Goal: Task Accomplishment & Management: Use online tool/utility

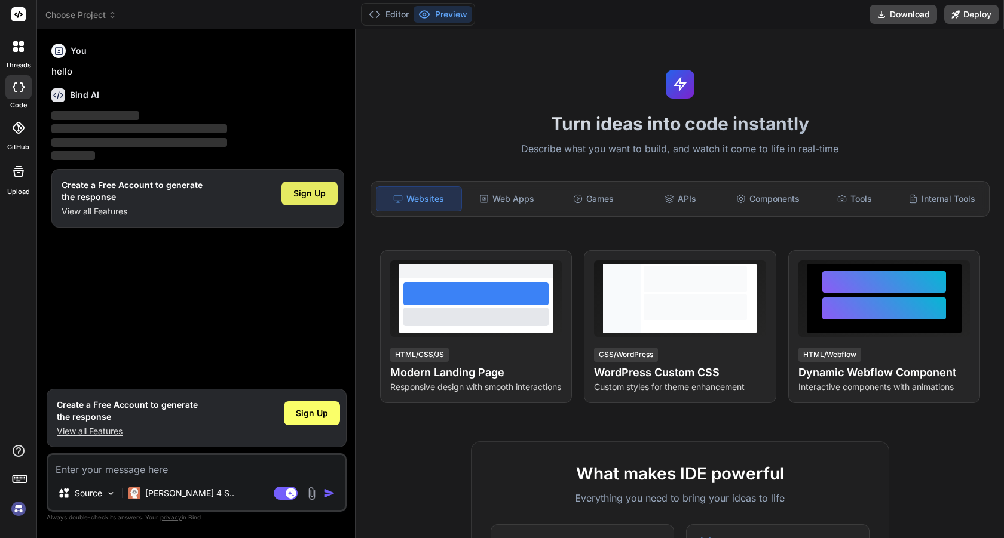
click at [303, 192] on span "Sign Up" at bounding box center [309, 194] width 32 height 12
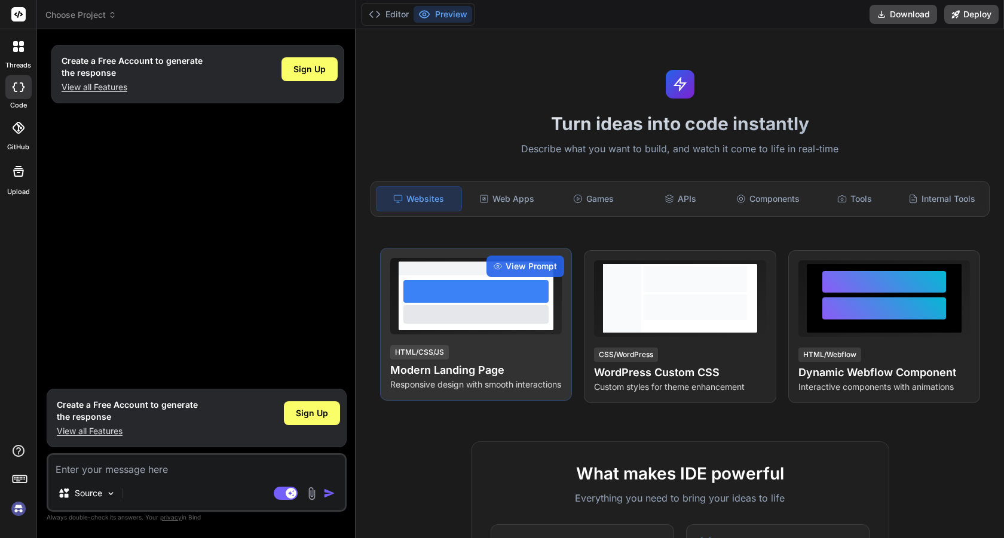
type textarea "x"
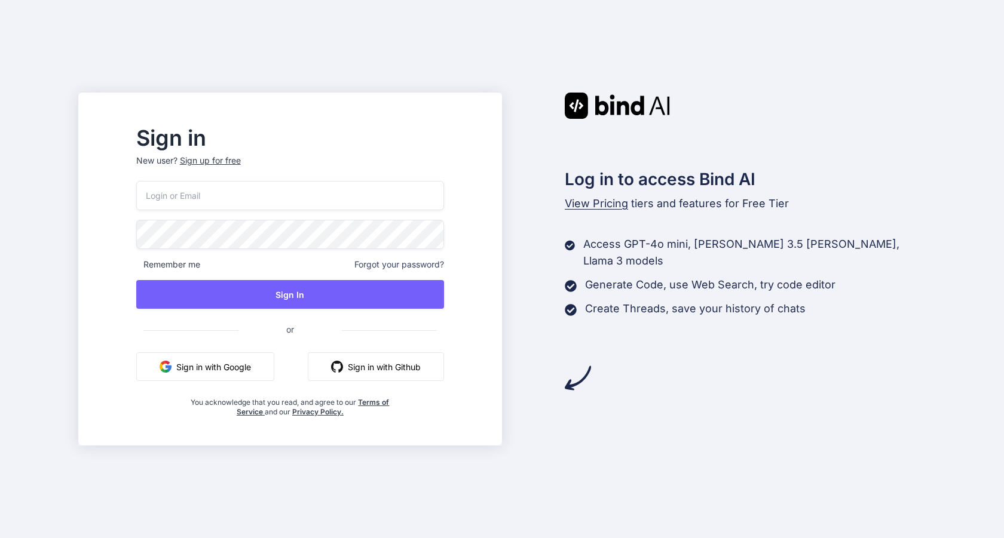
click at [255, 372] on button "Sign in with Google" at bounding box center [205, 366] width 138 height 29
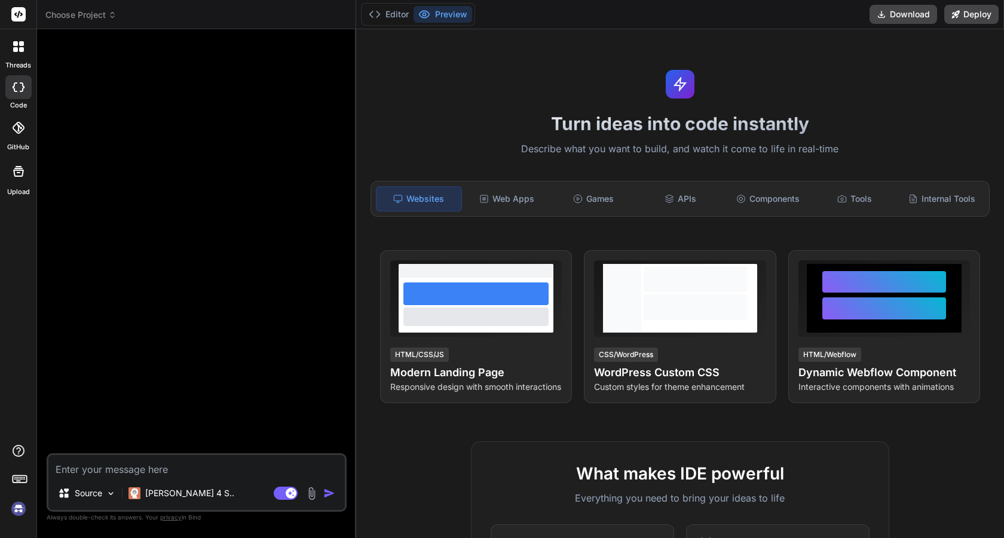
click at [23, 510] on img at bounding box center [18, 509] width 20 height 20
click at [21, 478] on rect at bounding box center [21, 477] width 1 height 1
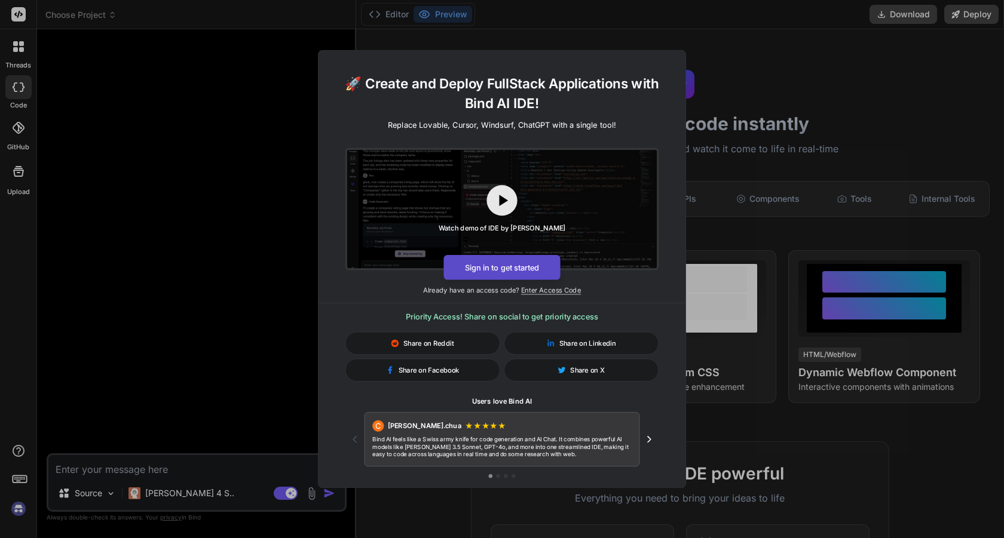
click at [490, 266] on button "Sign in to get started" at bounding box center [501, 267] width 116 height 25
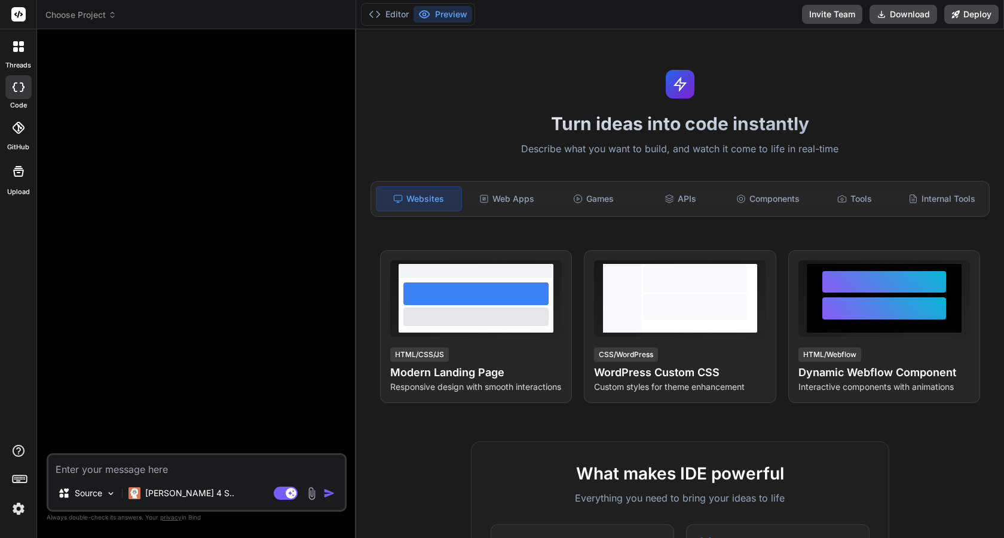
click at [22, 478] on icon at bounding box center [19, 478] width 17 height 17
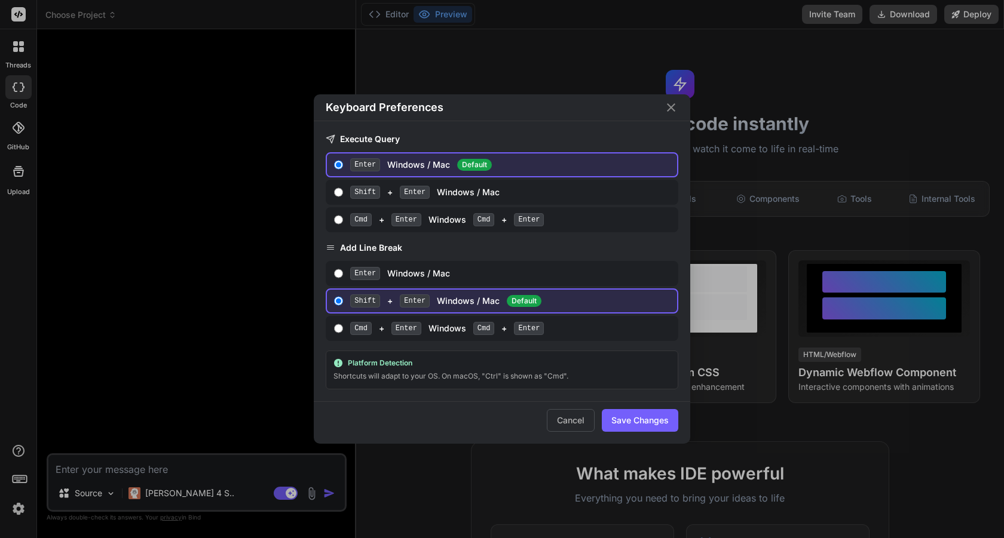
click at [15, 508] on div "Keyboard Preferences Execute Query Enter Windows / Mac Default Shift + Enter Wi…" at bounding box center [502, 269] width 1004 height 538
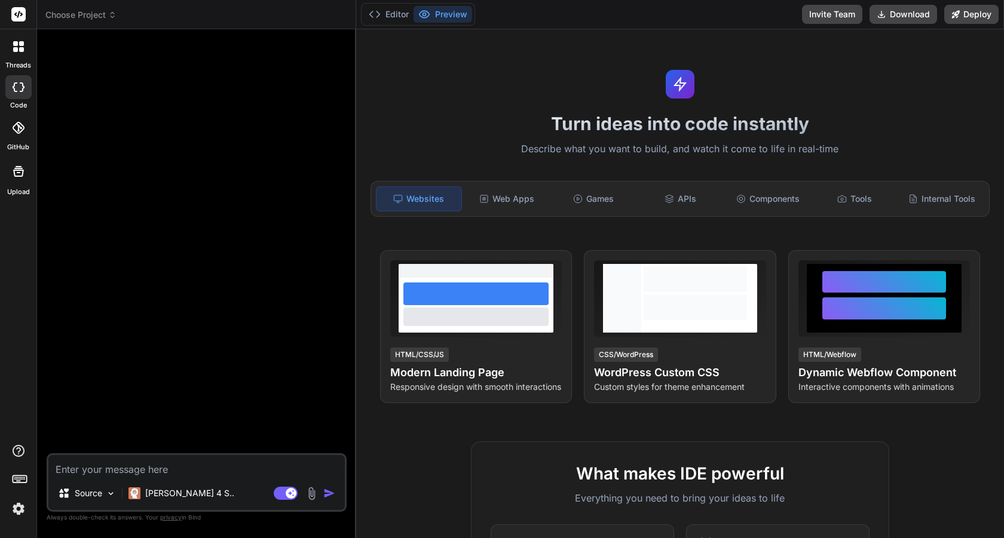
click at [15, 508] on img at bounding box center [18, 509] width 20 height 20
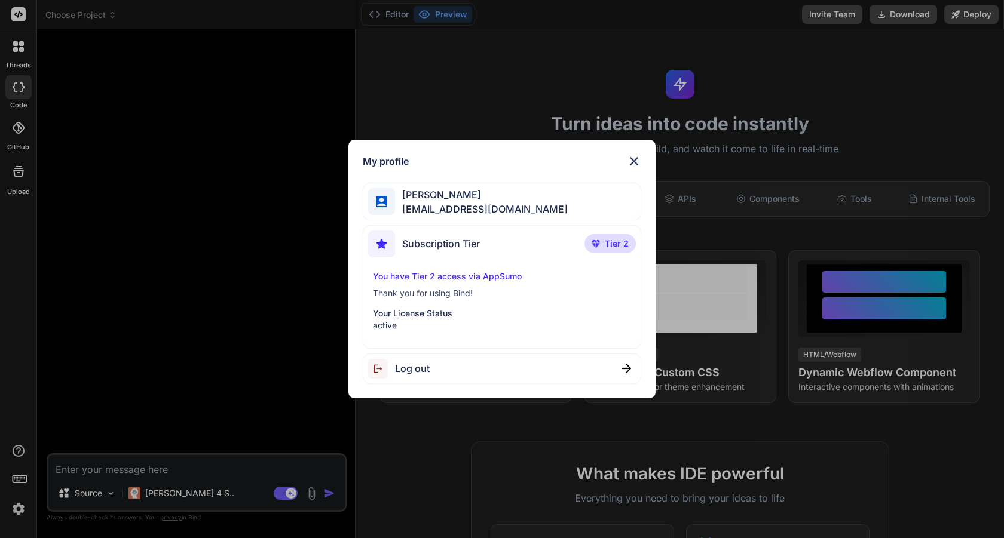
click at [630, 161] on img at bounding box center [634, 161] width 14 height 14
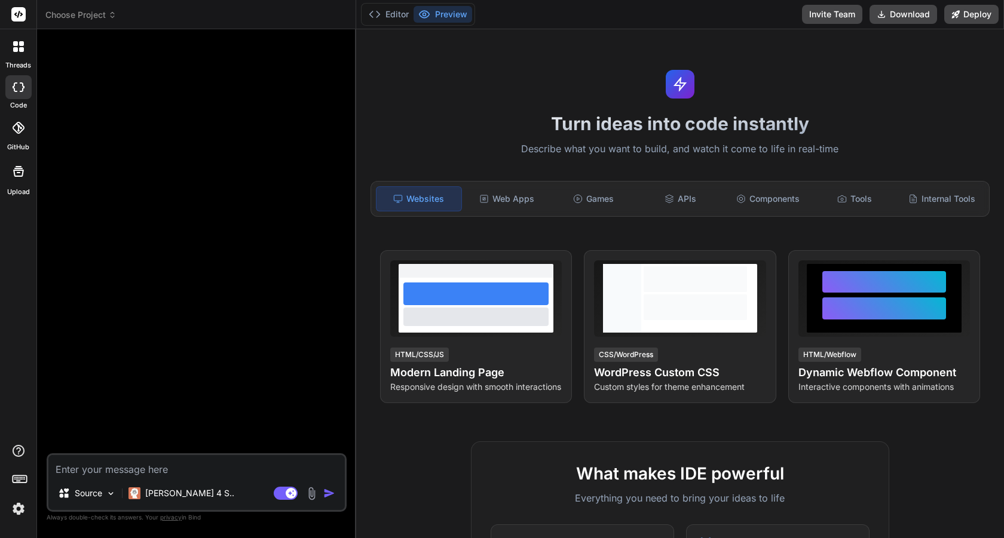
click at [17, 86] on icon at bounding box center [19, 87] width 12 height 10
click at [18, 96] on div at bounding box center [18, 87] width 26 height 24
click at [16, 93] on div at bounding box center [18, 87] width 26 height 24
click at [17, 51] on icon at bounding box center [18, 46] width 11 height 11
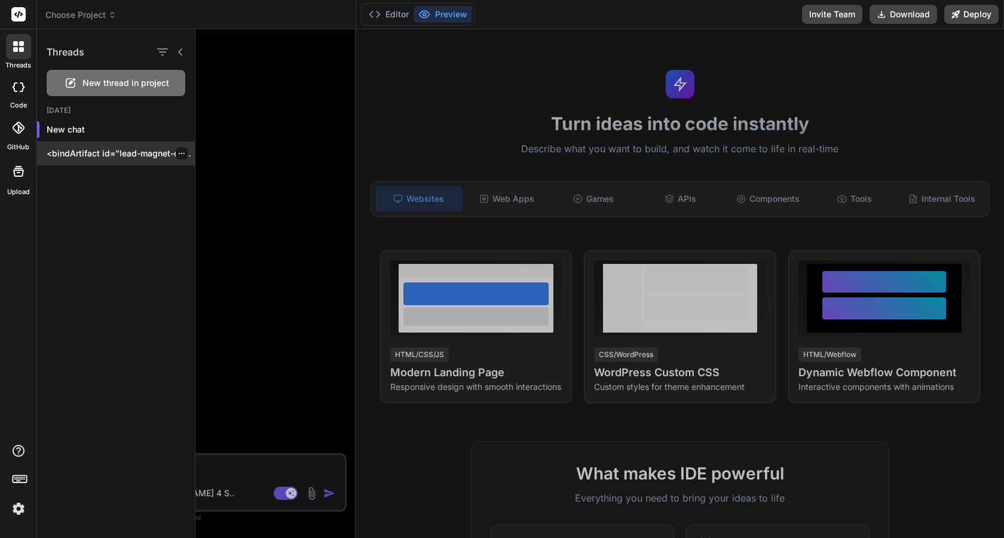
click at [90, 153] on p "<bindArtifact id="lead-magnet-component-library" title="Lead Magnet Component L…" at bounding box center [121, 154] width 148 height 12
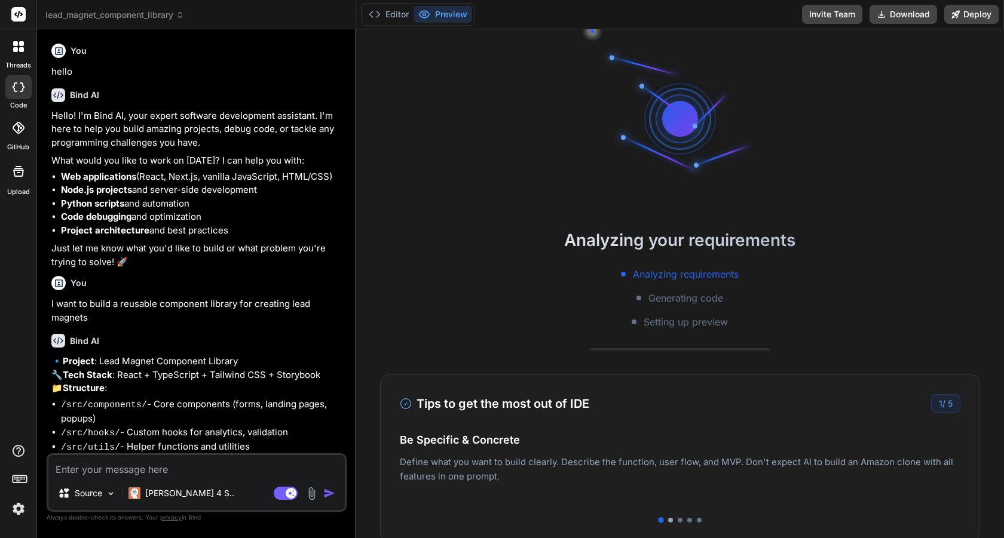
click at [669, 520] on div at bounding box center [670, 520] width 5 height 5
click at [668, 519] on div at bounding box center [670, 520] width 6 height 6
click at [675, 520] on div at bounding box center [680, 520] width 560 height 5
click at [680, 523] on div "Tips to get the most out of IDE 2 / 5 Be Specific & Concrete Define what you wa…" at bounding box center [680, 459] width 600 height 168
click at [688, 520] on div at bounding box center [689, 520] width 5 height 5
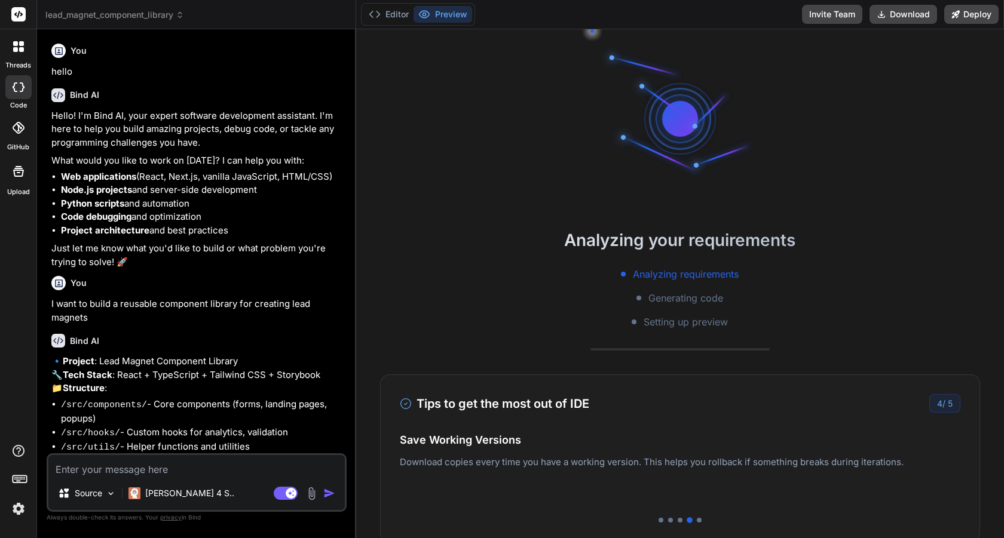
click at [705, 521] on div at bounding box center [680, 520] width 560 height 5
click at [701, 521] on div at bounding box center [680, 520] width 560 height 5
click at [700, 520] on div at bounding box center [699, 520] width 5 height 5
click at [968, 384] on div "Tips to get the most out of IDE 5 / 5 Be Specific & Concrete Define what you wa…" at bounding box center [680, 459] width 600 height 168
click at [978, 383] on div "Tips to get the most out of IDE 5 / 5 Be Specific & Concrete Define what you wa…" at bounding box center [680, 459] width 600 height 168
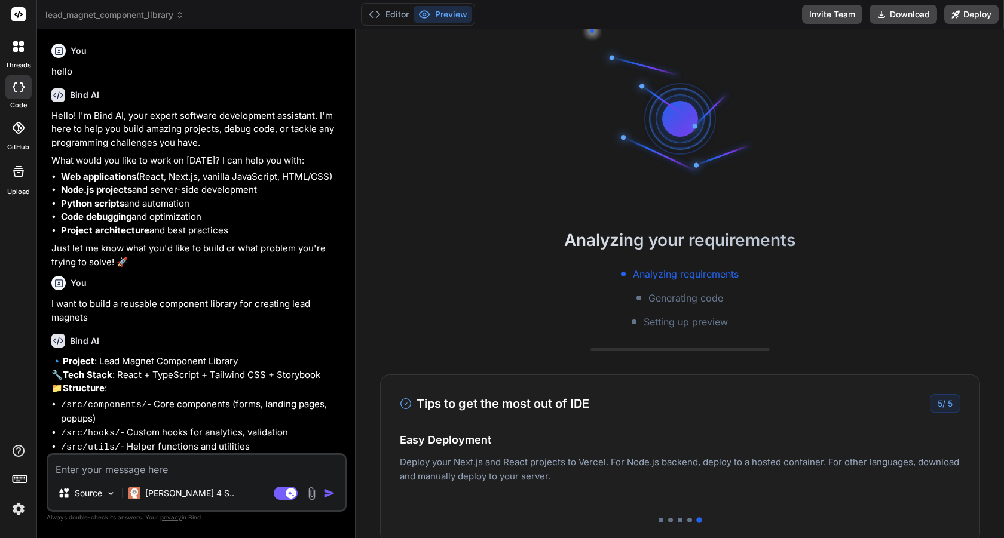
click at [961, 383] on div "Tips to get the most out of IDE 5 / 5 Be Specific & Concrete Define what you wa…" at bounding box center [680, 459] width 600 height 168
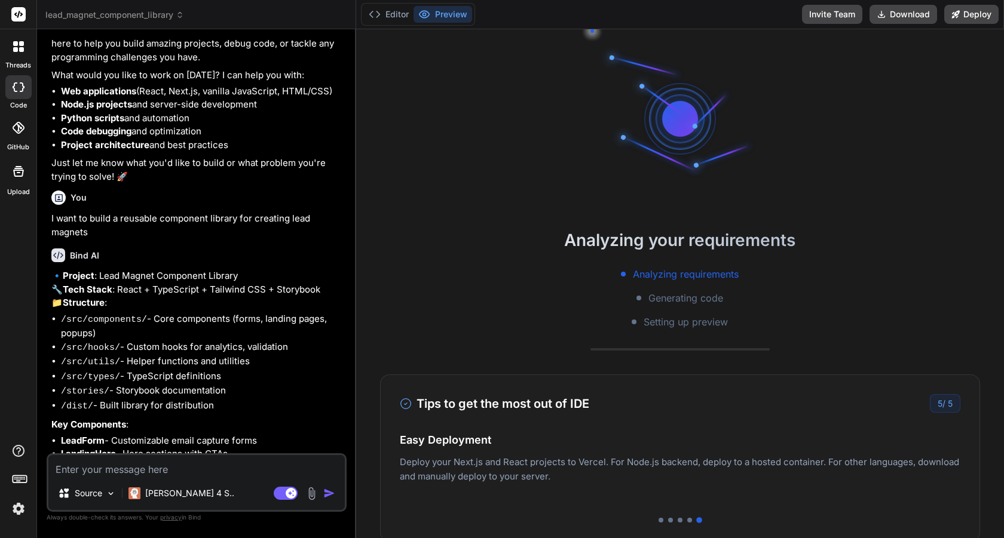
scroll to position [130, 0]
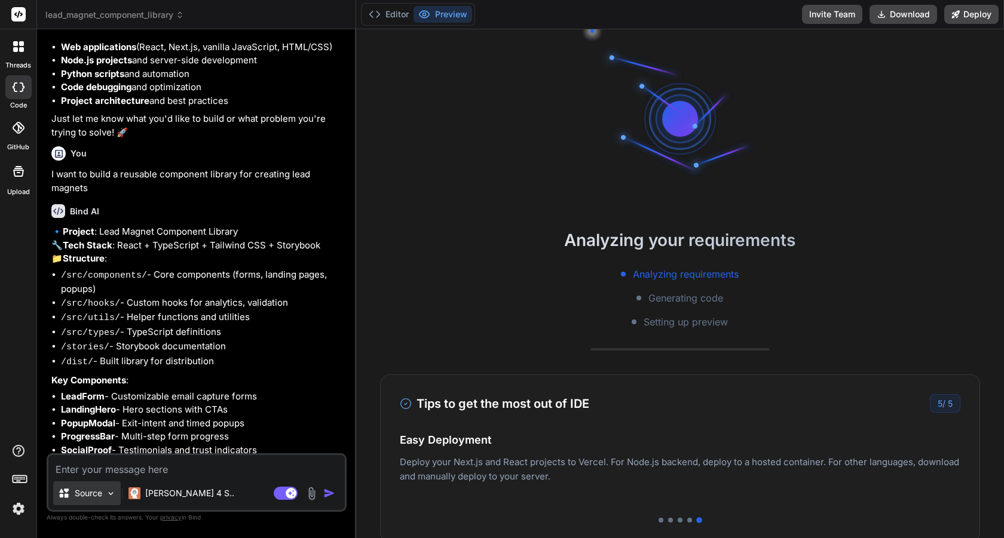
click at [112, 495] on img at bounding box center [111, 494] width 10 height 10
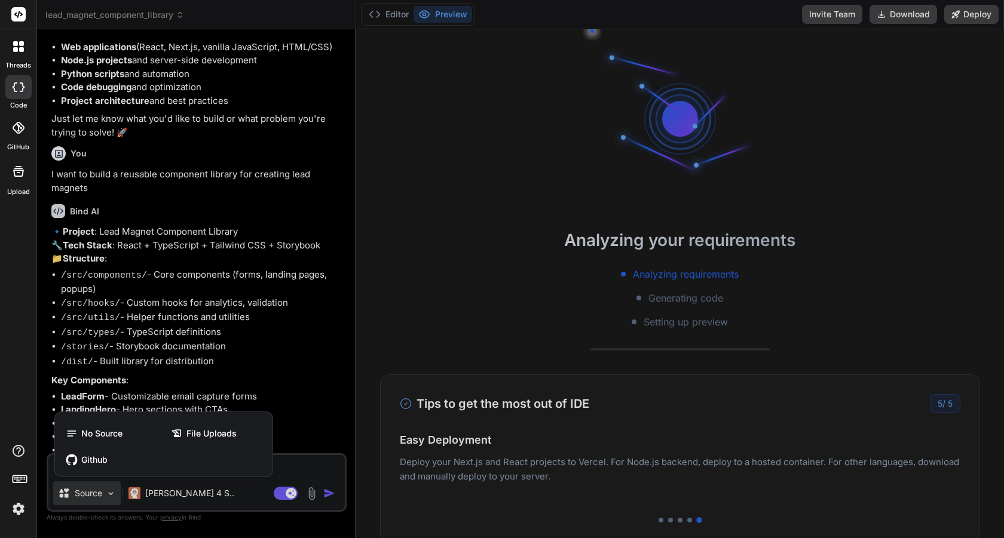
click at [112, 495] on div at bounding box center [502, 269] width 1004 height 538
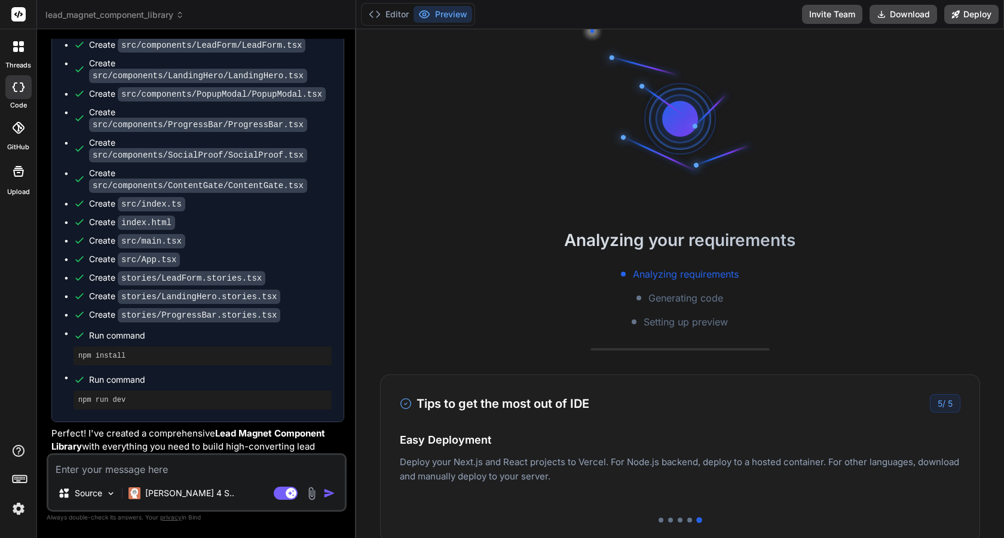
scroll to position [1184, 0]
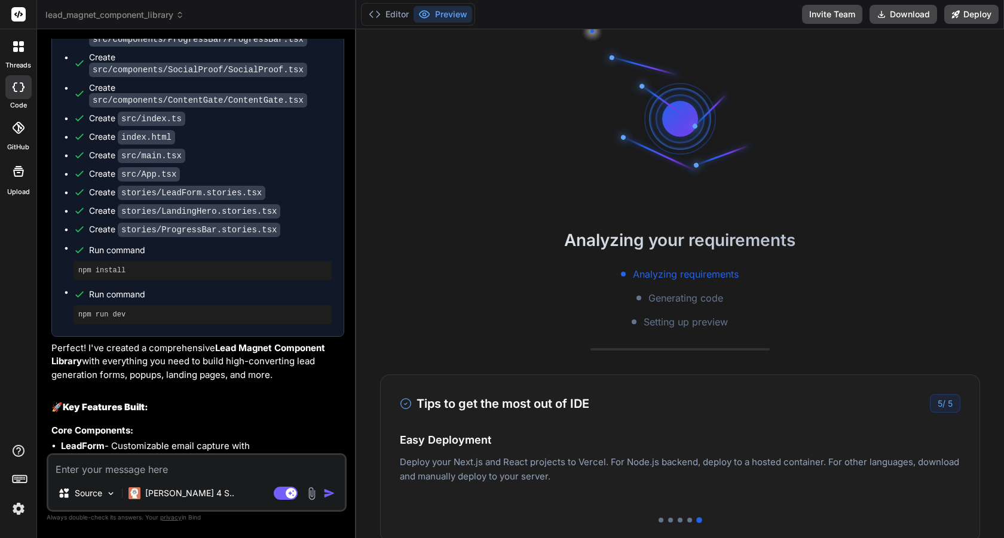
click at [248, 380] on p "Perfect! I've created a comprehensive Lead Magnet Component Library with everyt…" at bounding box center [197, 362] width 293 height 41
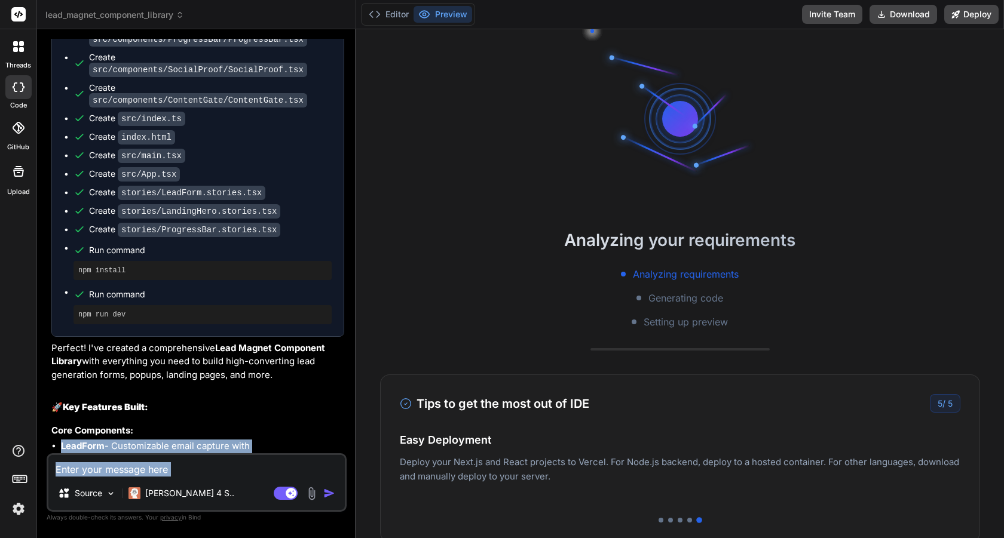
drag, startPoint x: 241, startPoint y: 424, endPoint x: 242, endPoint y: 477, distance: 52.6
click at [242, 477] on div "You hello Bind AI Hello! I'm Bind AI, your expert software development assistan…" at bounding box center [197, 288] width 300 height 499
click at [238, 435] on p "Core Components:" at bounding box center [197, 431] width 293 height 14
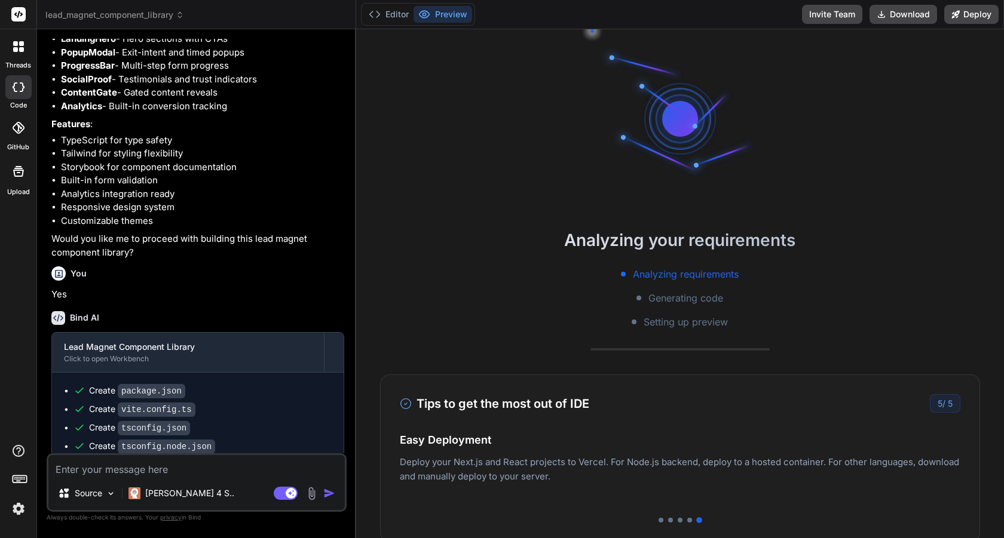
scroll to position [499, 0]
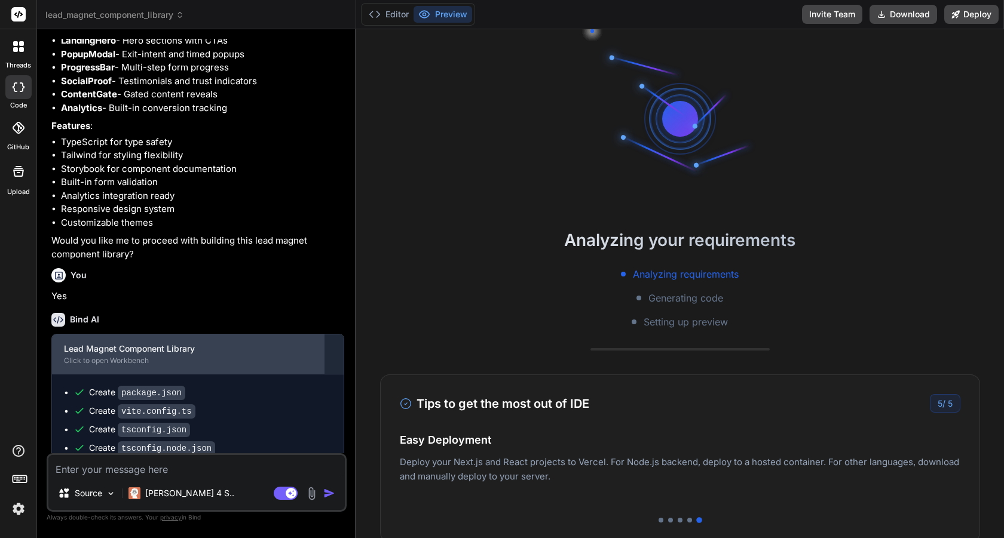
click at [194, 355] on div "Lead Magnet Component Library" at bounding box center [188, 349] width 248 height 12
click at [233, 366] on div "Click to open Workbench" at bounding box center [188, 361] width 248 height 10
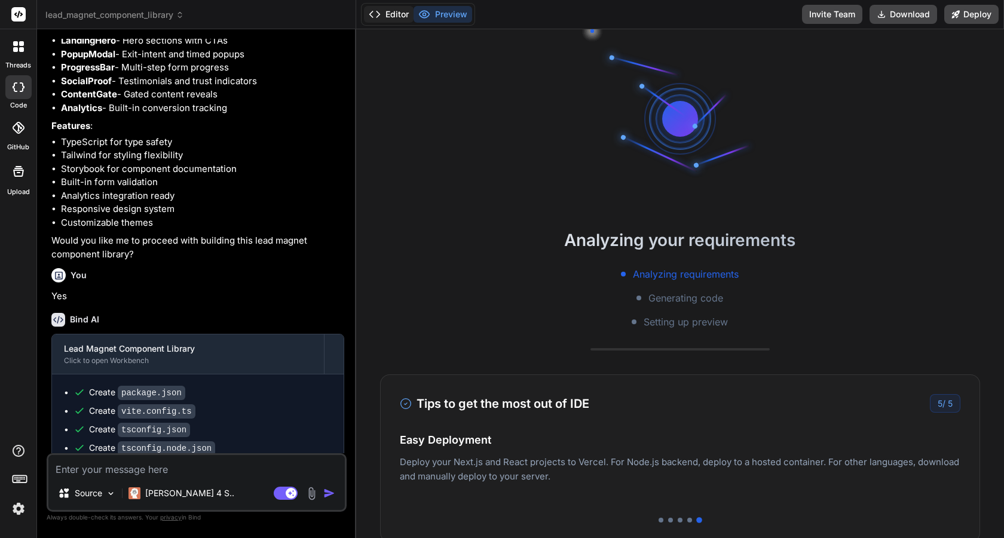
click at [386, 20] on button "Editor" at bounding box center [389, 14] width 50 height 17
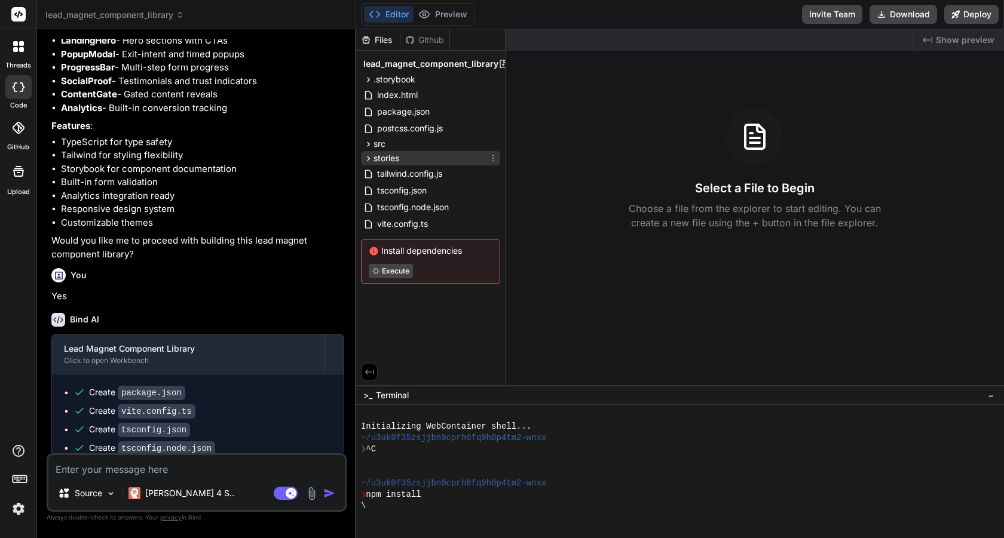
click at [366, 155] on icon at bounding box center [368, 159] width 10 height 10
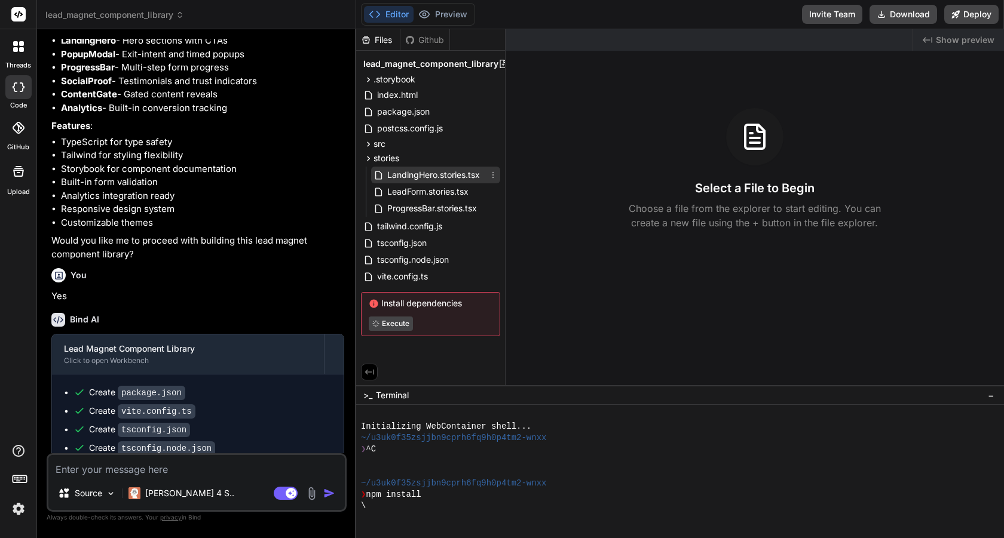
click at [406, 171] on span "LandingHero.stories.tsx" at bounding box center [433, 175] width 95 height 14
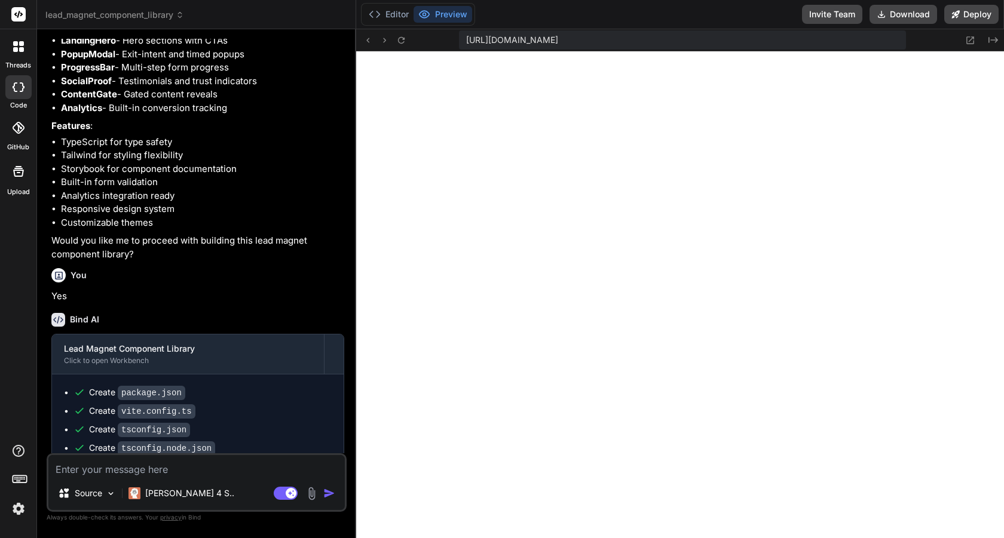
scroll to position [329, 0]
click at [972, 11] on button "Deploy" at bounding box center [971, 14] width 54 height 19
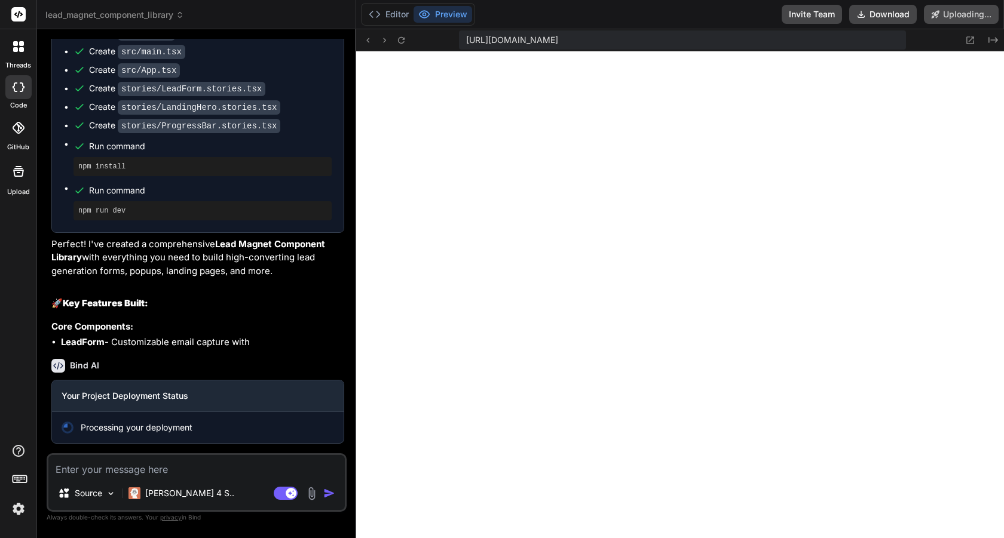
scroll to position [1288, 0]
click at [391, 14] on button "Editor" at bounding box center [389, 14] width 50 height 17
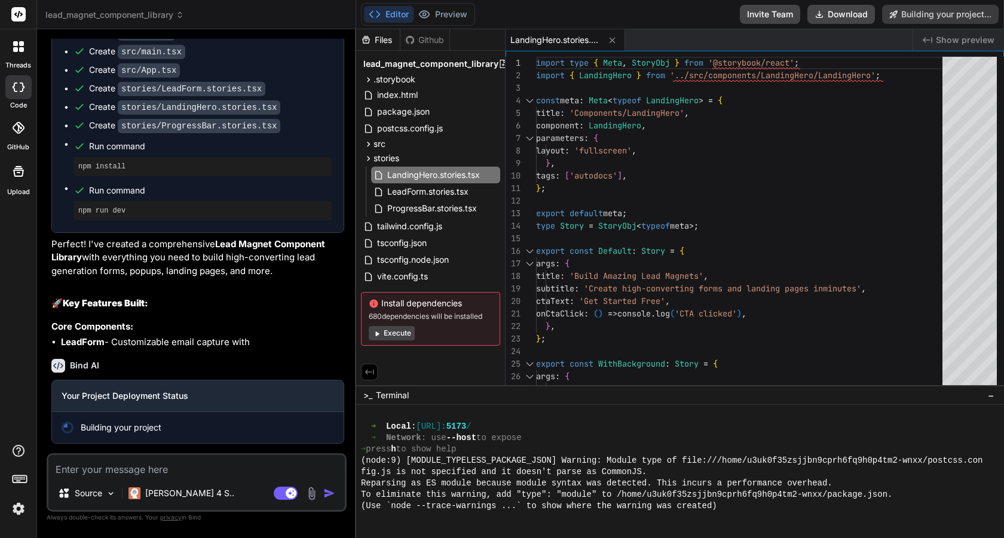
scroll to position [329, 0]
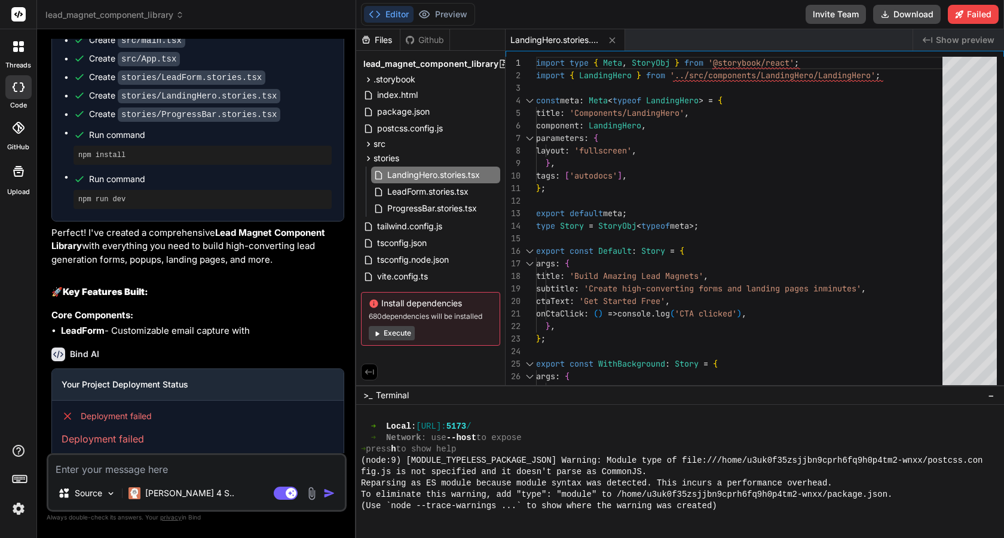
click at [170, 446] on p "Deployment failed" at bounding box center [198, 439] width 272 height 14
click at [121, 457] on textarea at bounding box center [196, 466] width 296 height 22
click at [135, 445] on p "Deployment failed" at bounding box center [198, 439] width 272 height 14
click at [134, 422] on span "Deployment failed" at bounding box center [116, 416] width 71 height 12
click at [191, 391] on h3 "Your Project Deployment Status" at bounding box center [198, 385] width 272 height 12
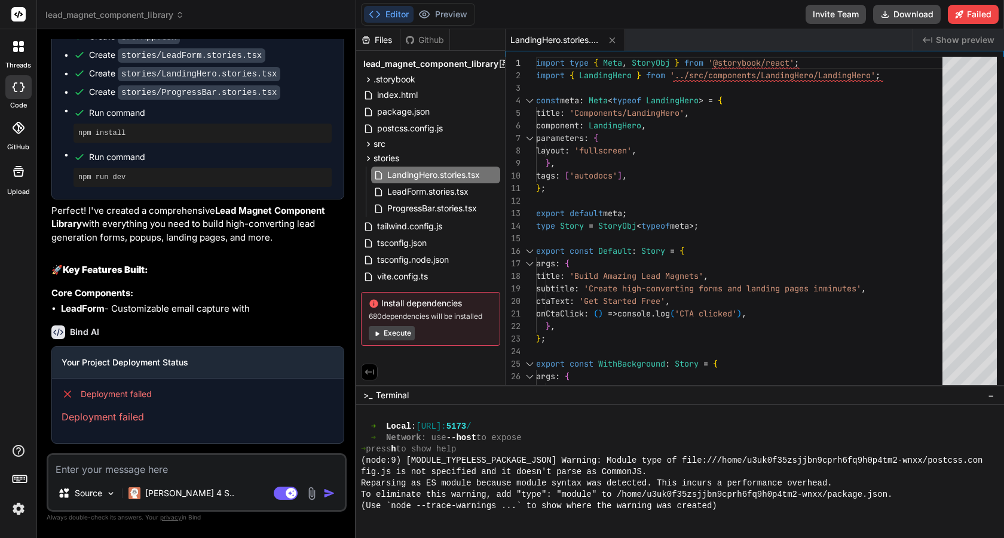
scroll to position [1321, 0]
click at [447, 15] on button "Preview" at bounding box center [442, 14] width 59 height 17
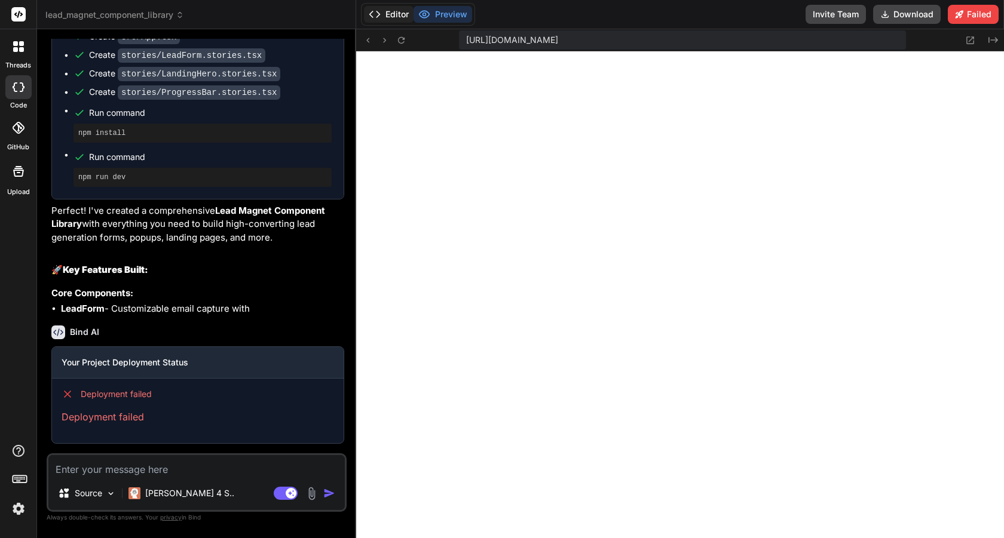
click at [395, 11] on button "Editor" at bounding box center [389, 14] width 50 height 17
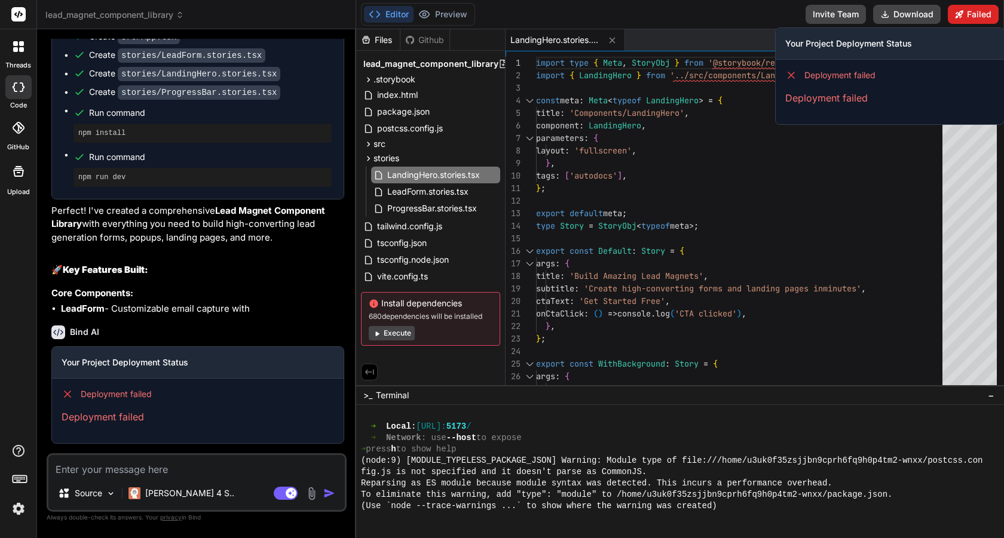
click at [973, 16] on button "Failed" at bounding box center [972, 14] width 51 height 19
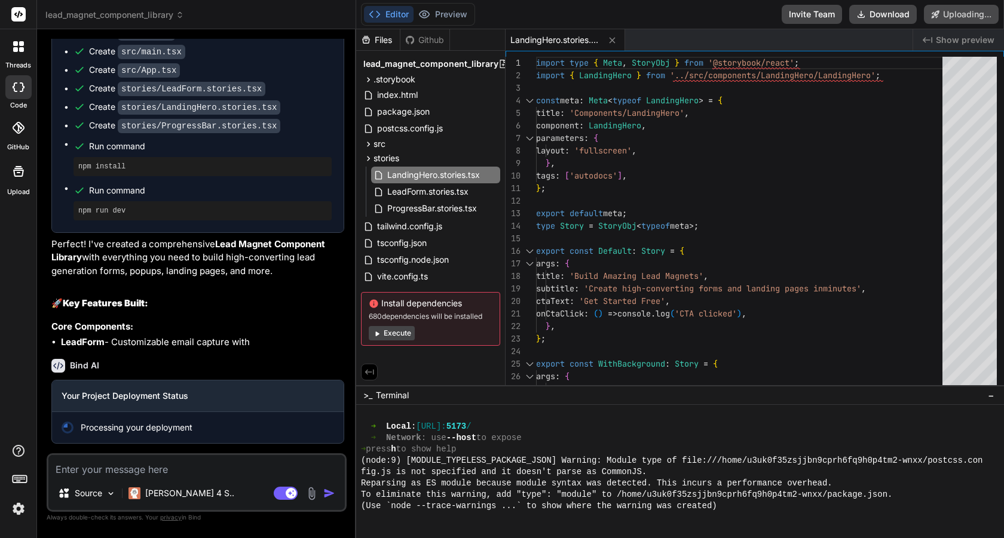
scroll to position [1288, 0]
click at [231, 435] on div "Building your project" at bounding box center [198, 427] width 292 height 31
click at [222, 398] on h3 "Your Project Deployment Status" at bounding box center [198, 396] width 272 height 12
click at [386, 401] on span "Terminal" at bounding box center [392, 395] width 33 height 12
click at [389, 335] on button "Execute" at bounding box center [392, 333] width 46 height 14
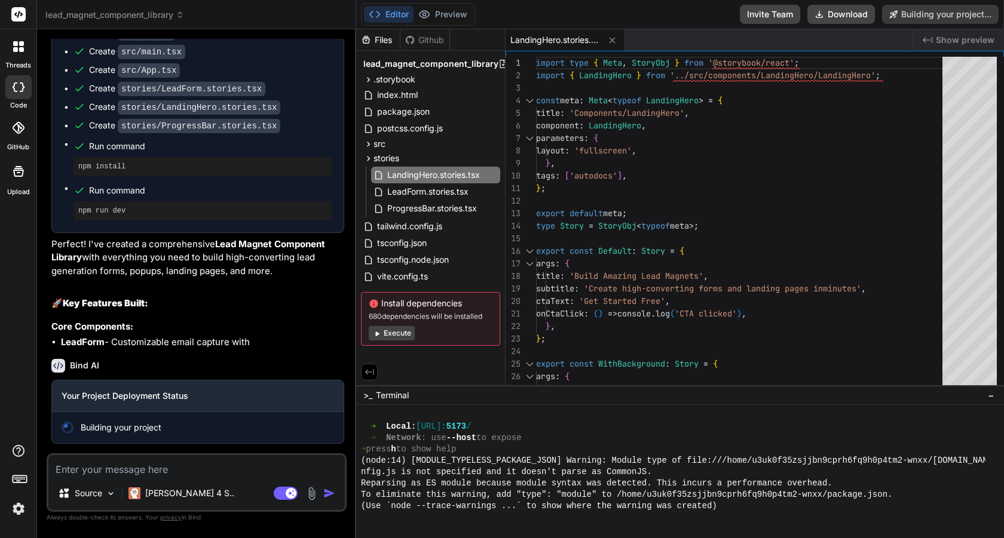
scroll to position [647, 0]
type textarea "x"
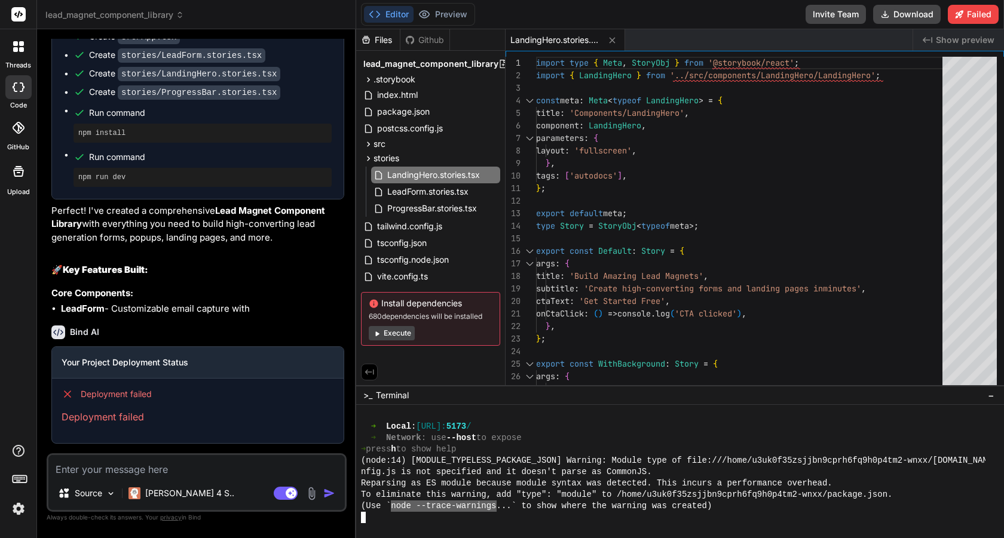
drag, startPoint x: 495, startPoint y: 507, endPoint x: 392, endPoint y: 505, distance: 102.2
click at [735, 504] on div "(Use `node --trace-warnings ...` to show where the warning was created)" at bounding box center [673, 506] width 624 height 11
click at [735, 511] on div "(Use `node --trace-warnings ...` to show where the warning was created)" at bounding box center [673, 506] width 624 height 11
type textarea "node --trace-warnings"
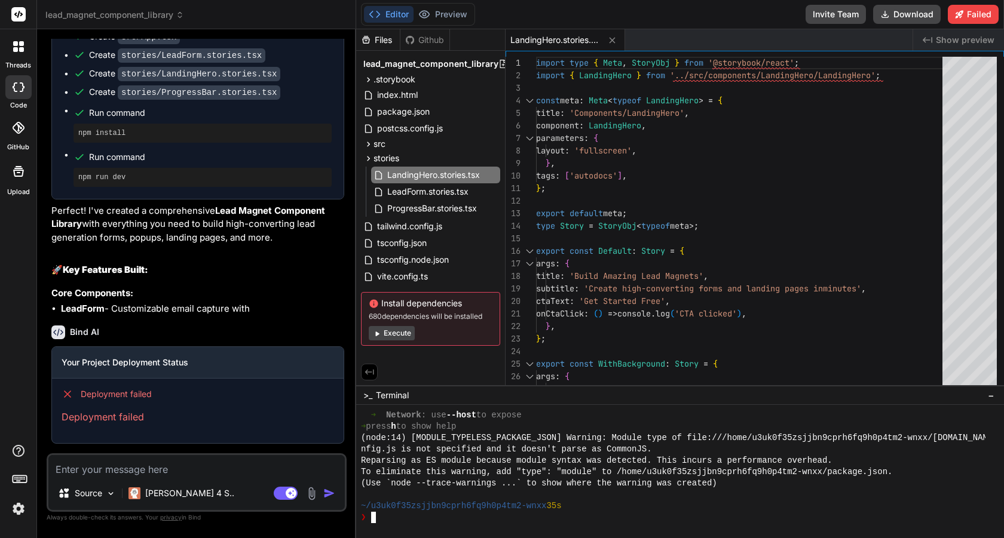
type textarea "node --trace-warnings"
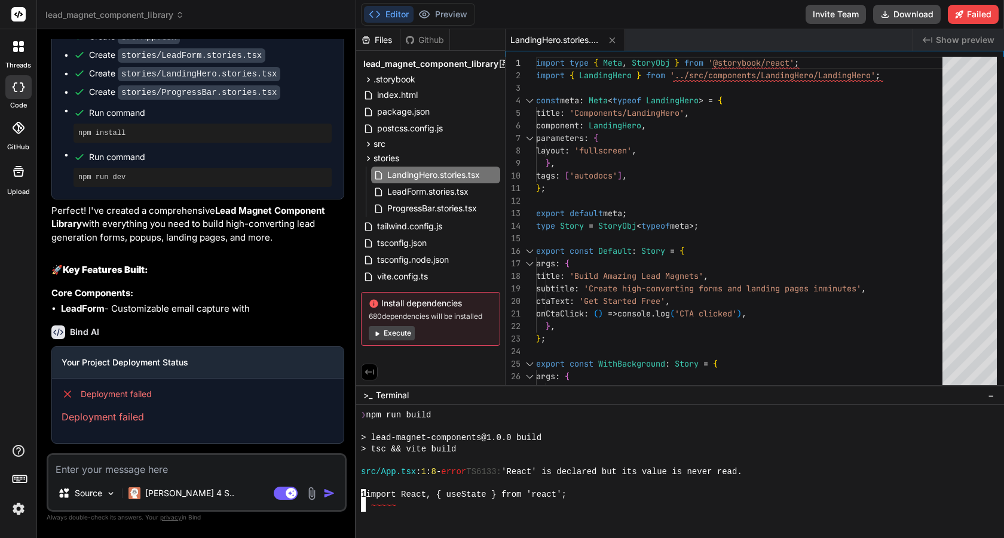
scroll to position [867, 0]
click at [370, 144] on icon at bounding box center [368, 144] width 10 height 10
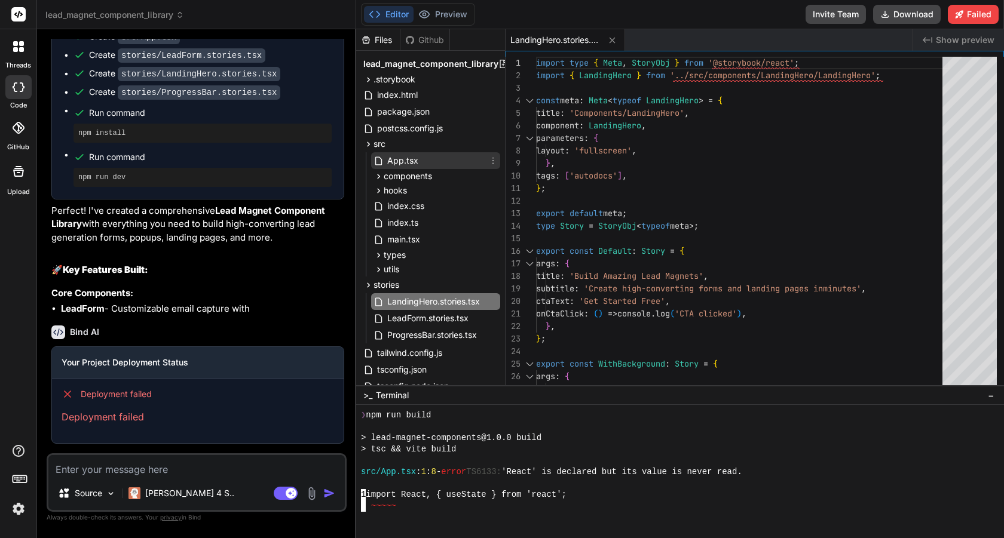
click at [398, 161] on span "App.tsx" at bounding box center [402, 161] width 33 height 14
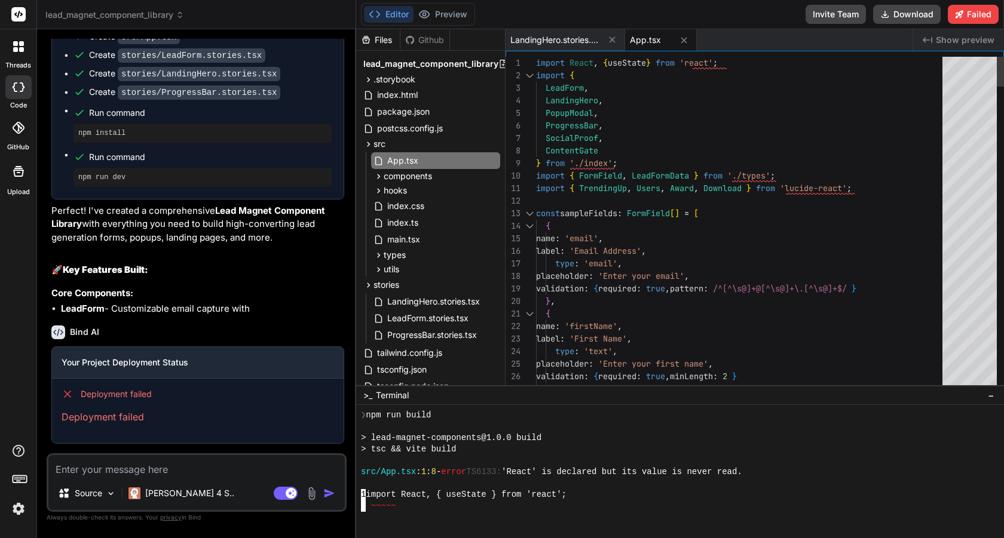
scroll to position [13, 0]
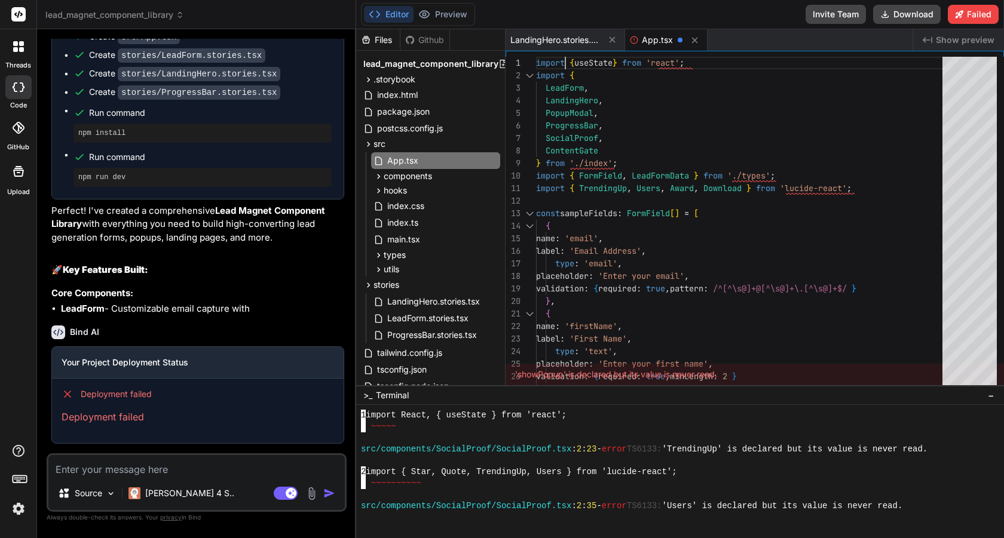
scroll to position [940, 0]
click at [376, 173] on icon at bounding box center [378, 176] width 10 height 10
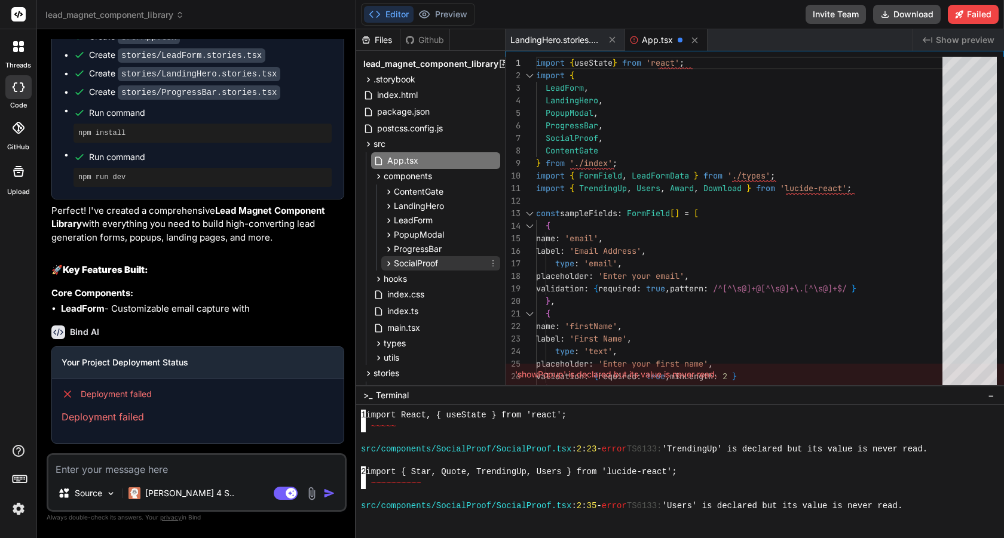
click at [388, 263] on icon at bounding box center [388, 263] width 3 height 5
click at [430, 277] on span "SocialProof.tsx" at bounding box center [436, 280] width 60 height 14
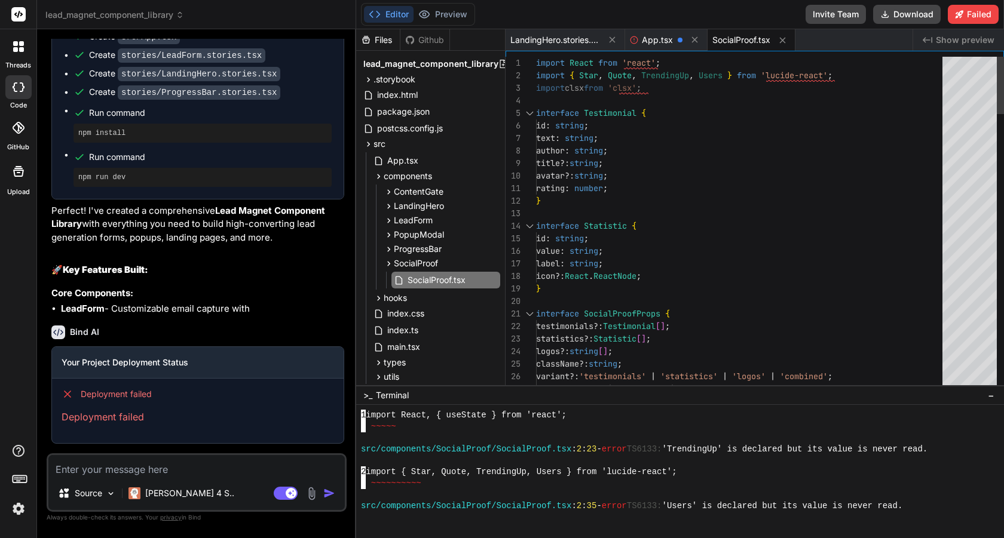
scroll to position [25, 0]
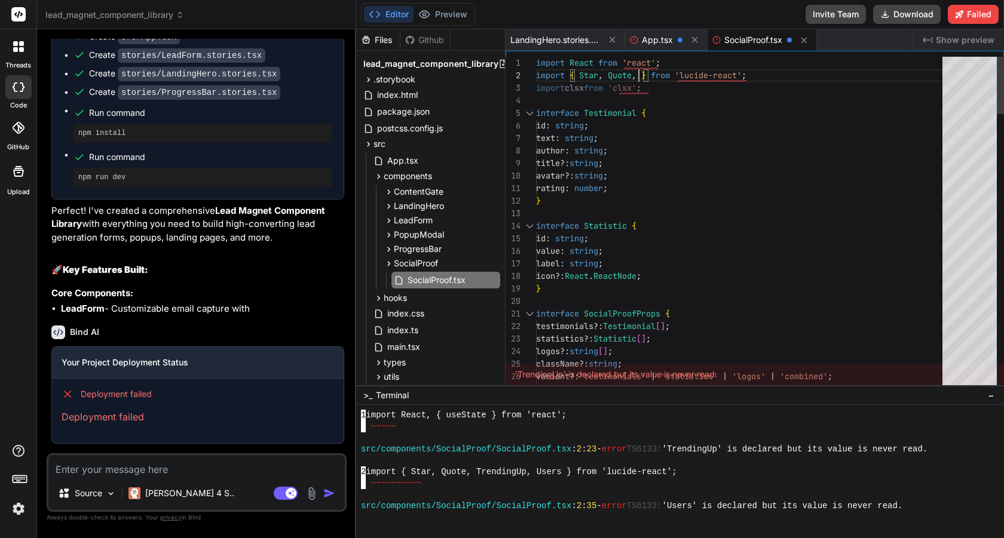
type textarea "import React from 'react'; import { Star, Quote } from 'lucide-react'; import c…"
click at [640, 491] on div at bounding box center [673, 494] width 624 height 11
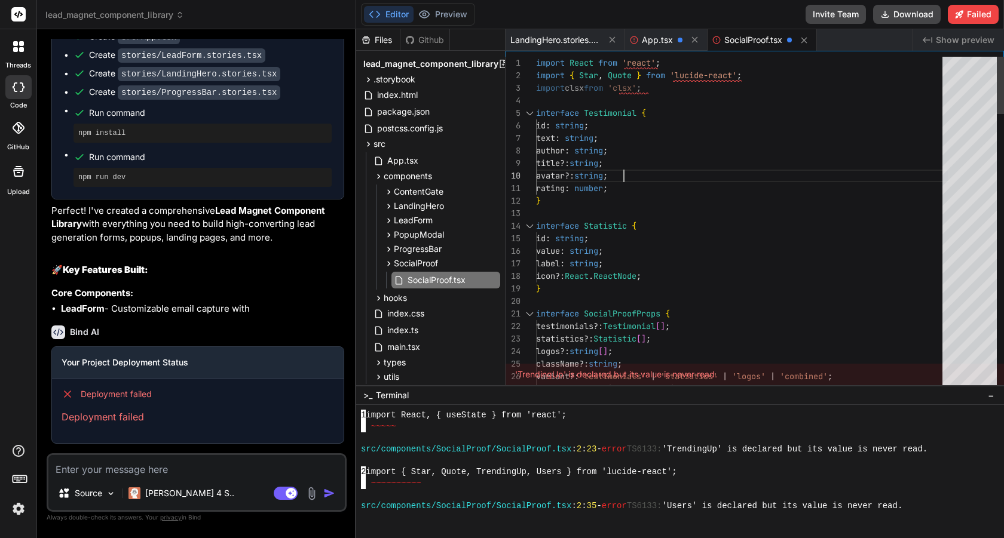
click at [492, 278] on icon at bounding box center [493, 280] width 10 height 10
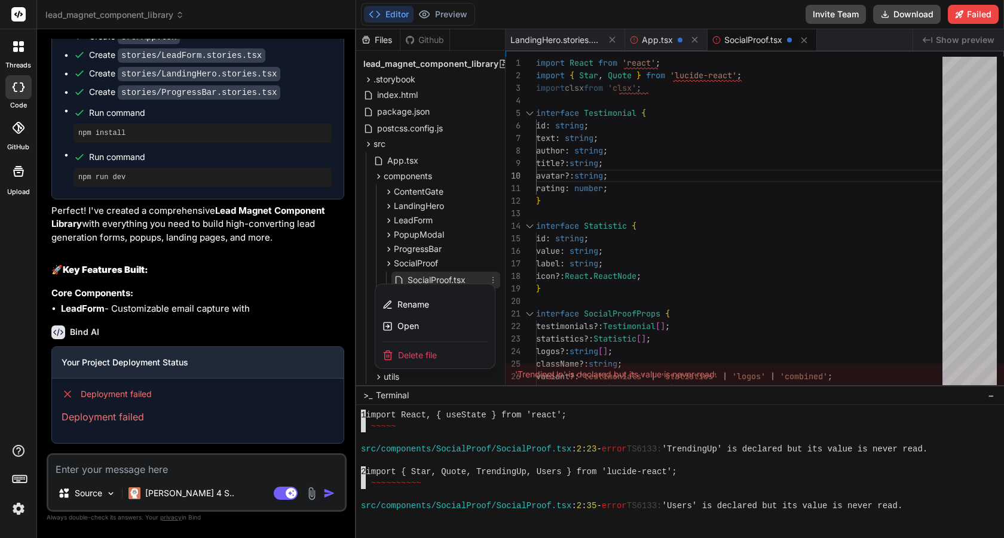
click at [492, 278] on div at bounding box center [680, 283] width 648 height 509
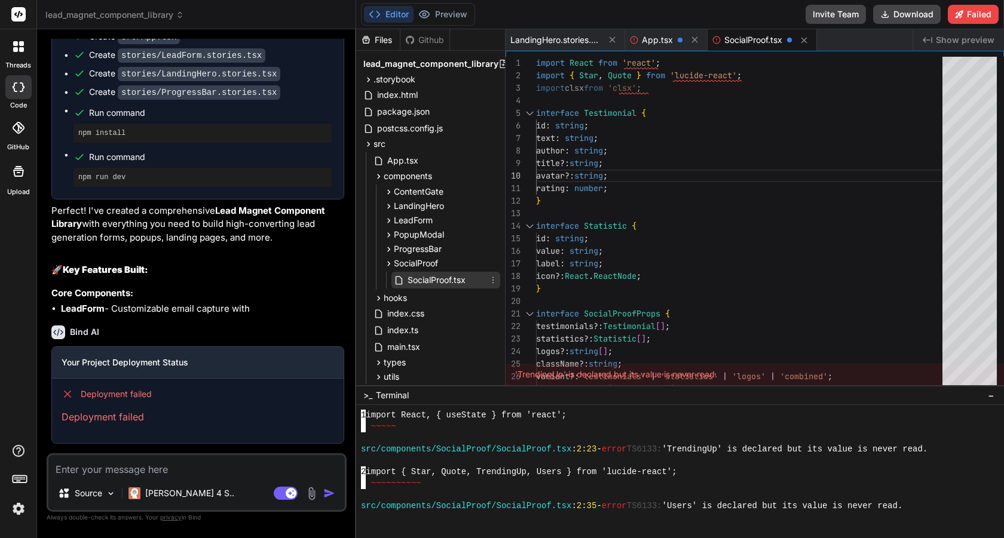
click at [492, 278] on icon at bounding box center [493, 280] width 10 height 10
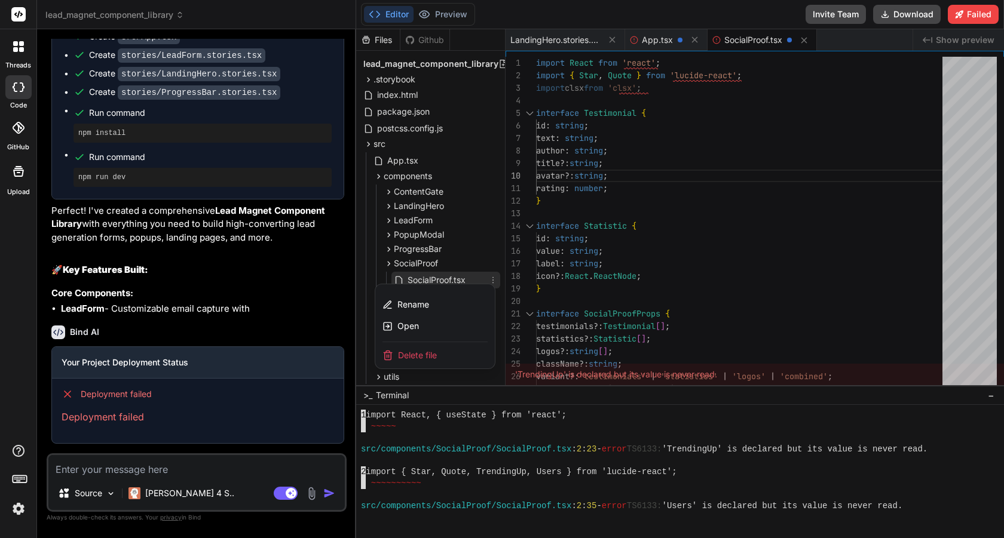
click at [778, 231] on div at bounding box center [680, 283] width 648 height 509
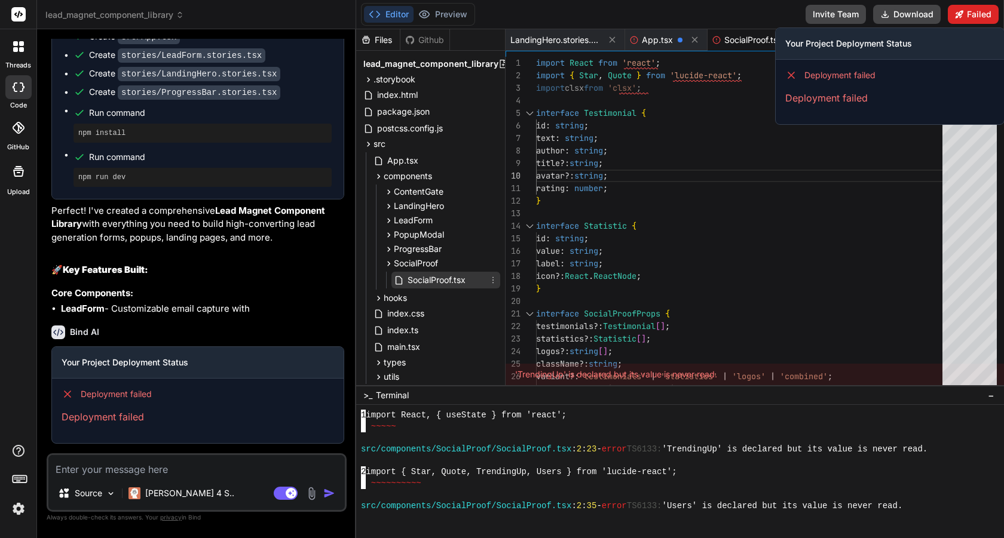
click at [971, 16] on button "Failed" at bounding box center [972, 14] width 51 height 19
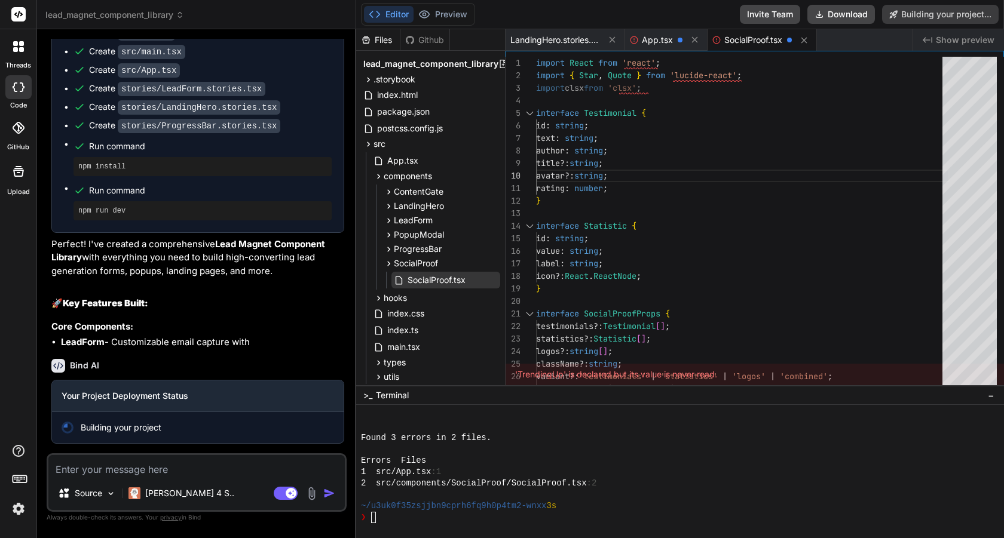
scroll to position [1396, 0]
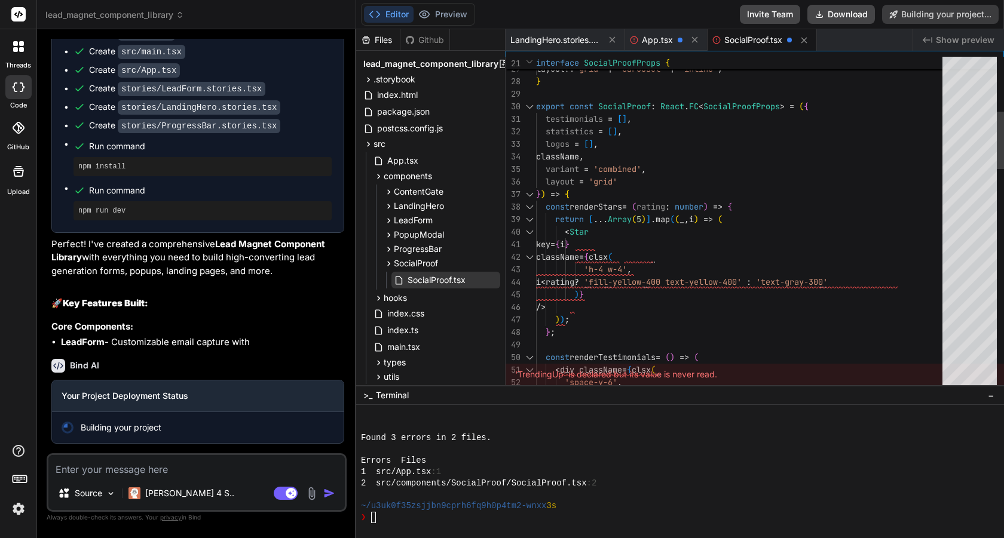
type textarea "x"
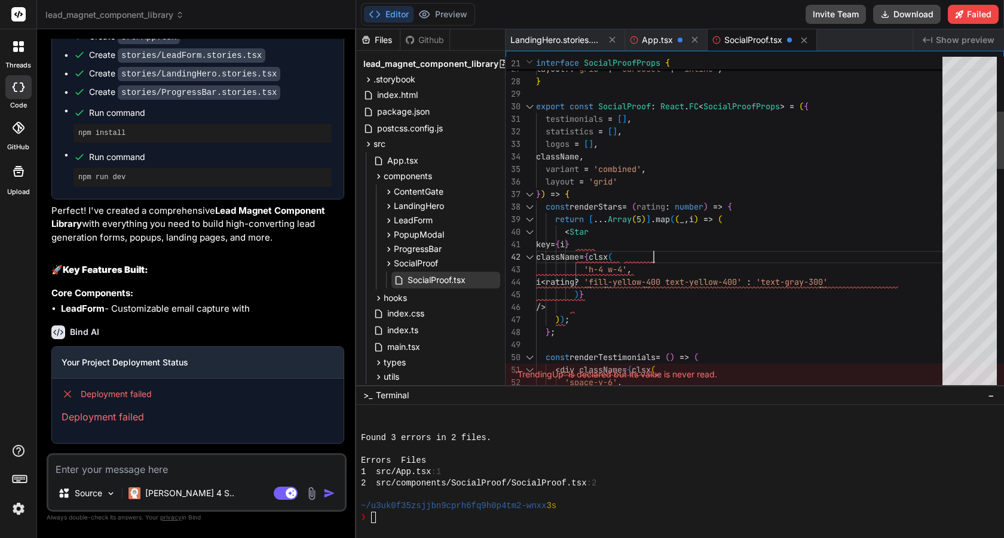
scroll to position [13, 0]
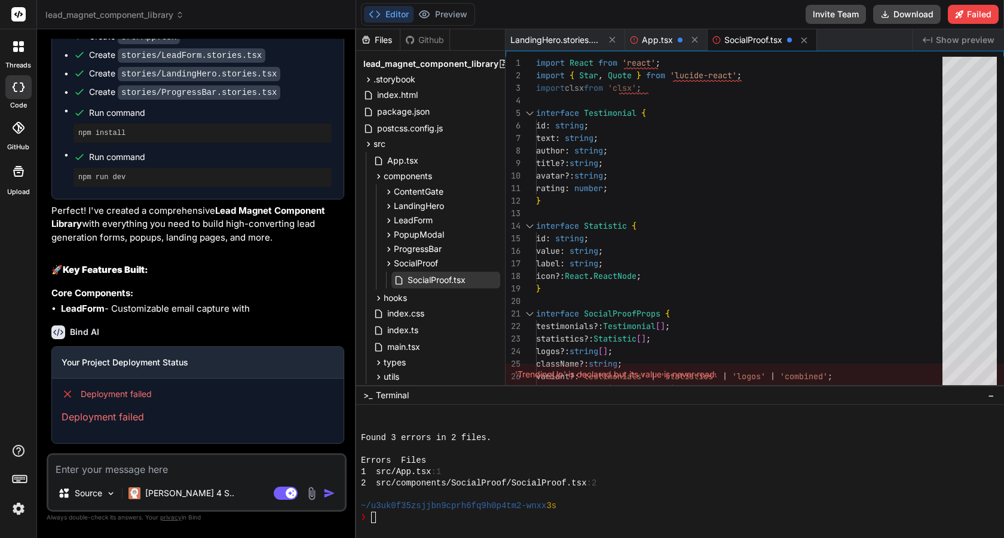
click at [734, 39] on span "SocialProof.tsx" at bounding box center [753, 40] width 58 height 12
click at [747, 36] on span "SocialProof.tsx" at bounding box center [753, 40] width 58 height 12
click at [637, 39] on icon at bounding box center [634, 40] width 8 height 8
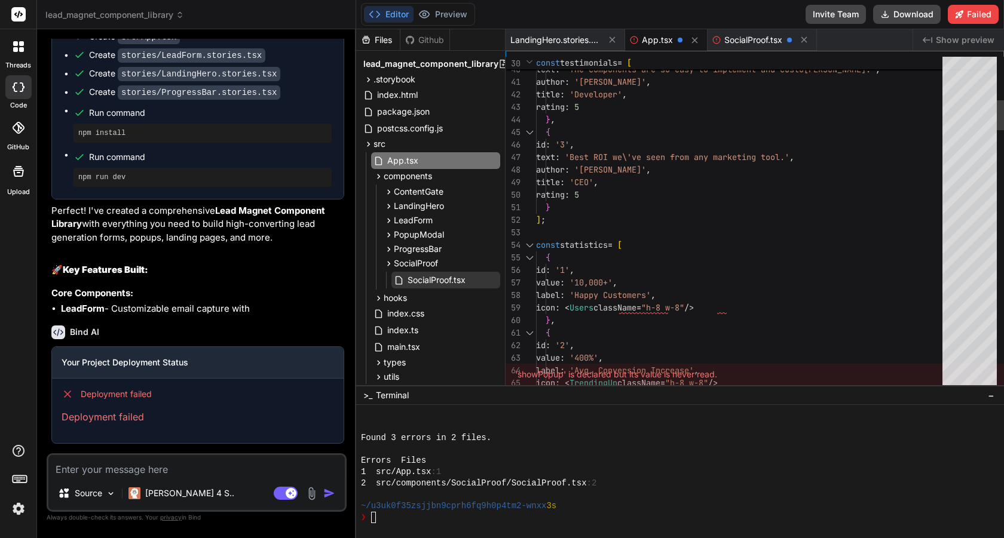
drag, startPoint x: 646, startPoint y: 100, endPoint x: 646, endPoint y: 124, distance: 23.9
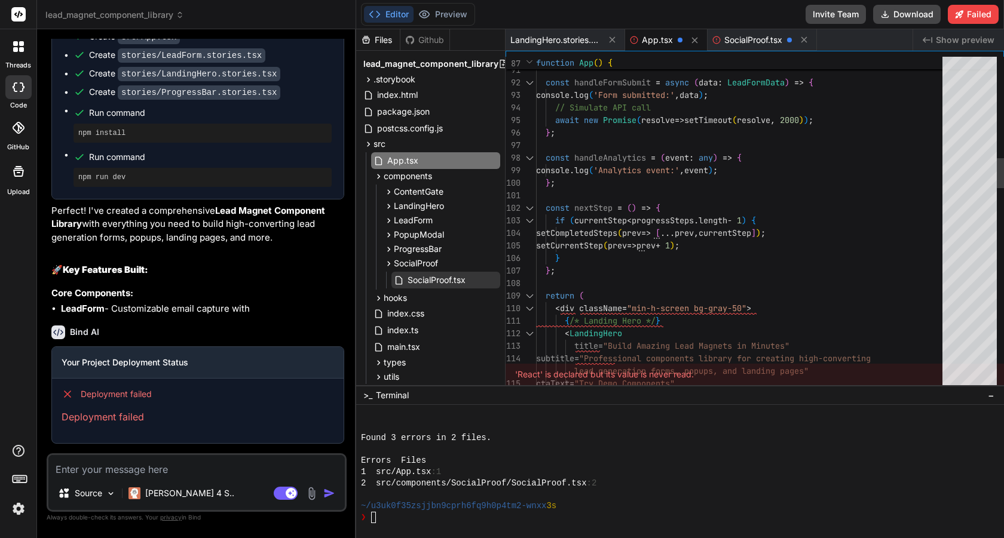
scroll to position [13, 0]
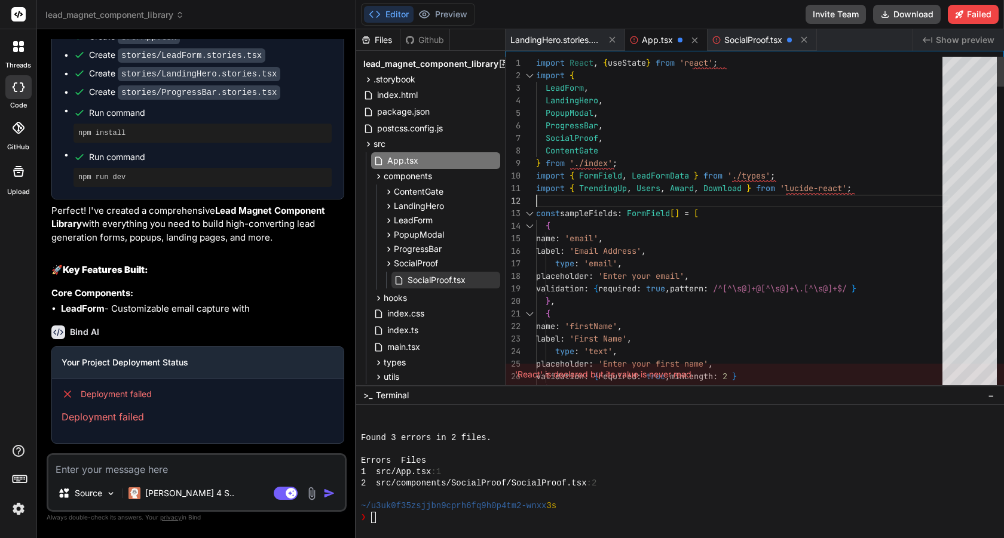
scroll to position [13, 0]
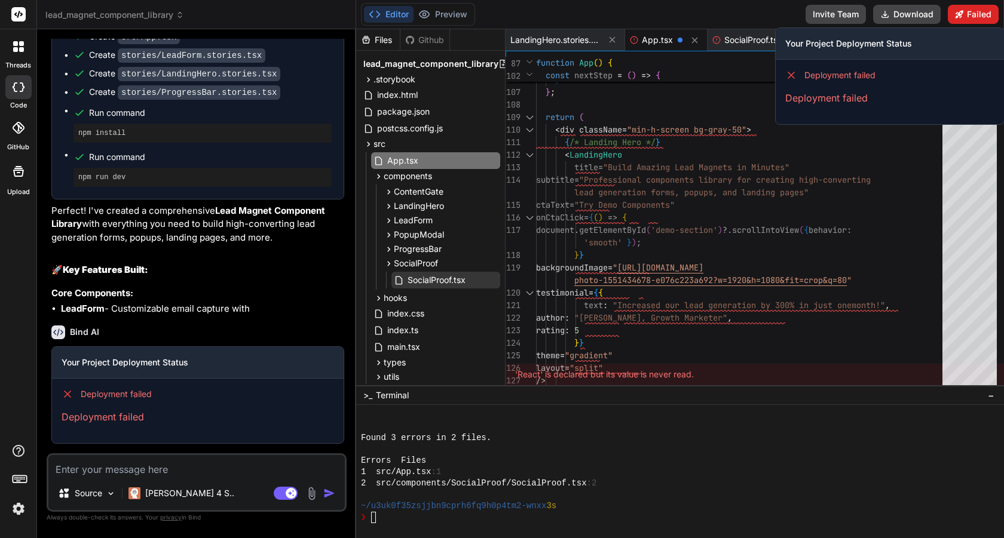
type textarea "import { TrendingUp, Users, Award, Download } from 'lucide-react'; const sample…"
click at [980, 16] on button "Failed" at bounding box center [972, 14] width 51 height 19
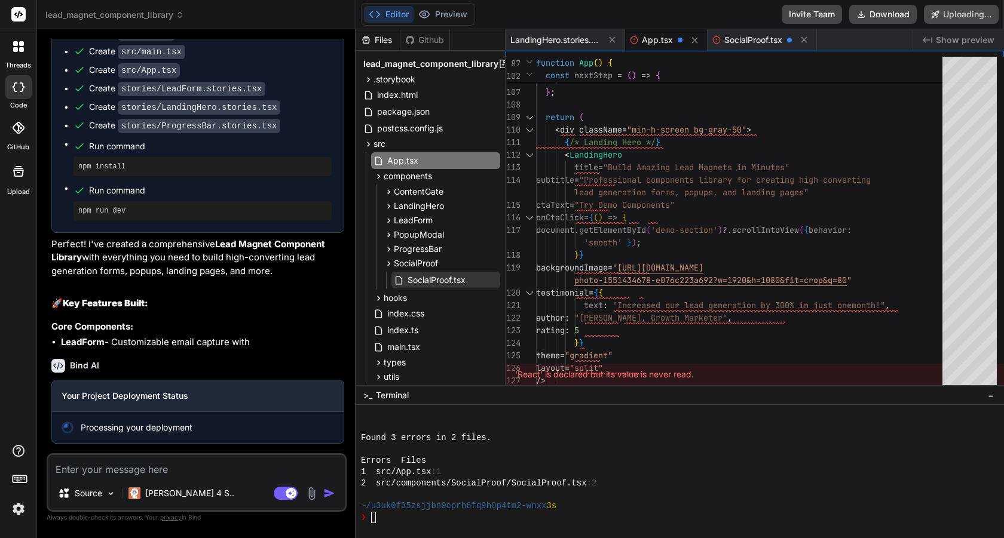
scroll to position [1288, 0]
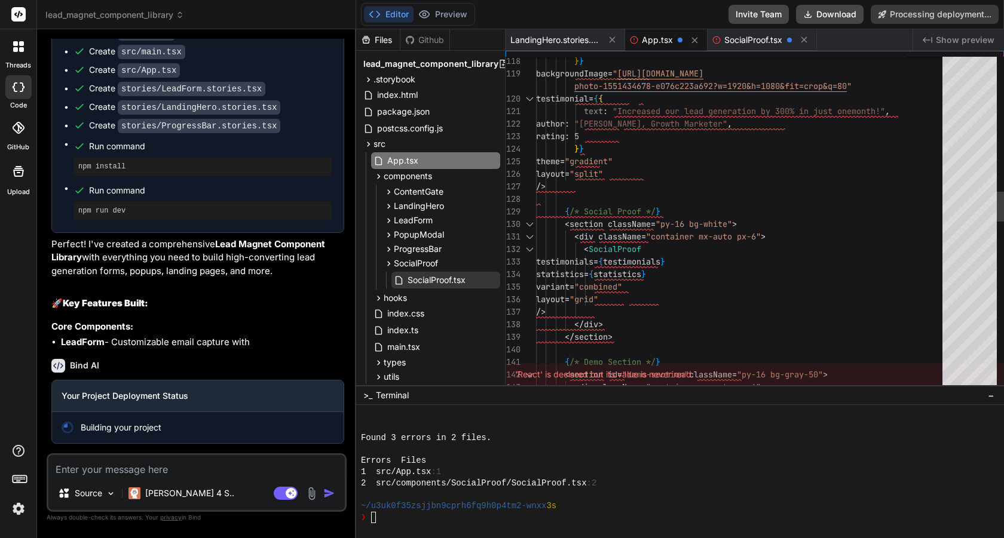
type textarea "x"
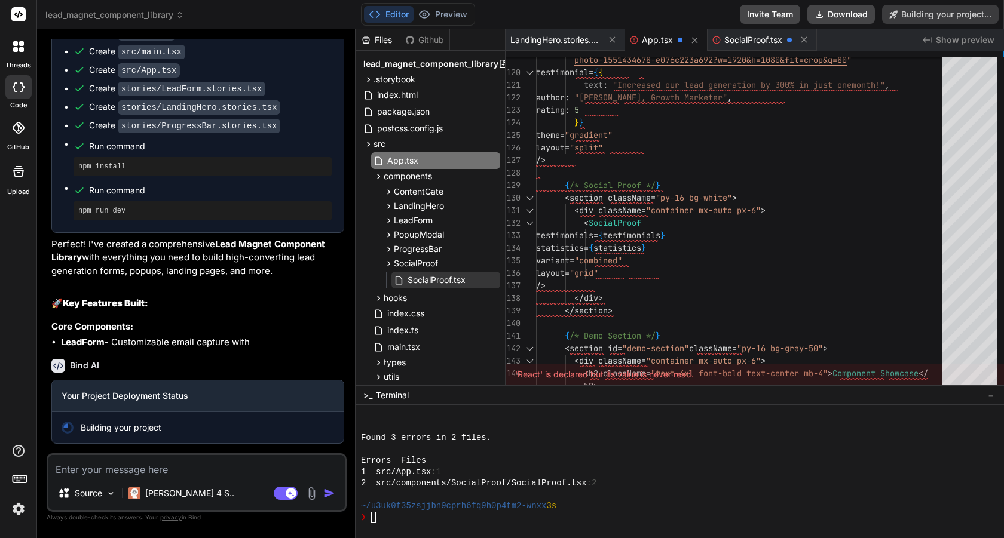
click at [584, 510] on div "~/u3uk0f35zsjjbn9cprh6fq9h0p4tm2-wnxx 3s" at bounding box center [673, 506] width 624 height 11
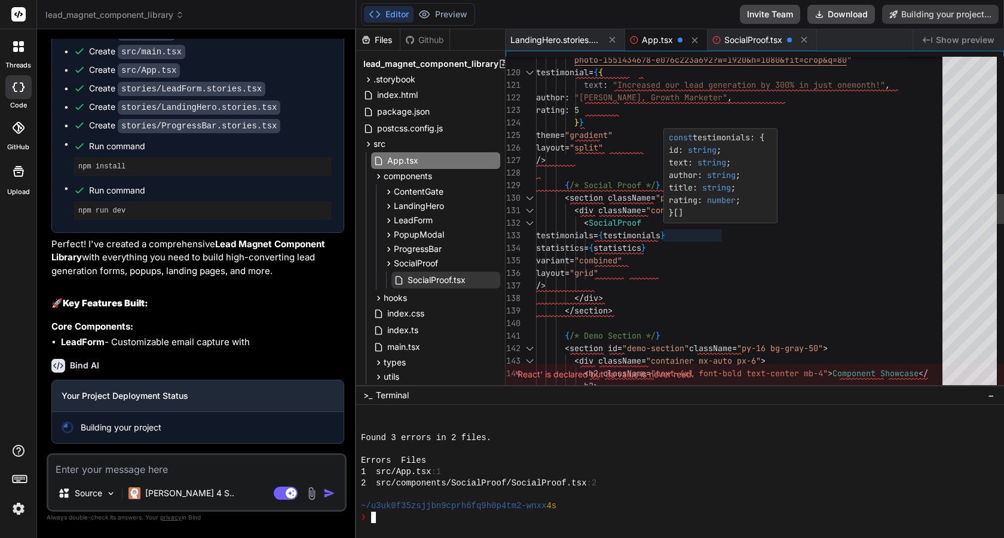
type textarea "{/* Social Proof */} <section className="py-16 bg-white"> <div className="conta…"
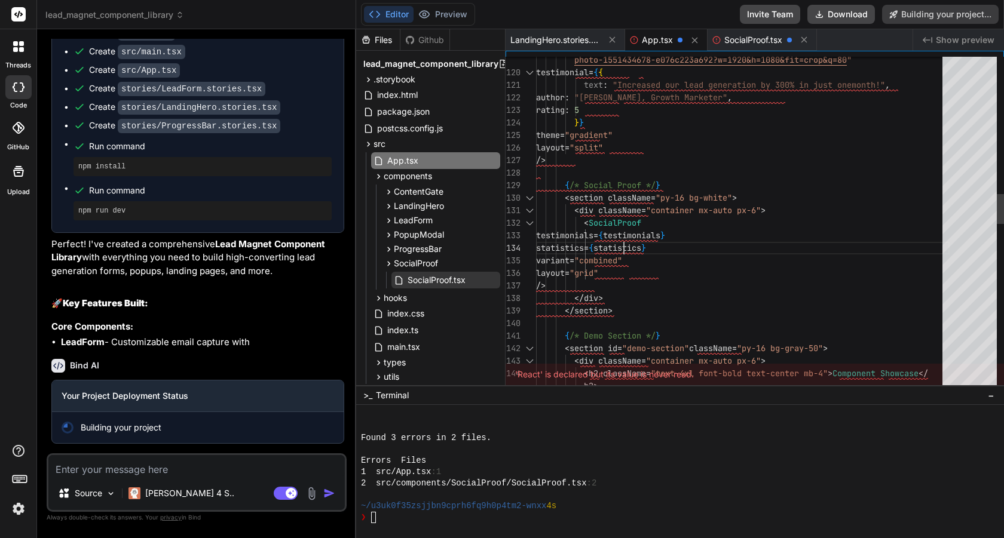
scroll to position [75, 0]
click at [625, 246] on div "photo-1551434678-e076c223a692?w=1920&h=1080&fit=cr op&q=80 " testimonial = { { …" at bounding box center [742, 386] width 413 height 3701
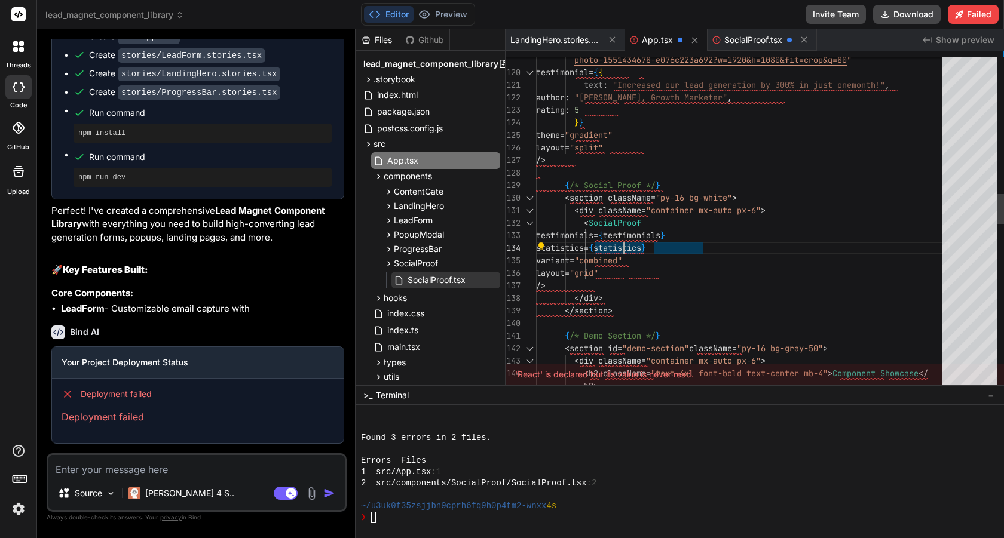
scroll to position [13, 0]
click at [794, 179] on div "photo-1551434678-e076c223a692?w=1920&h=1080&fit=cr op&q=80 " testimonial = { { …" at bounding box center [742, 386] width 413 height 3701
click at [591, 499] on div at bounding box center [673, 494] width 624 height 11
click at [535, 473] on div "1 src/App.tsx :1" at bounding box center [673, 472] width 624 height 11
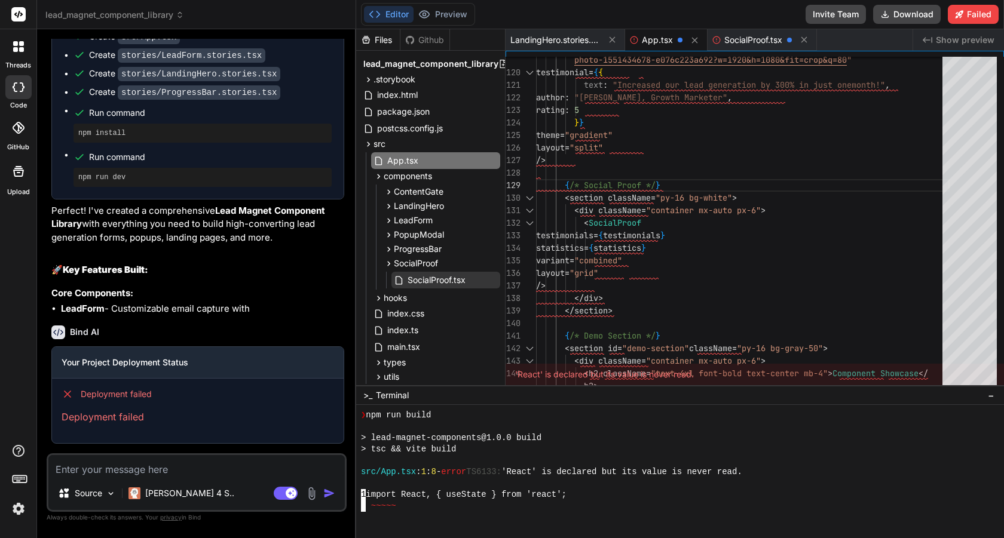
scroll to position [1780, 0]
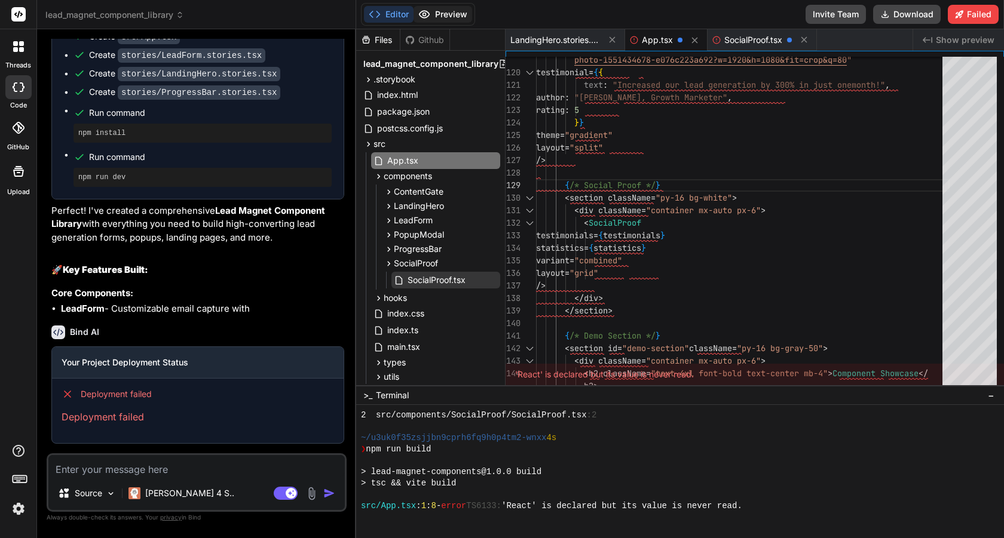
click at [443, 19] on button "Preview" at bounding box center [442, 14] width 59 height 17
click at [388, 11] on button "Editor" at bounding box center [389, 14] width 50 height 17
click at [15, 101] on label "code" at bounding box center [18, 105] width 17 height 10
click at [17, 99] on div "code" at bounding box center [18, 90] width 36 height 40
click at [17, 88] on icon at bounding box center [19, 87] width 12 height 10
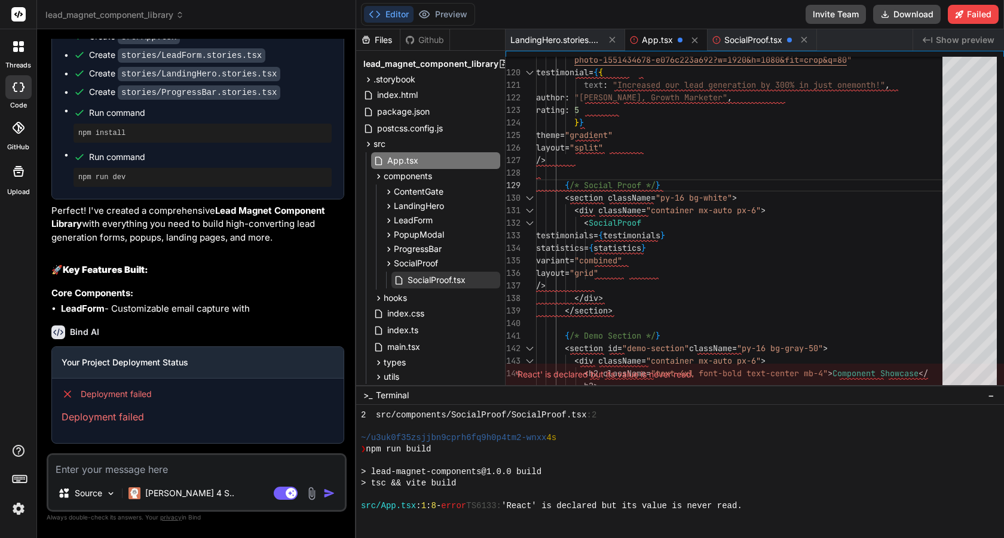
click at [17, 94] on div at bounding box center [18, 87] width 26 height 24
click at [16, 94] on div at bounding box center [18, 87] width 26 height 24
click at [15, 137] on div at bounding box center [18, 128] width 26 height 26
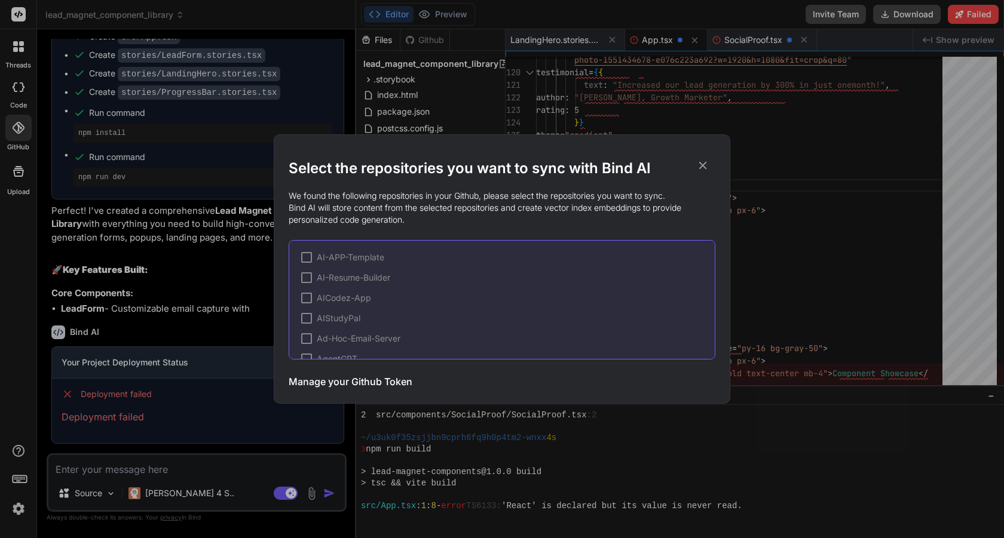
click at [14, 174] on div "Select the repositories you want to sync with Bind AI We found the following re…" at bounding box center [502, 269] width 1004 height 538
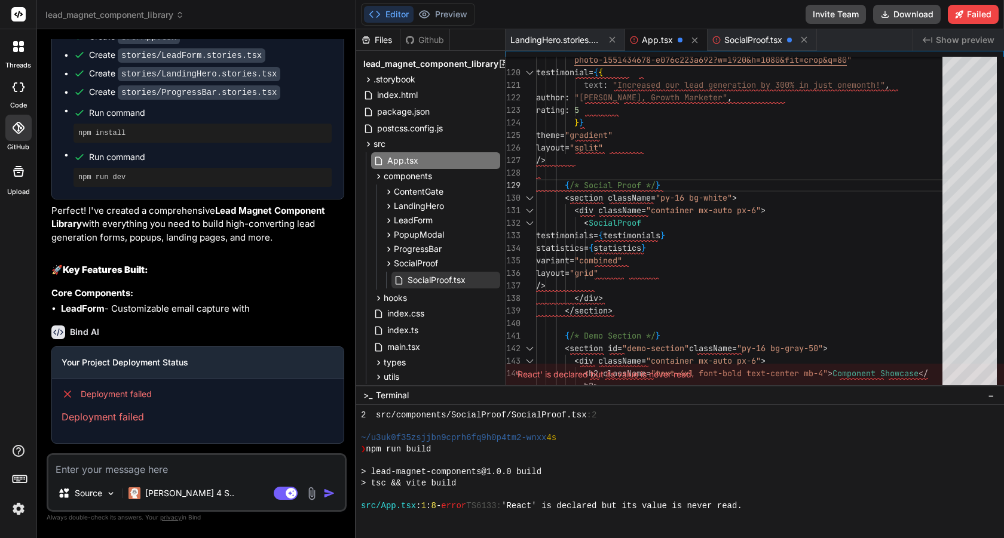
click at [14, 174] on icon at bounding box center [18, 171] width 11 height 11
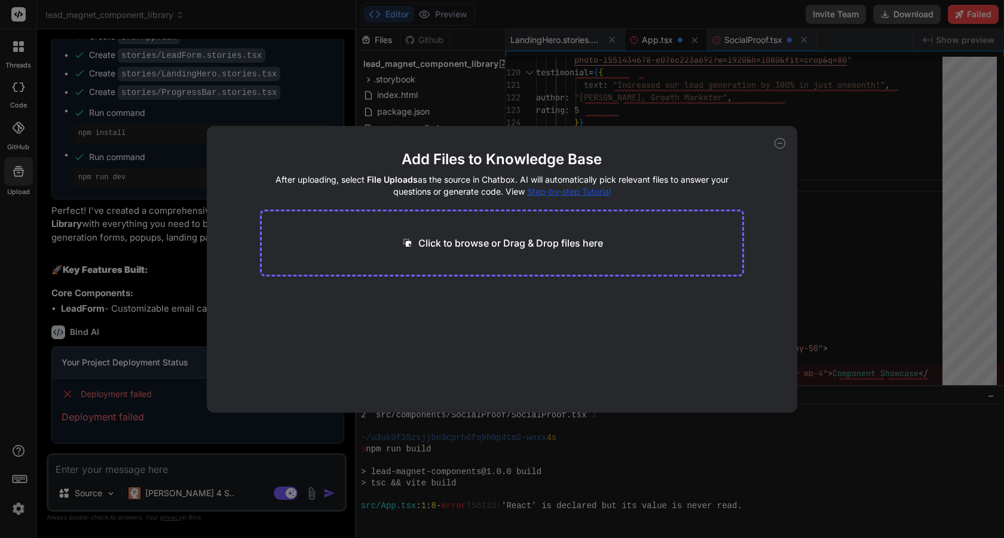
click at [16, 89] on div "Add Files to Knowledge Base After uploading, select File Uploads as the source …" at bounding box center [502, 269] width 1004 height 538
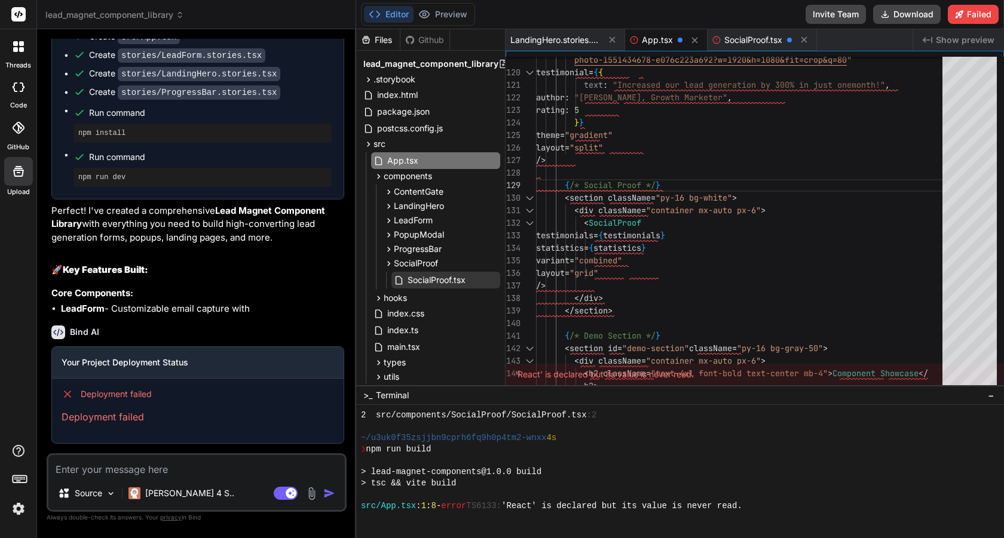
click at [16, 89] on icon at bounding box center [19, 87] width 12 height 10
click at [17, 96] on div at bounding box center [18, 87] width 26 height 24
type textarea "x"
click at [16, 123] on icon at bounding box center [18, 128] width 12 height 12
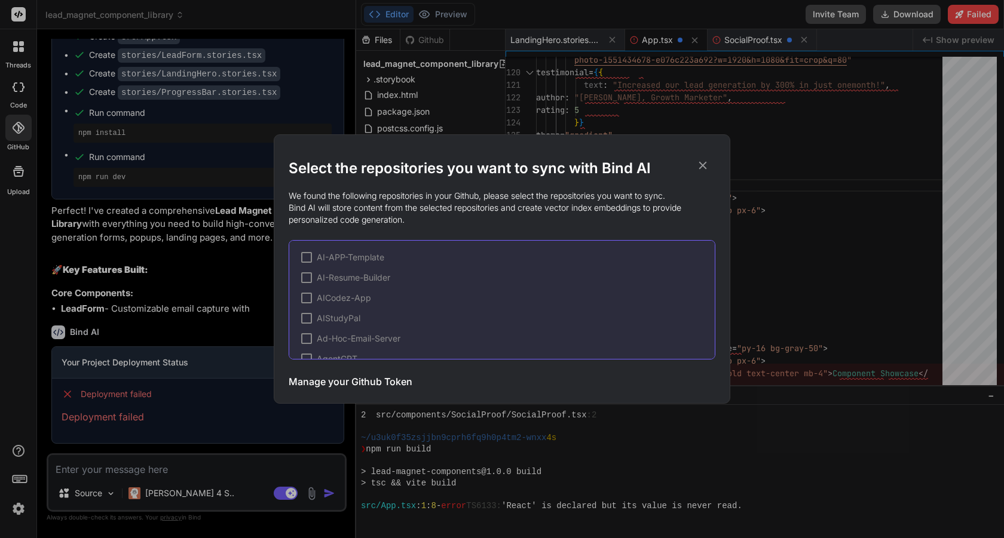
click at [340, 85] on div "Select the repositories you want to sync with Bind AI We found the following re…" at bounding box center [502, 269] width 1004 height 538
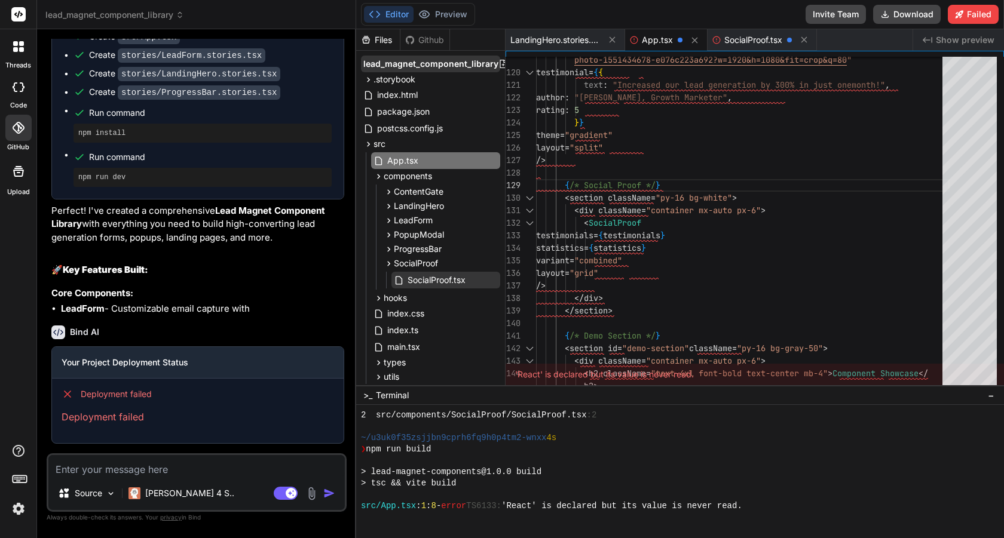
click at [366, 65] on span "lead_magnet_component_library" at bounding box center [430, 64] width 135 height 12
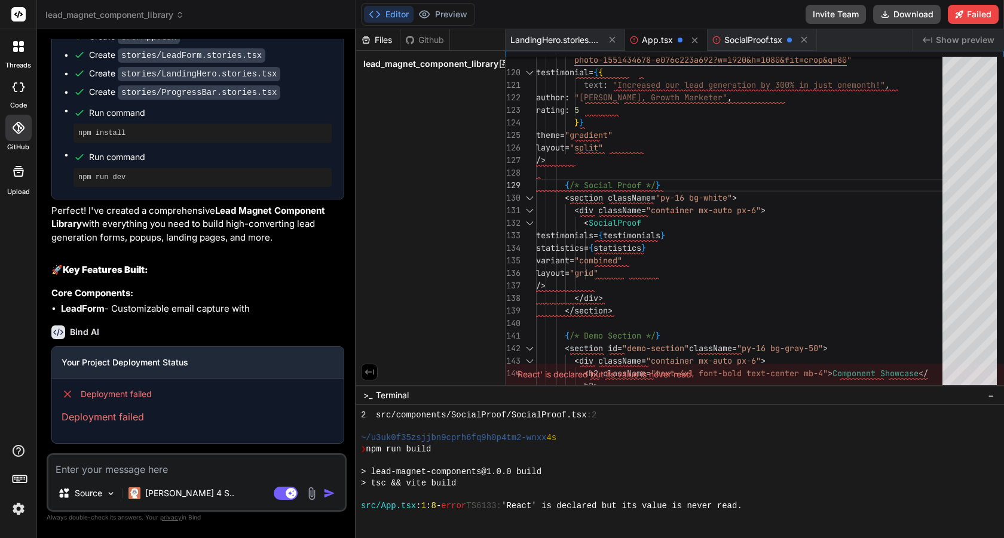
click at [366, 65] on span "lead_magnet_component_library" at bounding box center [430, 64] width 135 height 12
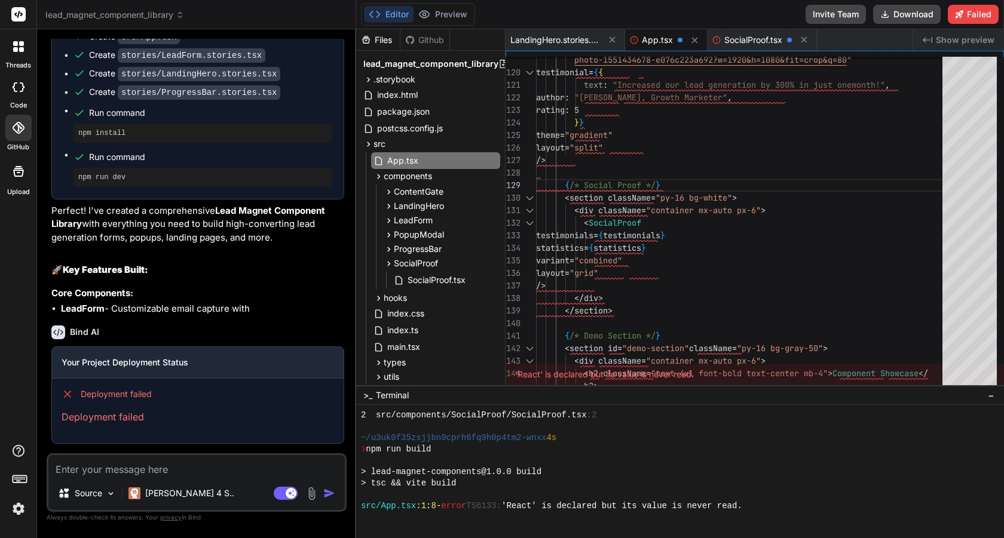
click at [499, 62] on icon at bounding box center [503, 64] width 10 height 10
click at [422, 45] on div "Files Github" at bounding box center [403, 40] width 94 height 22
click at [377, 41] on div "Files" at bounding box center [378, 40] width 44 height 12
click at [371, 41] on div "Files" at bounding box center [378, 40] width 44 height 12
click at [557, 38] on span "LandingHero.stories.tsx" at bounding box center [555, 40] width 90 height 12
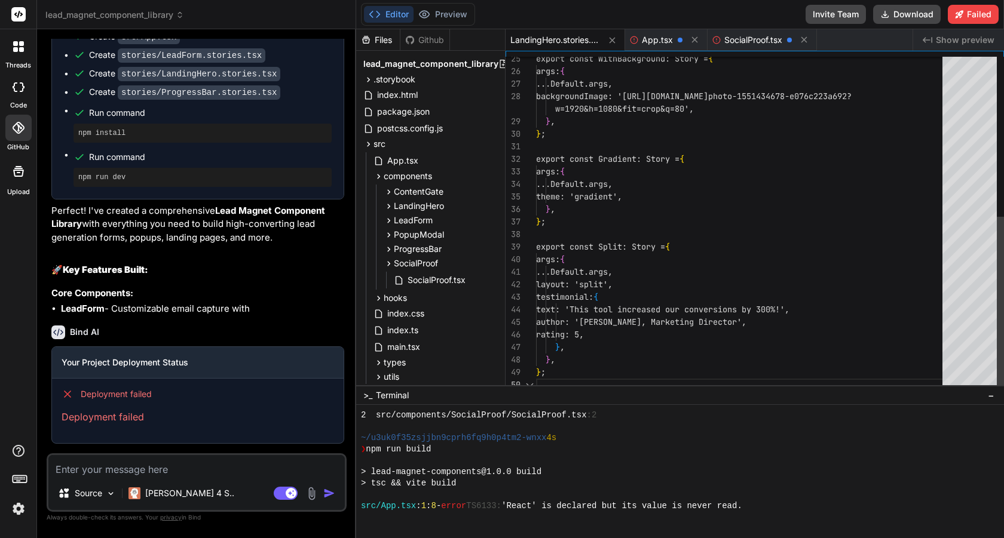
scroll to position [0, 0]
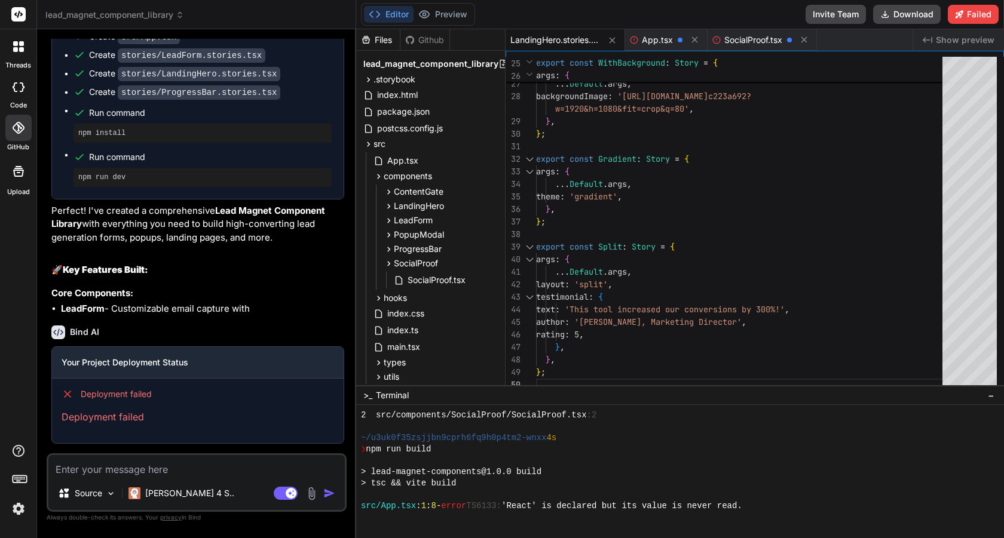
click at [557, 38] on span "LandingHero.stories.tsx" at bounding box center [555, 40] width 90 height 12
click at [488, 79] on icon at bounding box center [493, 80] width 10 height 10
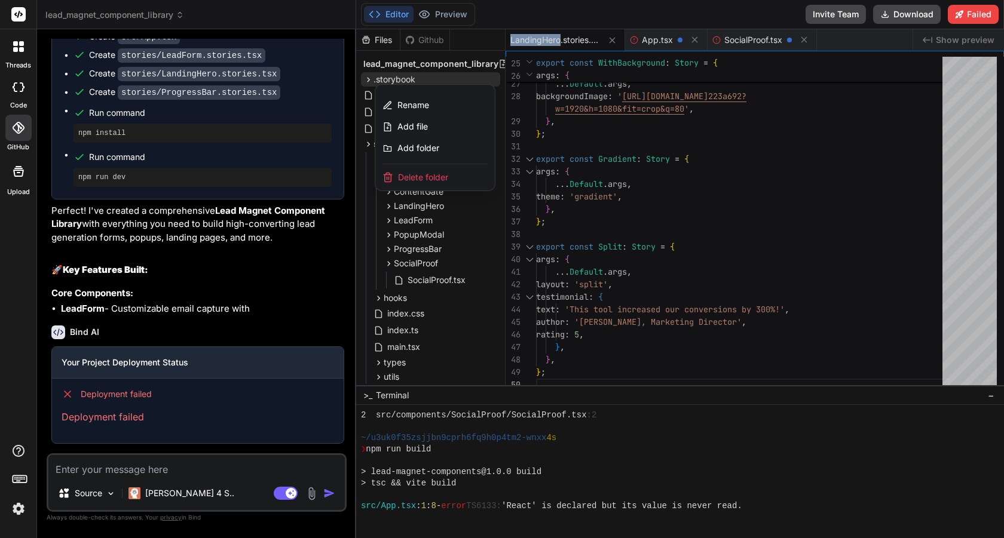
click at [465, 244] on div at bounding box center [680, 283] width 648 height 509
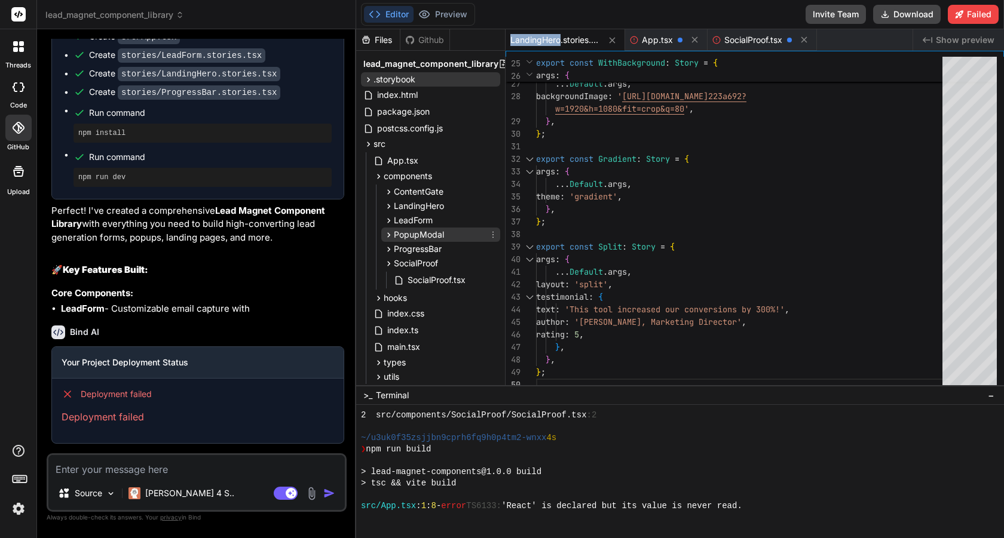
click at [493, 234] on icon at bounding box center [493, 235] width 10 height 10
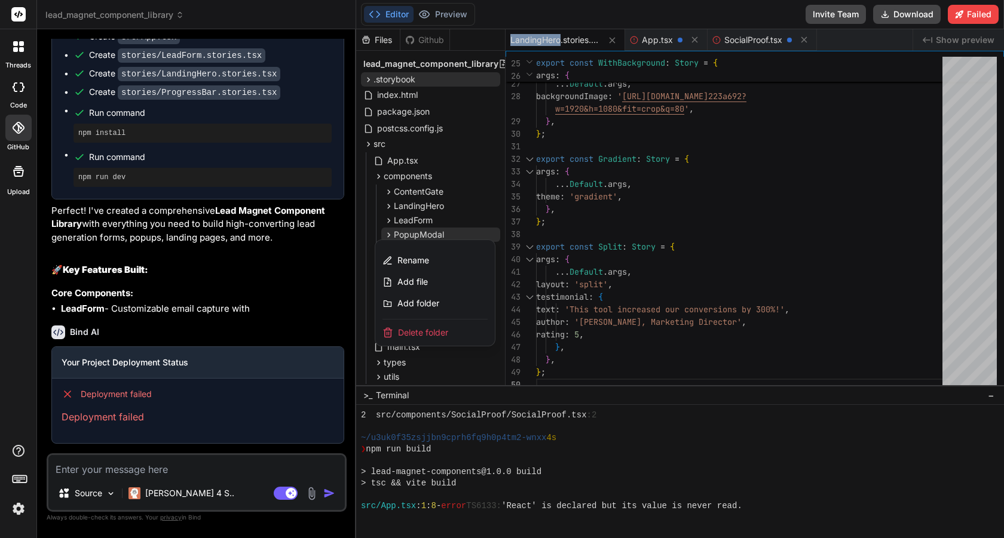
click at [491, 204] on div at bounding box center [680, 283] width 648 height 509
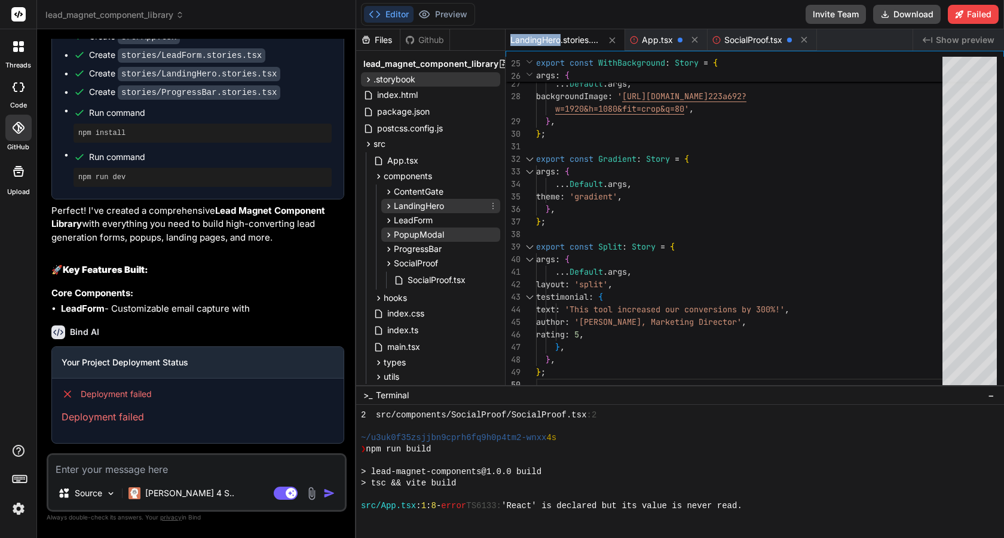
click at [489, 207] on icon at bounding box center [493, 206] width 10 height 10
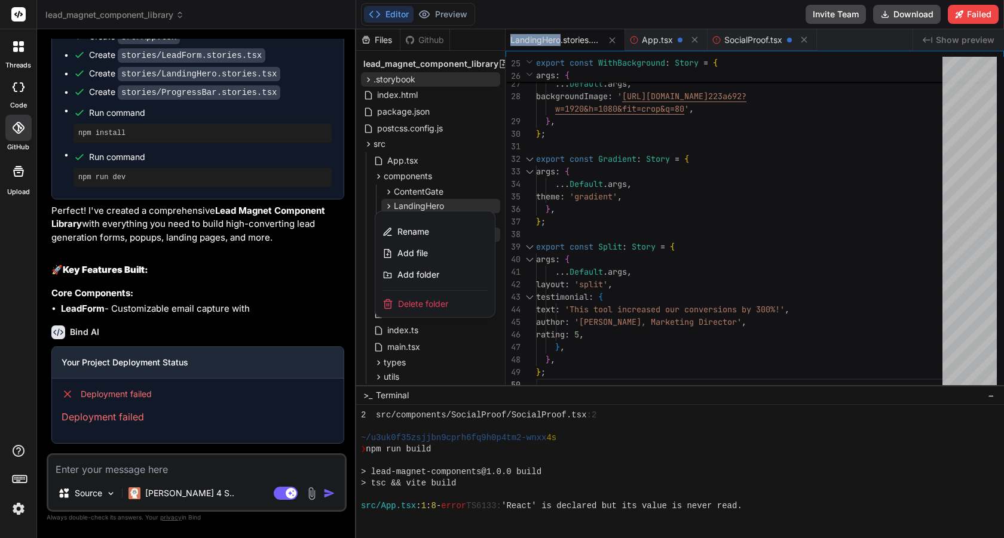
click at [410, 61] on div at bounding box center [680, 283] width 648 height 509
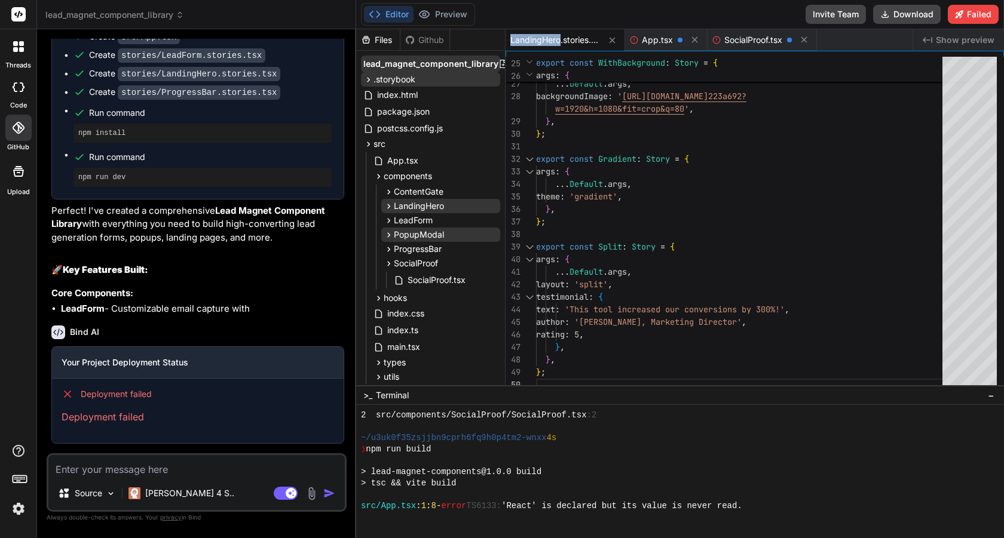
click at [409, 60] on span "lead_magnet_component_library" at bounding box center [430, 64] width 135 height 12
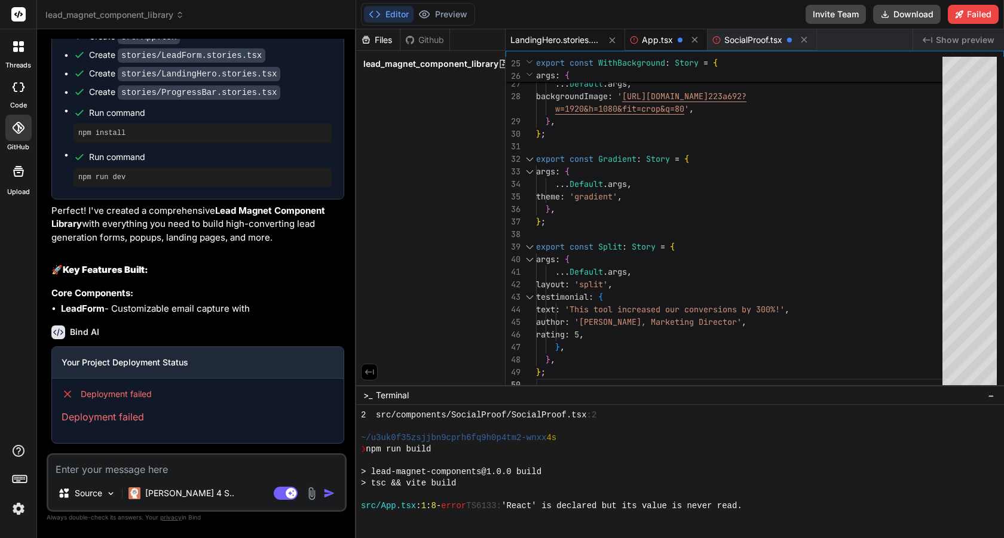
click at [635, 38] on icon at bounding box center [634, 40] width 8 height 8
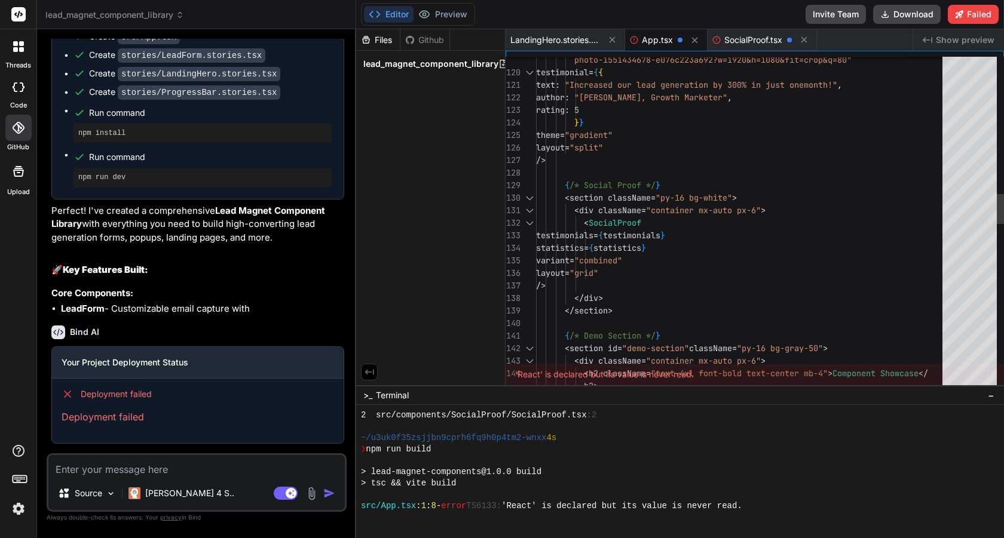
click at [634, 38] on icon at bounding box center [634, 40] width 8 height 8
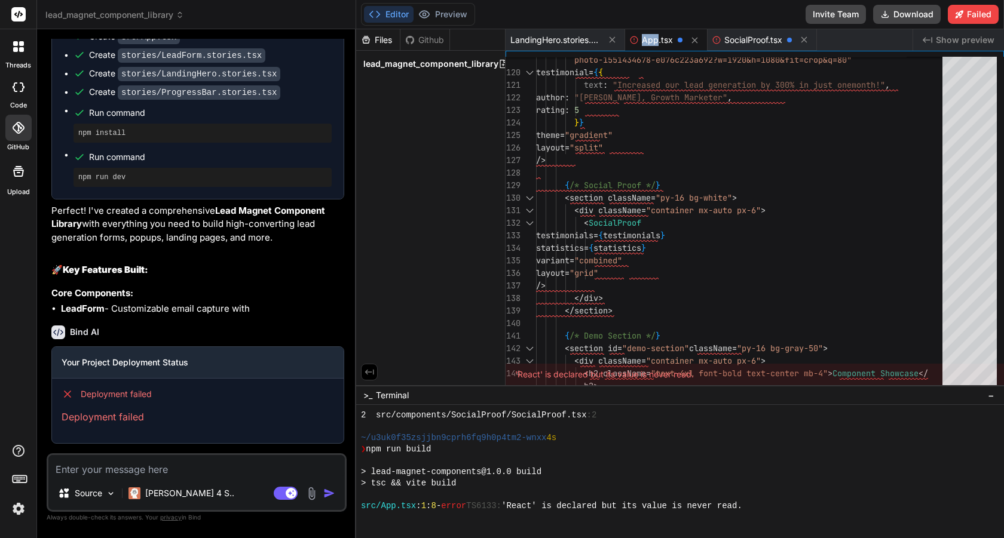
click at [634, 38] on icon at bounding box center [634, 40] width 8 height 8
click at [634, 41] on icon at bounding box center [634, 40] width 8 height 8
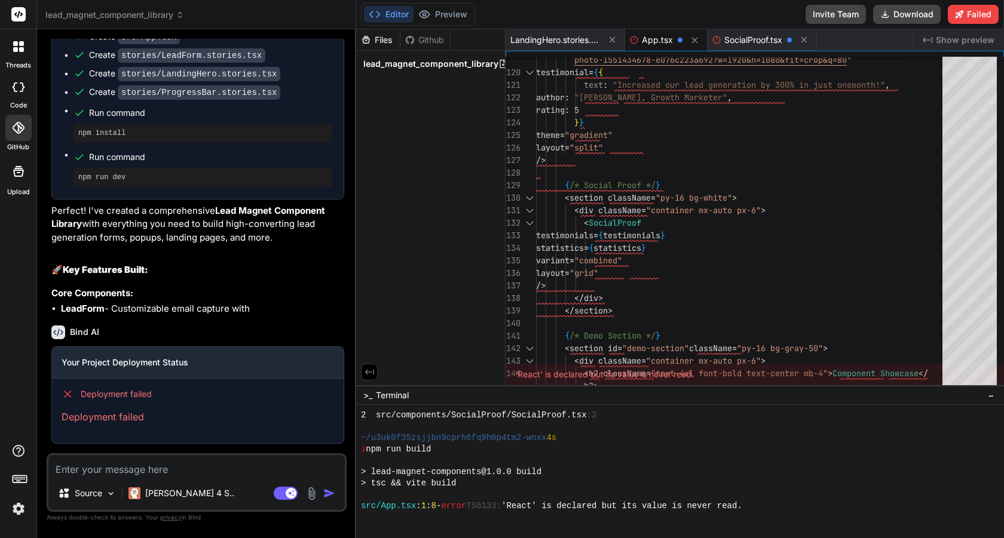
click at [634, 41] on icon at bounding box center [634, 40] width 8 height 8
click at [555, 164] on div "photo-1551434678-e076c223a692?w=1920&h=1080&fit=cr op&q=80 " testimonial = { { …" at bounding box center [742, 386] width 413 height 3701
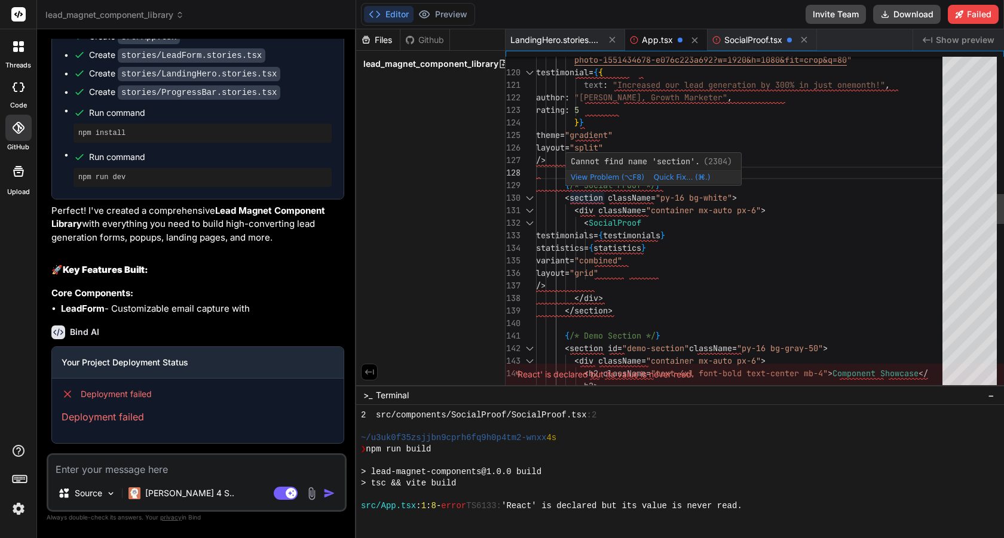
click at [655, 177] on span "Quick Fix... (⌘.)" at bounding box center [681, 177] width 57 height 8
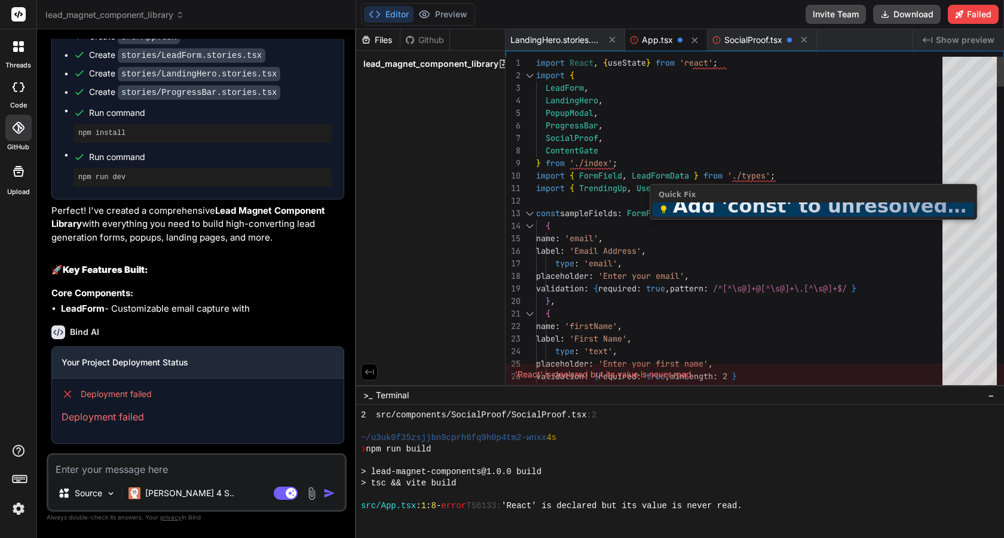
click at [533, 375] on div "27 26 24 25 23 22 21 20 18 19 16 17 14 15 11 12 13 9 10 7 8 4 5 6 1 2 3 } valid…" at bounding box center [754, 218] width 498 height 335
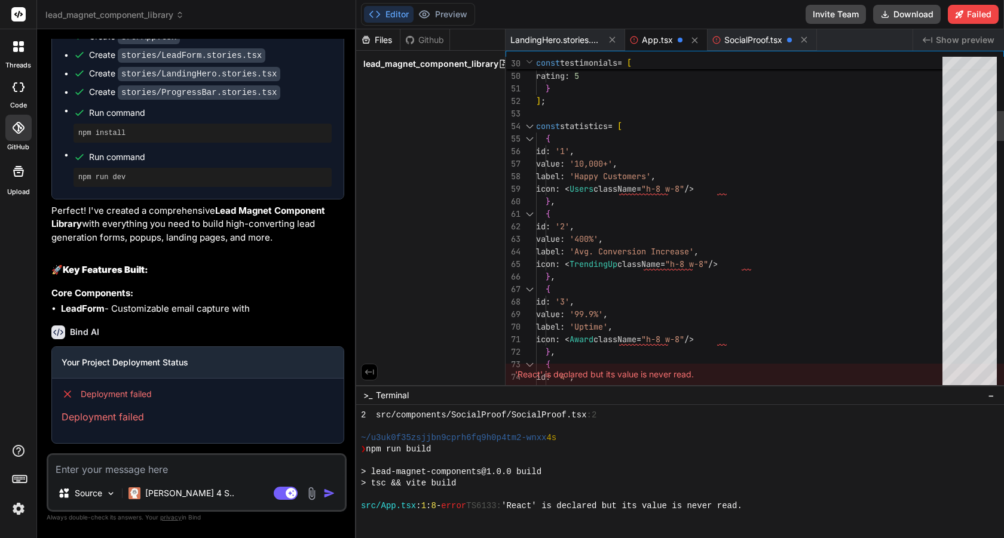
scroll to position [113, 0]
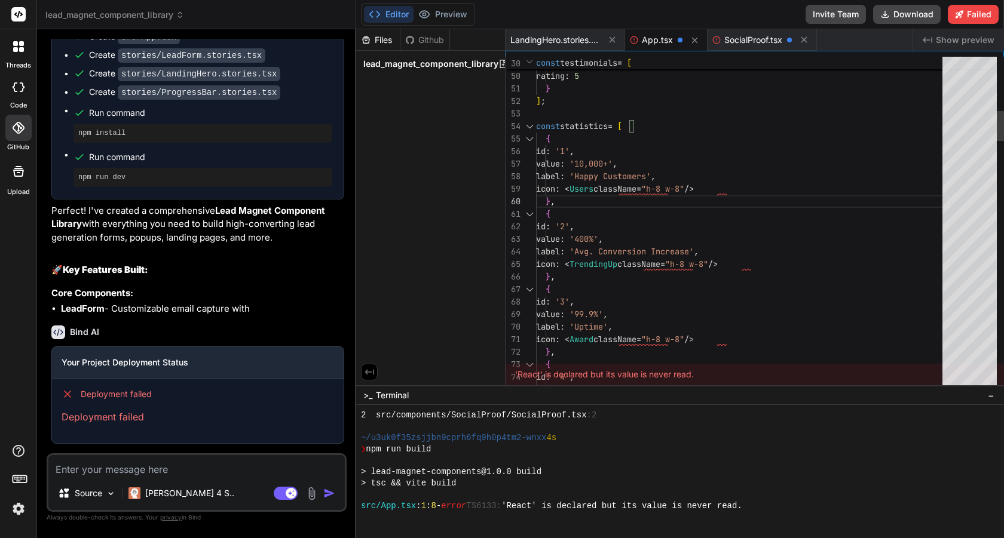
type textarea "{ id: '2', value: '400%', label: 'Avg. Conversion Increase', icon: <TrendingUp …"
click at [19, 49] on icon at bounding box center [18, 46] width 11 height 11
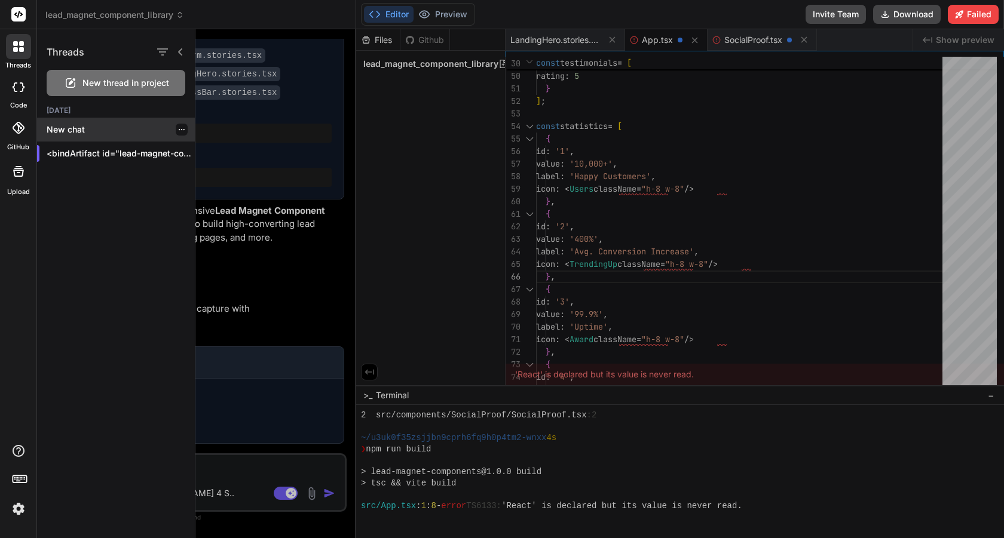
click at [82, 131] on p "New chat" at bounding box center [121, 130] width 148 height 12
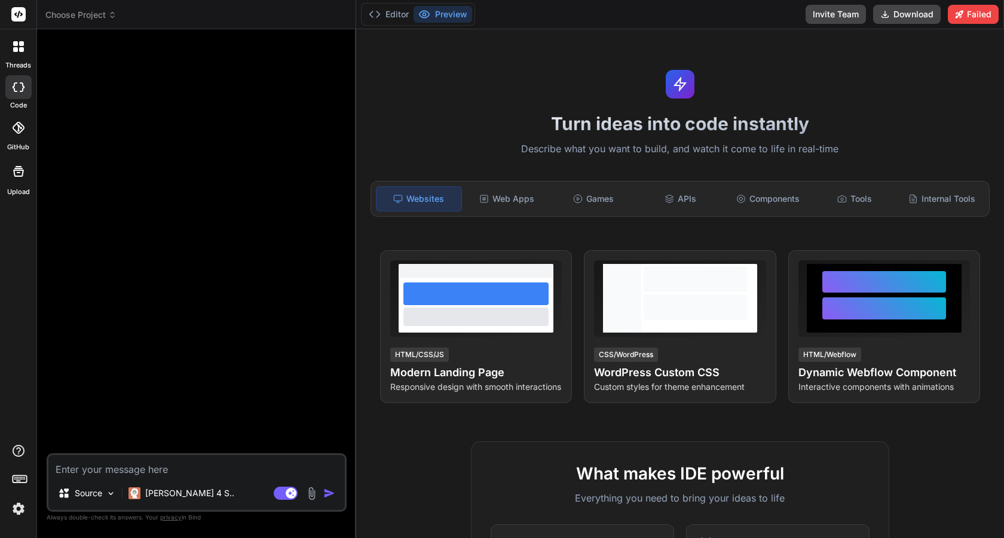
scroll to position [1782, 0]
click at [510, 201] on div "Web Apps" at bounding box center [506, 198] width 85 height 25
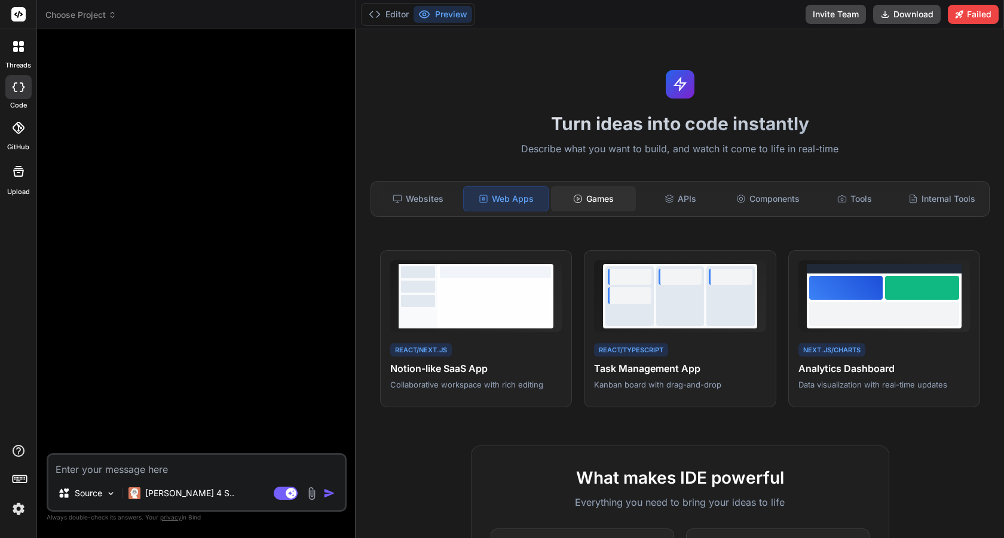
click at [590, 191] on div "Games" at bounding box center [593, 198] width 85 height 25
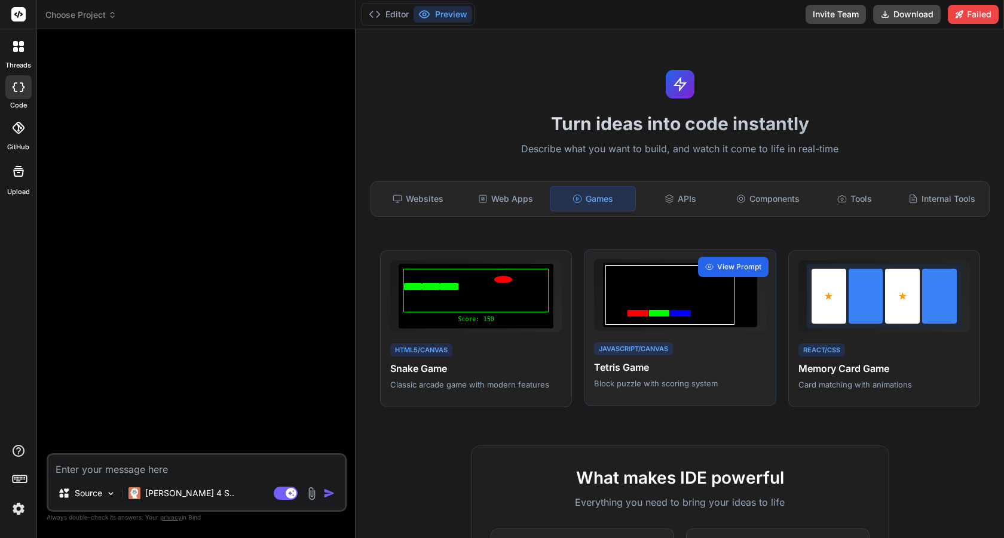
drag, startPoint x: 705, startPoint y: 320, endPoint x: 705, endPoint y: 266, distance: 53.2
click at [705, 318] on div at bounding box center [670, 295] width 130 height 60
click at [682, 204] on div "APIs" at bounding box center [680, 198] width 85 height 25
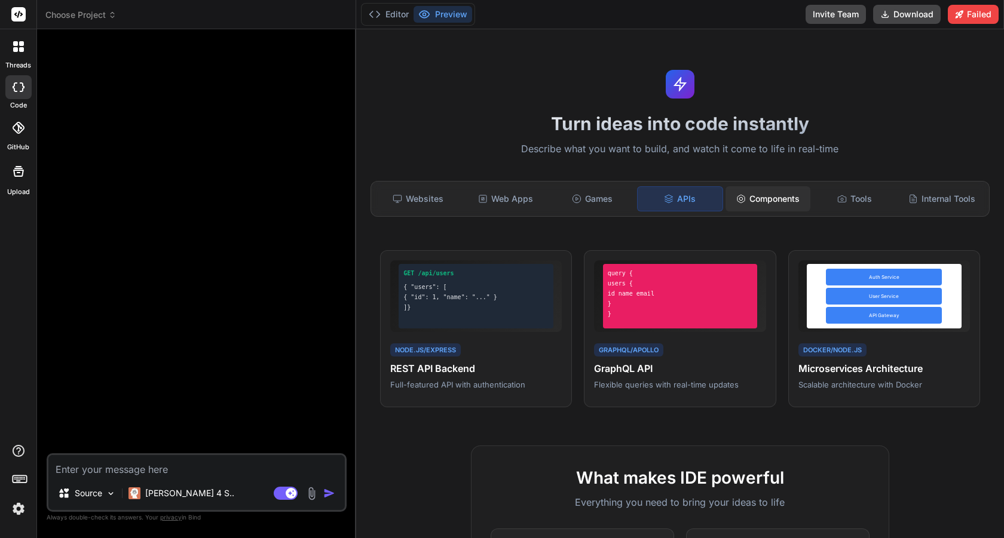
click at [760, 203] on div "Components" at bounding box center [767, 198] width 85 height 25
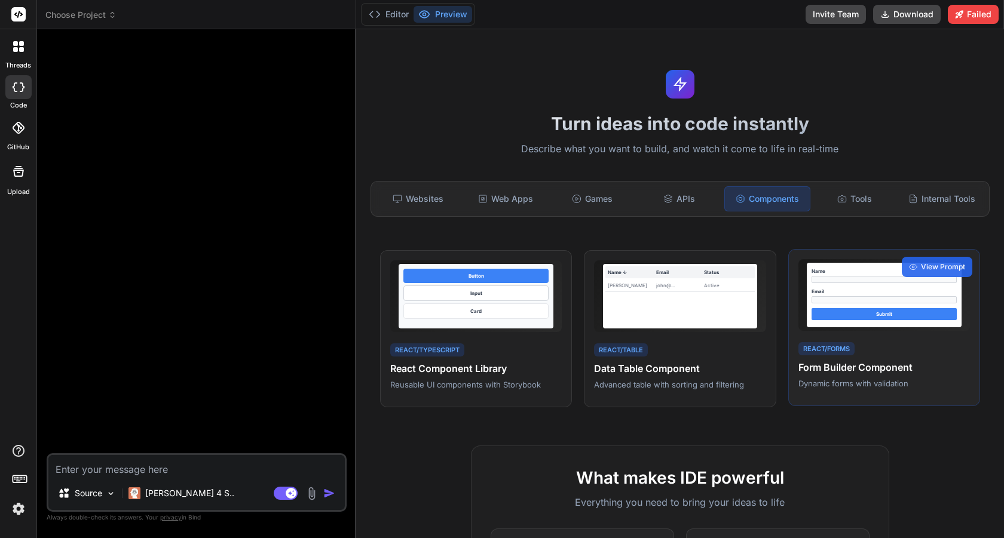
click at [904, 330] on div "Name Email Submit" at bounding box center [883, 295] width 171 height 72
click at [878, 274] on div "Name" at bounding box center [883, 271] width 145 height 7
click at [937, 262] on span "View Prompt" at bounding box center [943, 267] width 44 height 11
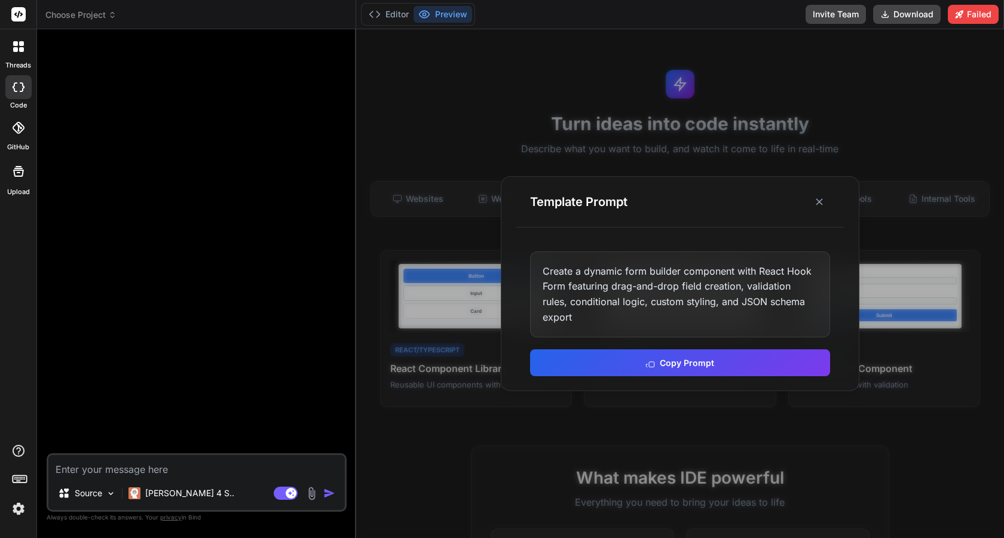
drag, startPoint x: 888, startPoint y: 314, endPoint x: 887, endPoint y: 283, distance: 31.1
click at [887, 283] on div at bounding box center [680, 283] width 648 height 509
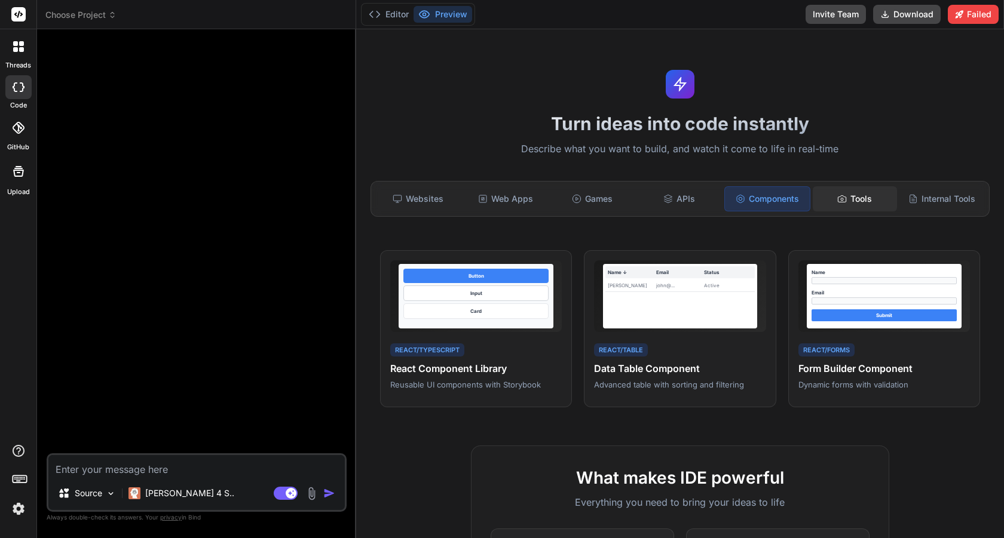
click at [862, 201] on div "Tools" at bounding box center [854, 198] width 85 height 25
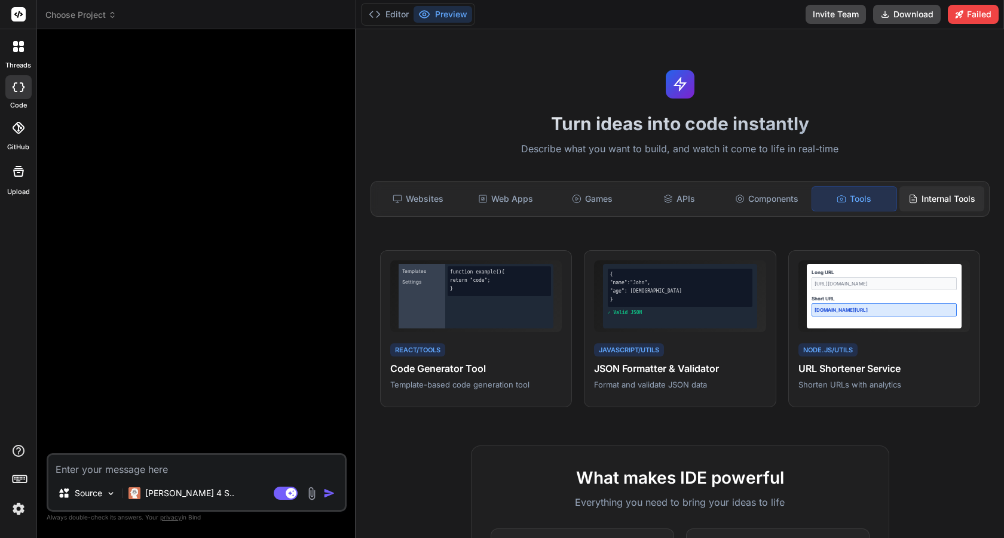
click at [938, 192] on div "Internal Tools" at bounding box center [941, 198] width 85 height 25
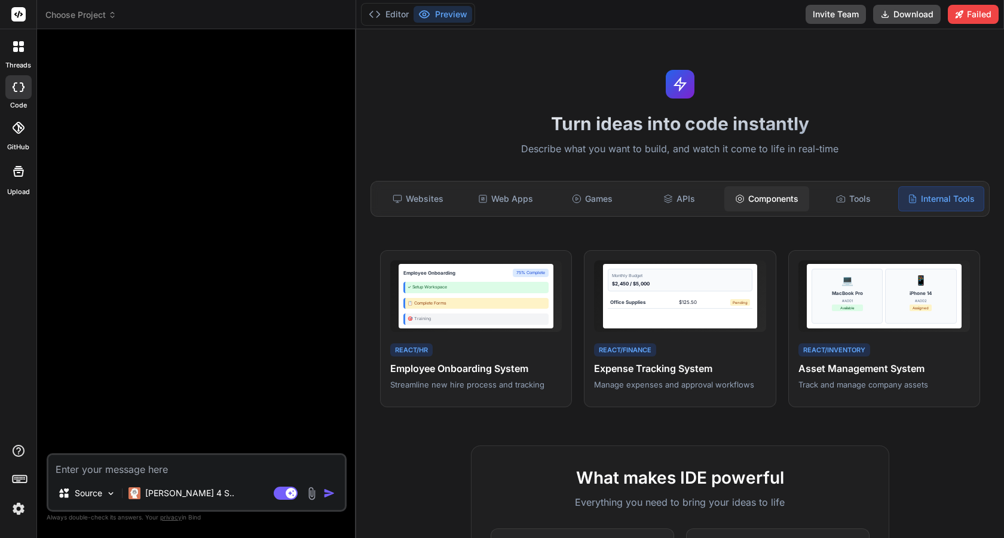
click at [760, 199] on div "Components" at bounding box center [766, 198] width 85 height 25
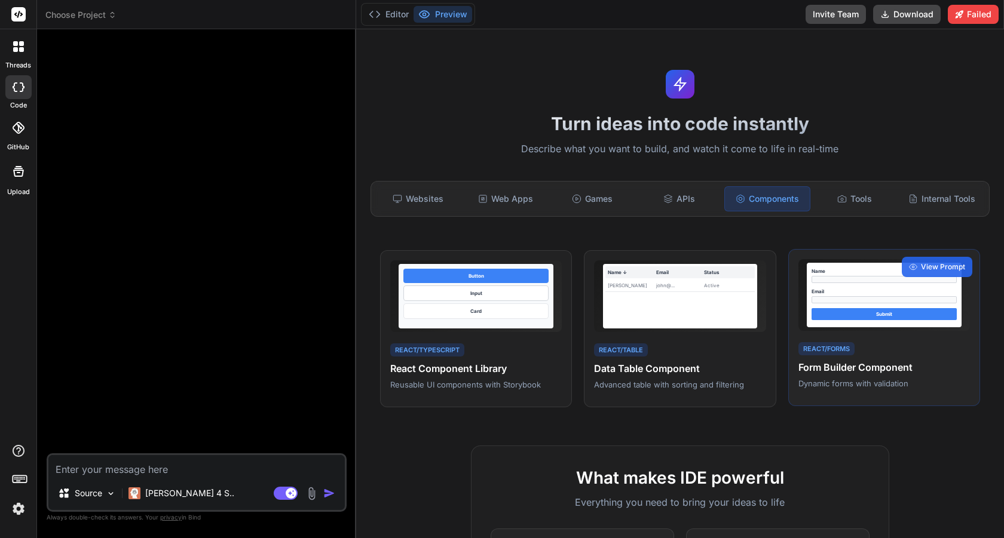
click at [842, 320] on div "Name Email Submit" at bounding box center [883, 295] width 155 height 65
click at [829, 332] on div "Name Email Submit React/Forms Form Builder Component Dynamic forms with validat…" at bounding box center [884, 328] width 192 height 158
click at [839, 369] on h4 "Form Builder Component" at bounding box center [883, 367] width 171 height 14
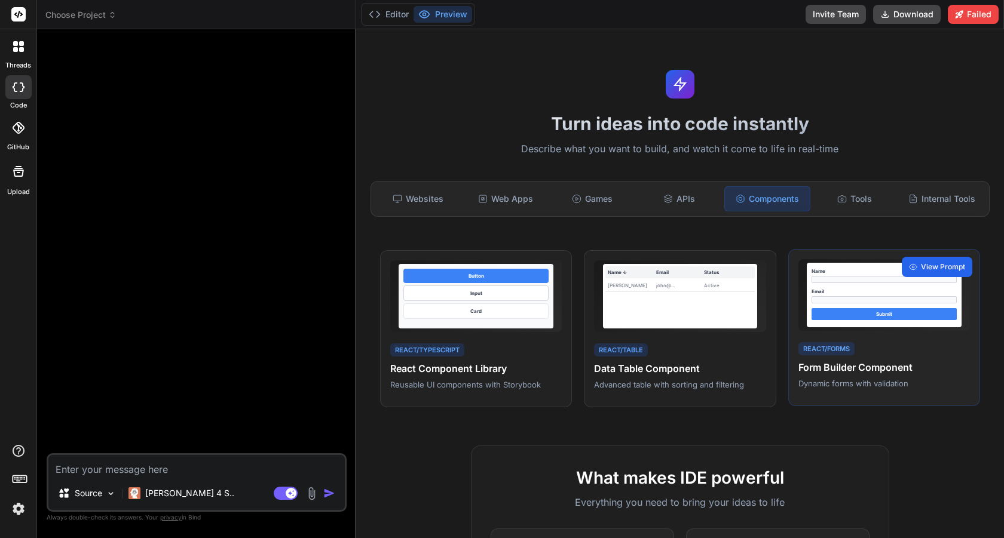
click at [943, 262] on span "View Prompt" at bounding box center [943, 267] width 44 height 11
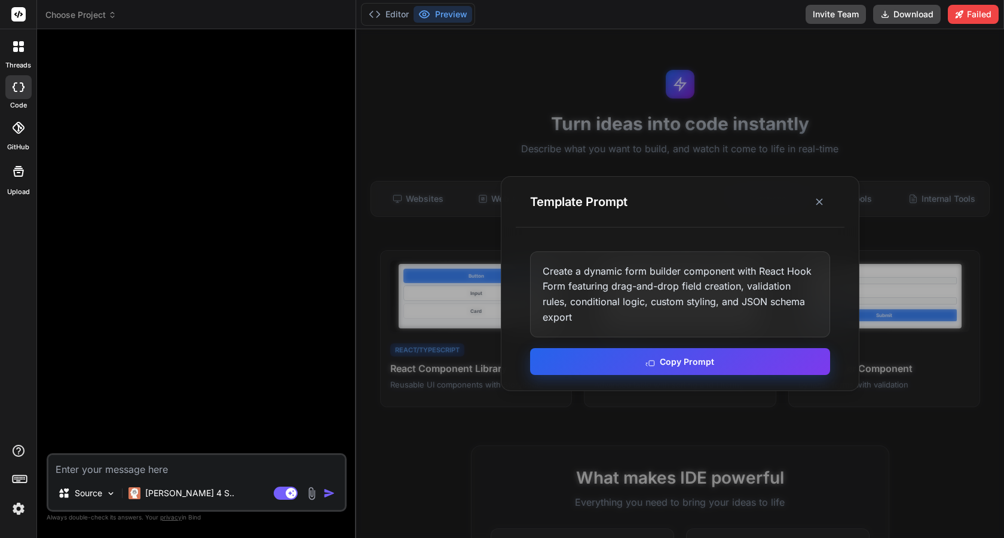
click at [684, 354] on button "Copy Prompt" at bounding box center [680, 361] width 300 height 27
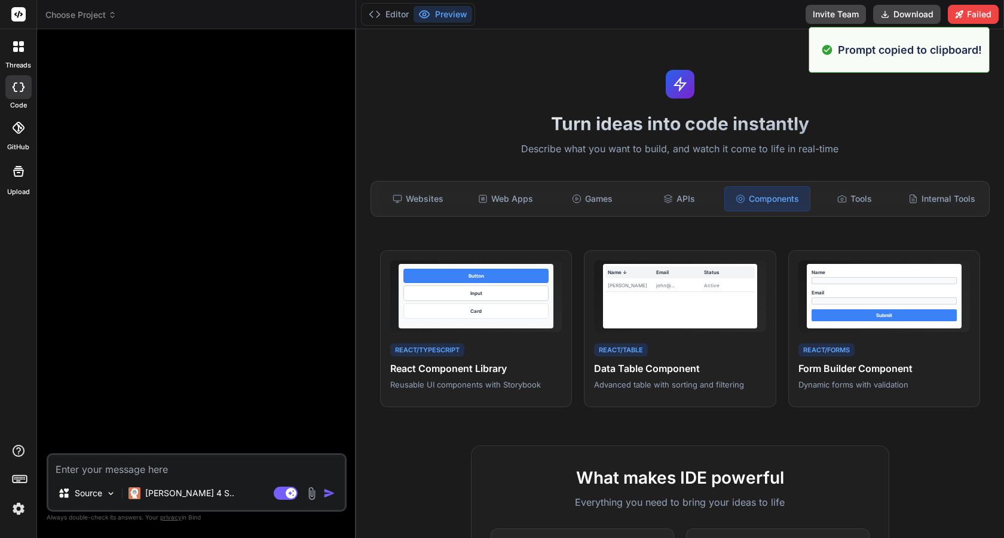
click at [123, 476] on textarea at bounding box center [196, 466] width 296 height 22
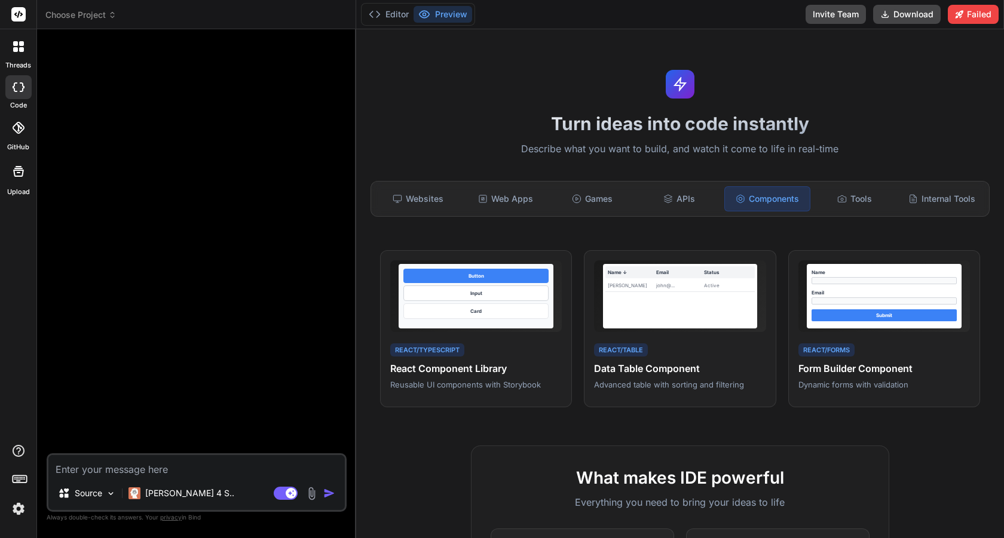
paste textarea "Create a dynamic form builder component with React Hook Form featuring drag-and…"
type textarea "x"
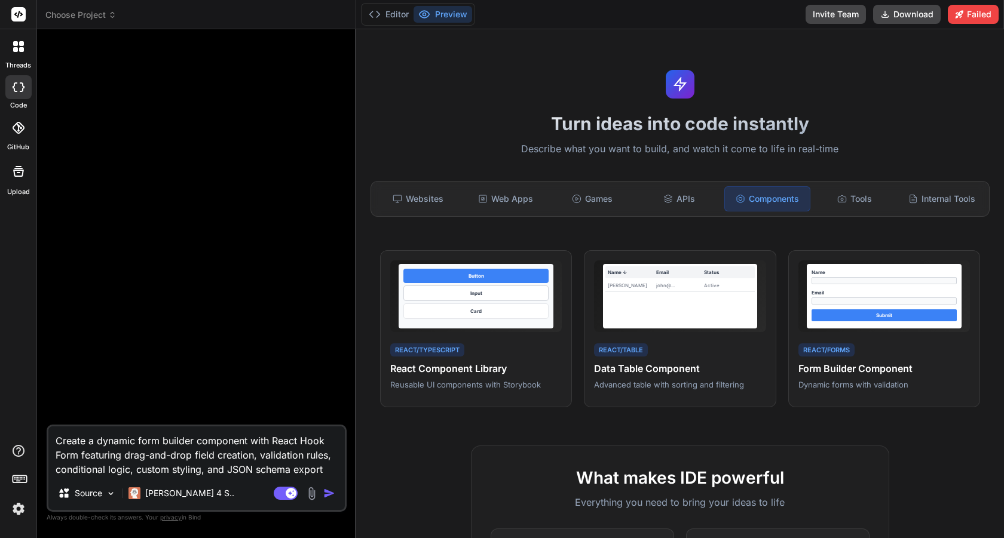
type textarea "Create a dynamic form builder component with React Hook Form featuring drag-and…"
click at [329, 495] on img "button" at bounding box center [329, 493] width 12 height 12
type textarea "x"
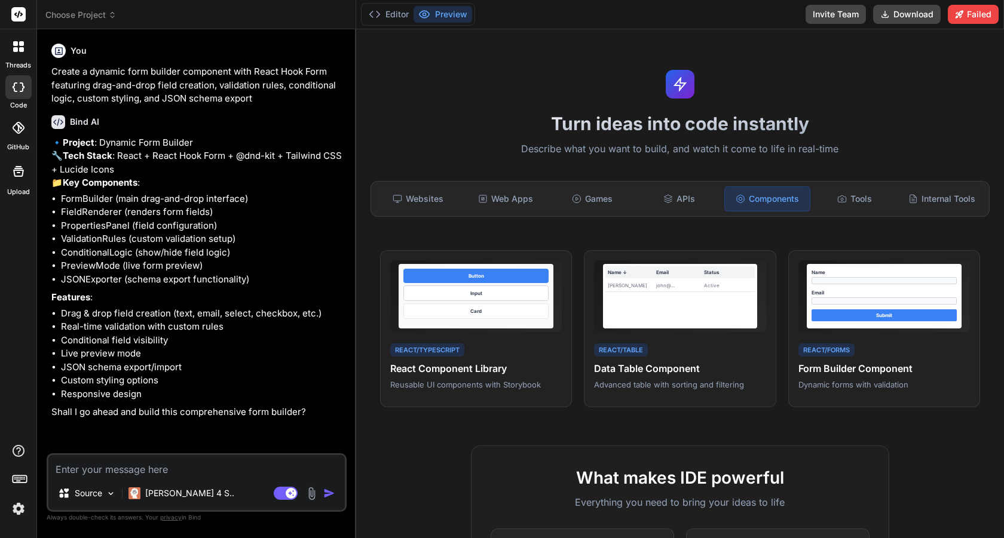
click at [194, 473] on textarea at bounding box center [196, 466] width 296 height 22
type textarea "x"
type textarea "y"
type textarea "x"
type textarea "ye"
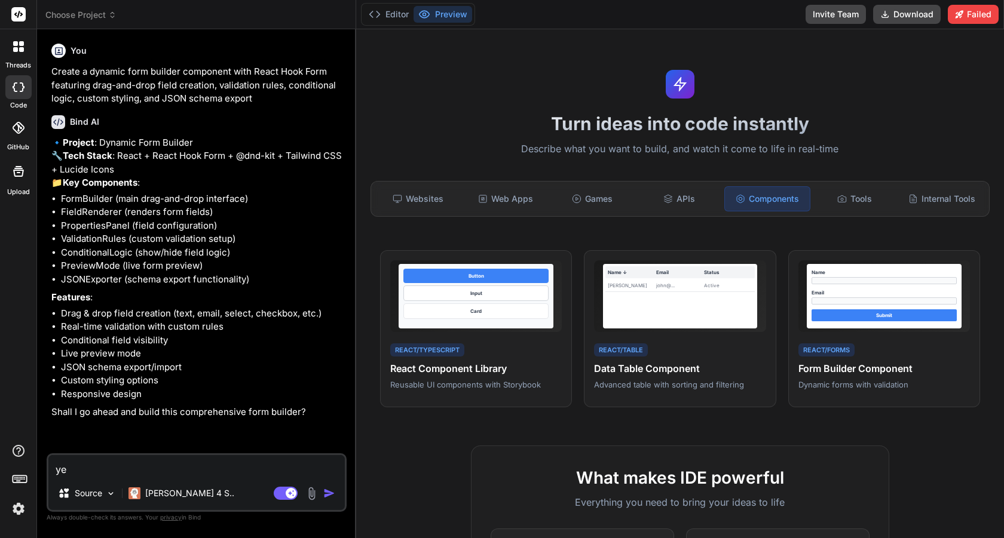
type textarea "x"
type textarea "yes"
type textarea "x"
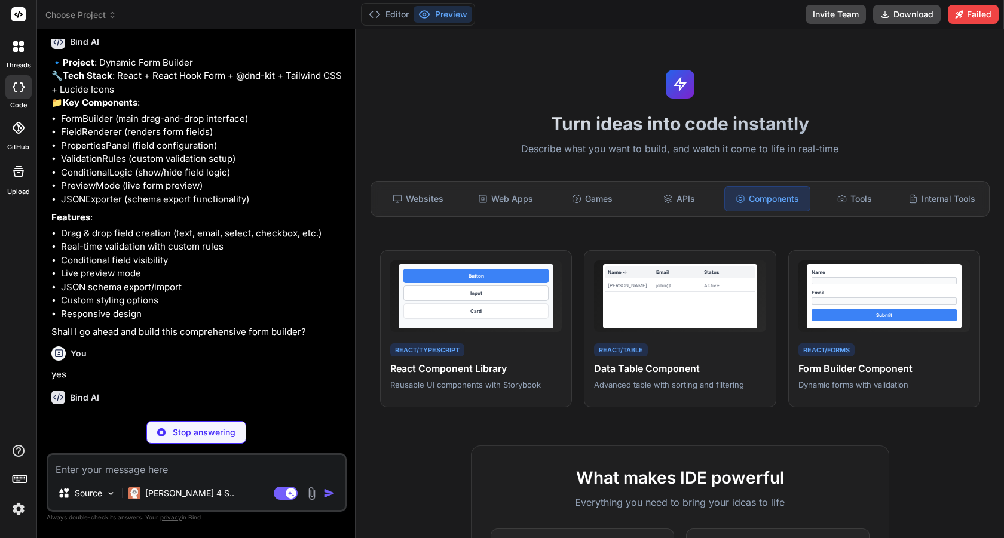
scroll to position [119, 0]
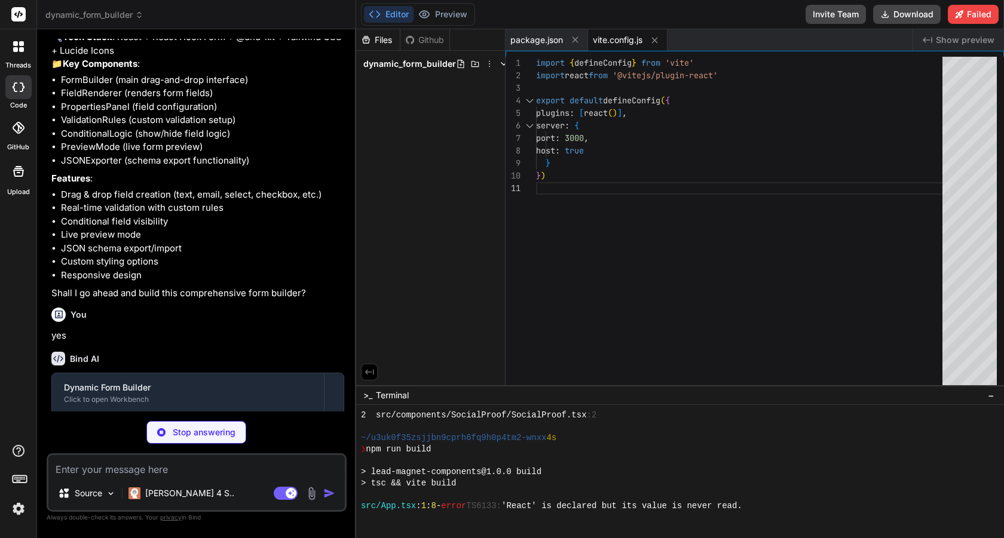
type textarea "x"
type textarea "}"
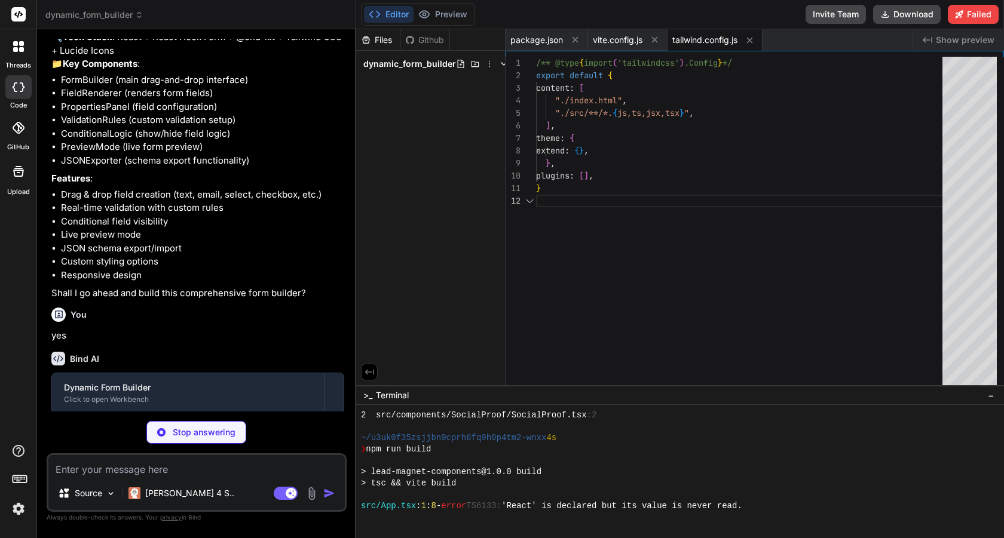
type textarea "x"
type textarea "export default { plugins: { tailwindcss: {}, autoprefixer: {}, }, }"
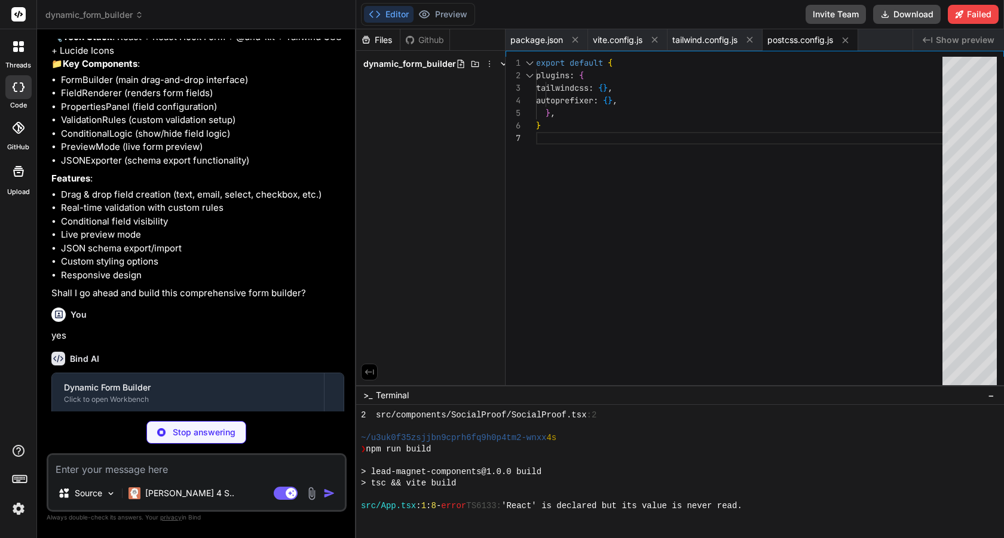
type textarea "x"
type textarea "<script type="module" src="/src/main.jsx"></script> </body> </html>"
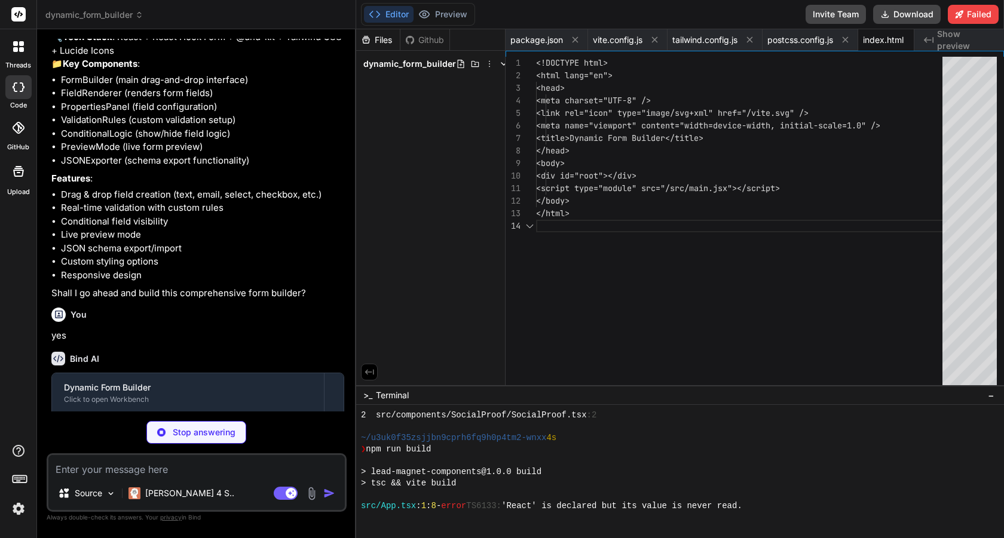
scroll to position [38, 0]
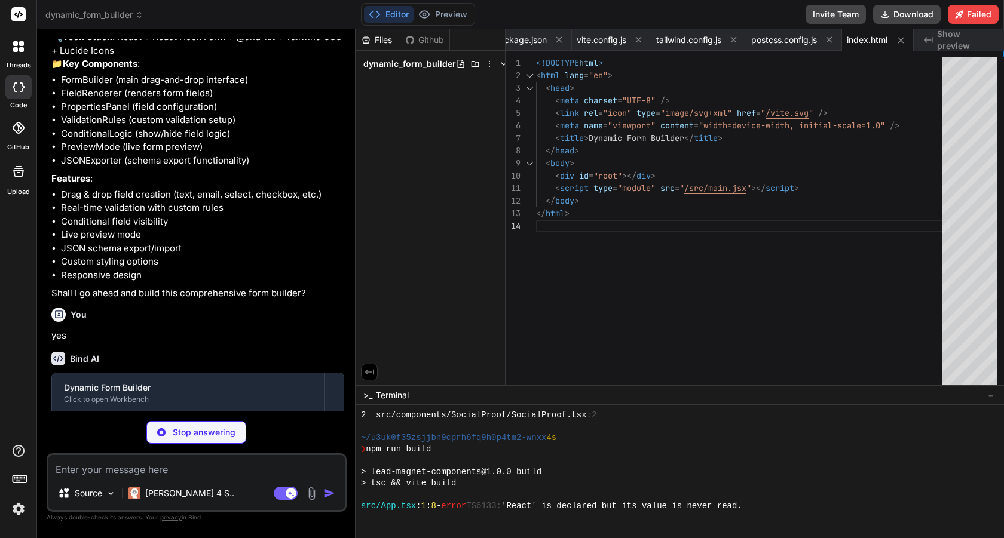
type textarea "x"
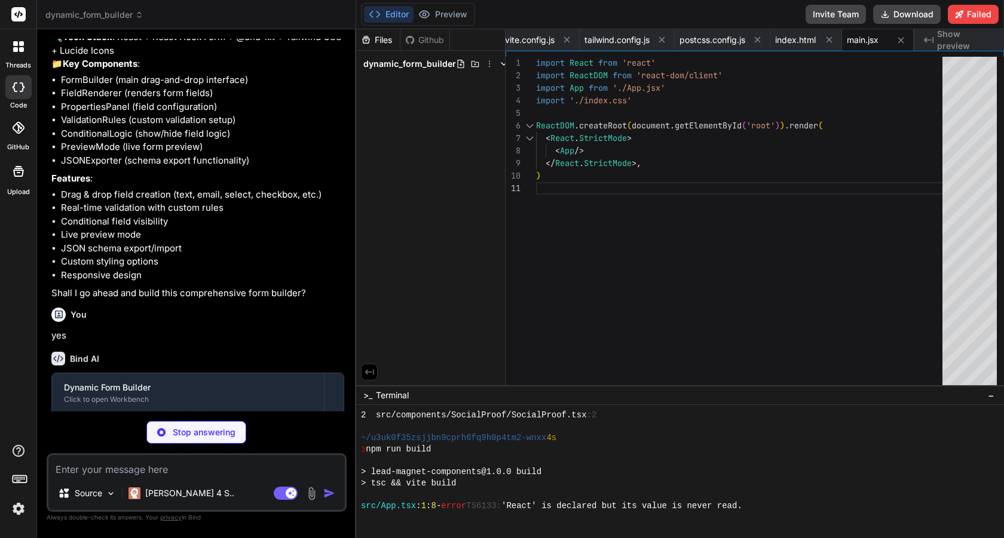
type textarea "x"
type textarea "} .sortable-item.sorting { transform: scale(1.05); z-index: 10; }"
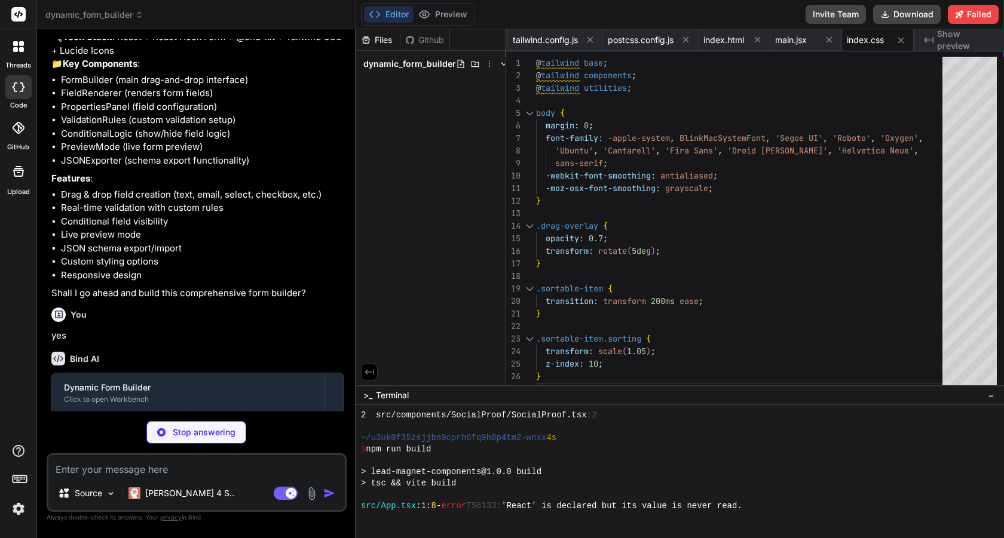
type textarea "x"
type textarea "<main className="container mx-auto px-4 py-6"> <FormBuilder /> </main> </div> )…"
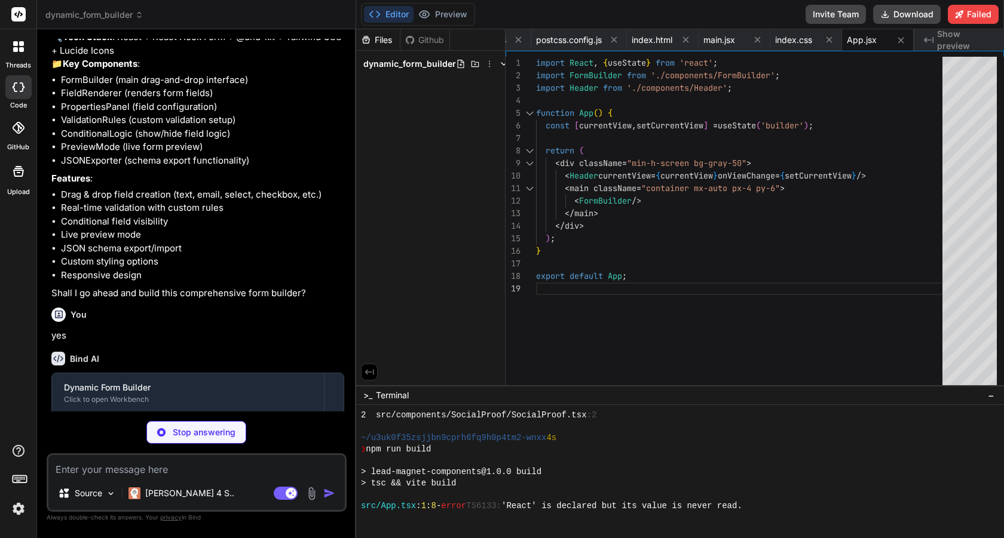
type textarea "x"
type textarea "</div> </div> </div> </header> ); }; export default Header;"
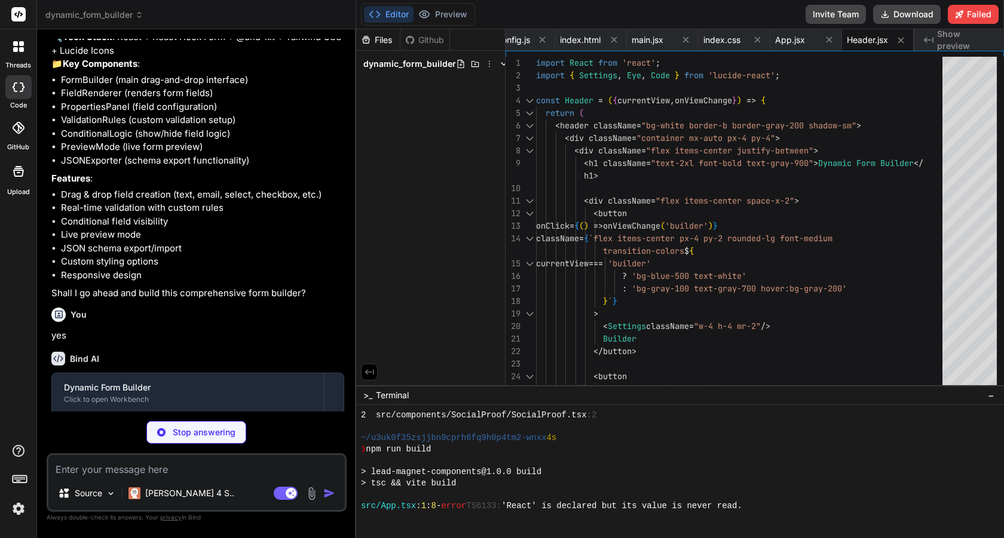
type textarea "x"
type textarea "export default FormBuilder;"
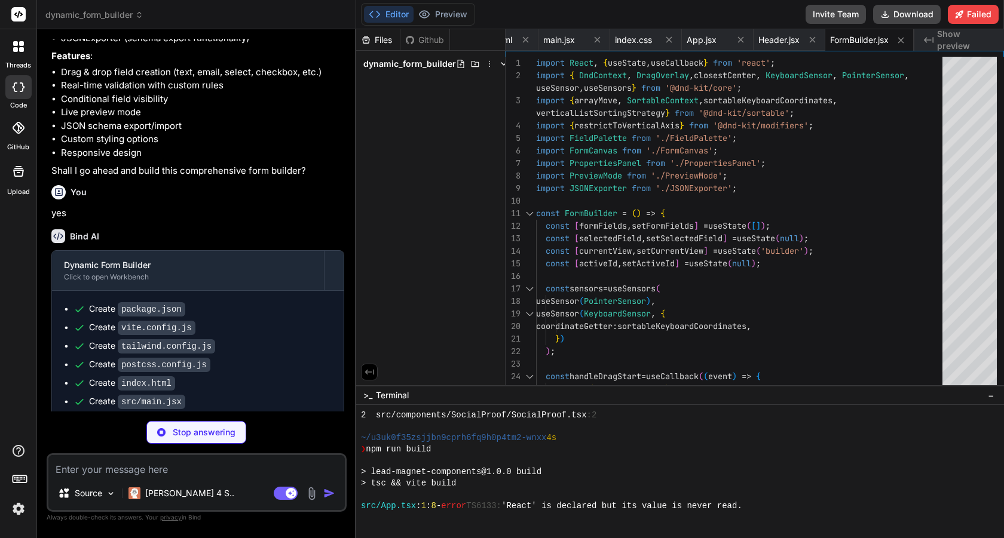
scroll to position [366, 0]
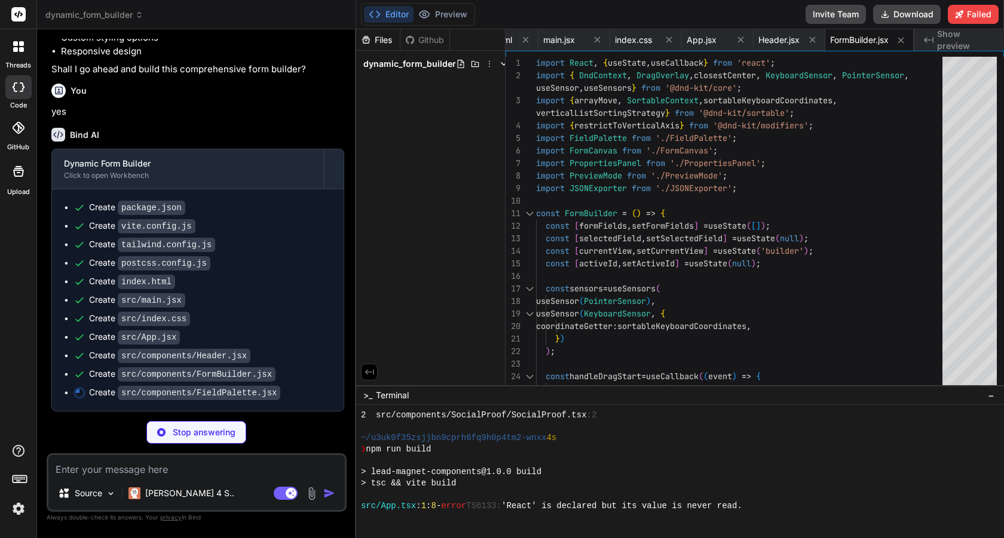
type textarea "x"
type textarea "export default FieldPalette;"
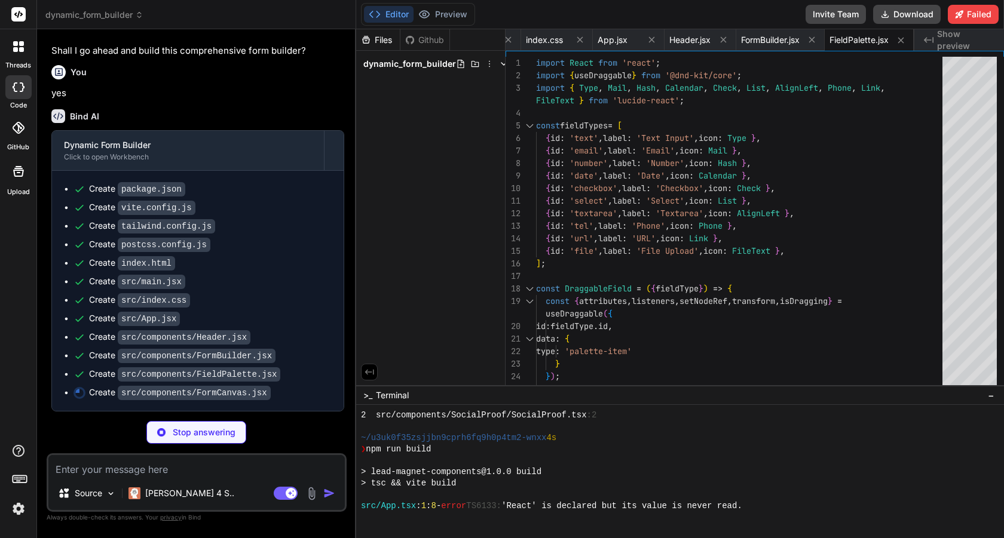
scroll to position [385, 0]
type textarea "x"
type textarea "</div> </div> ); }; export default FormCanvas;"
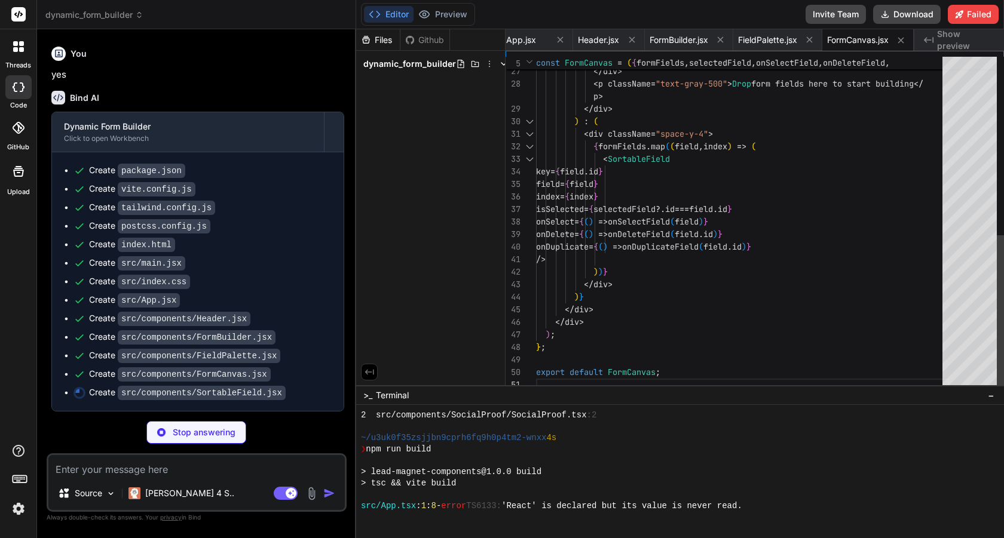
scroll to position [75, 0]
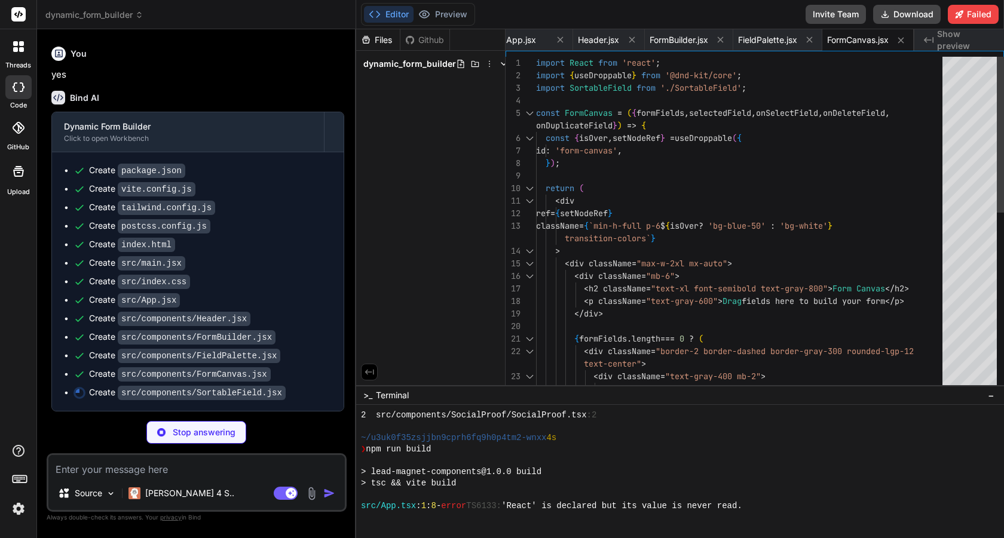
type textarea "x"
type textarea "); }; export default SortableField;"
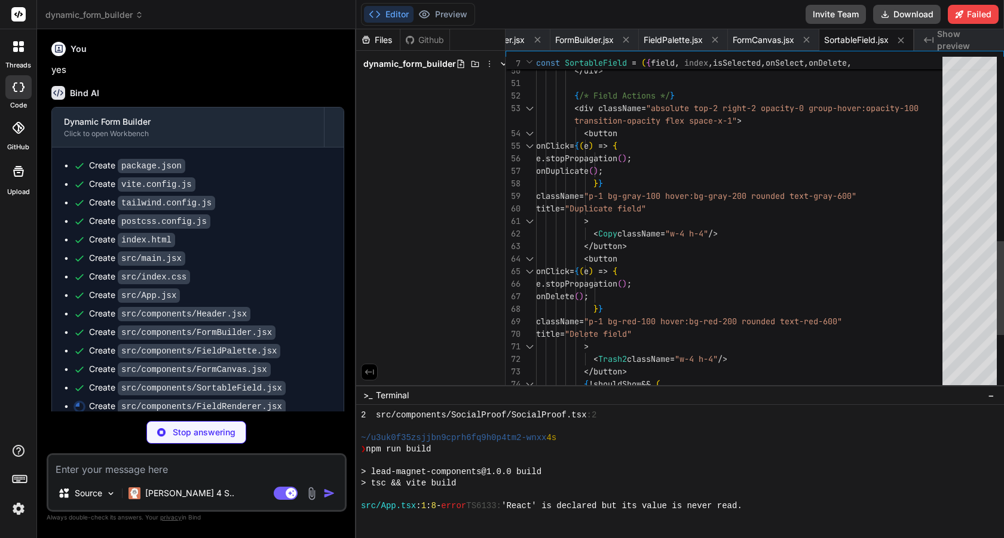
scroll to position [50, 0]
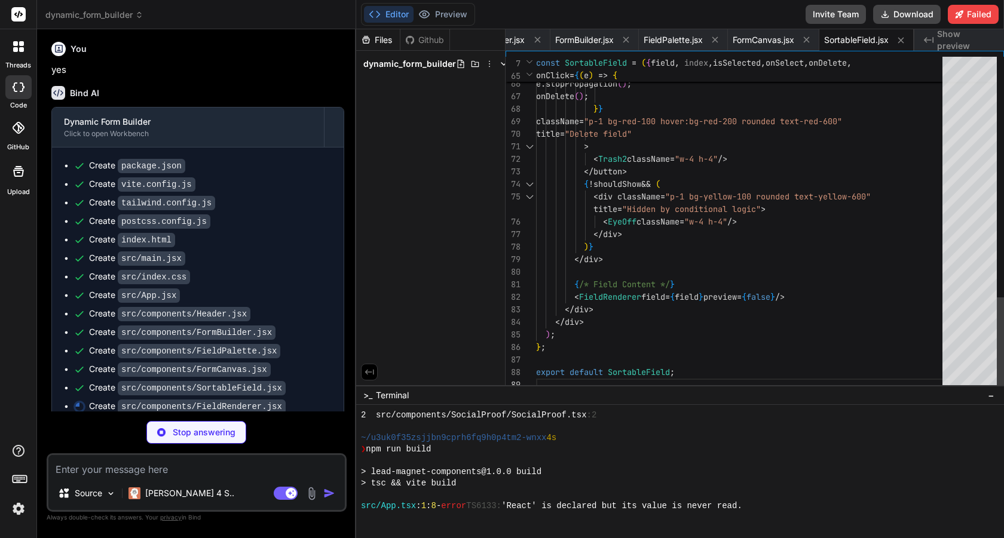
type textarea "x"
drag, startPoint x: 754, startPoint y: 154, endPoint x: 747, endPoint y: 154, distance: 7.2
click at [747, 154] on div "< Trash2 className = "w-4 h-4" />" at bounding box center [742, 159] width 413 height 13
type textarea "e.stopPropagation(); onDelete(); }} className="p-1 bg-red-100 hover:bg-red-200 …"
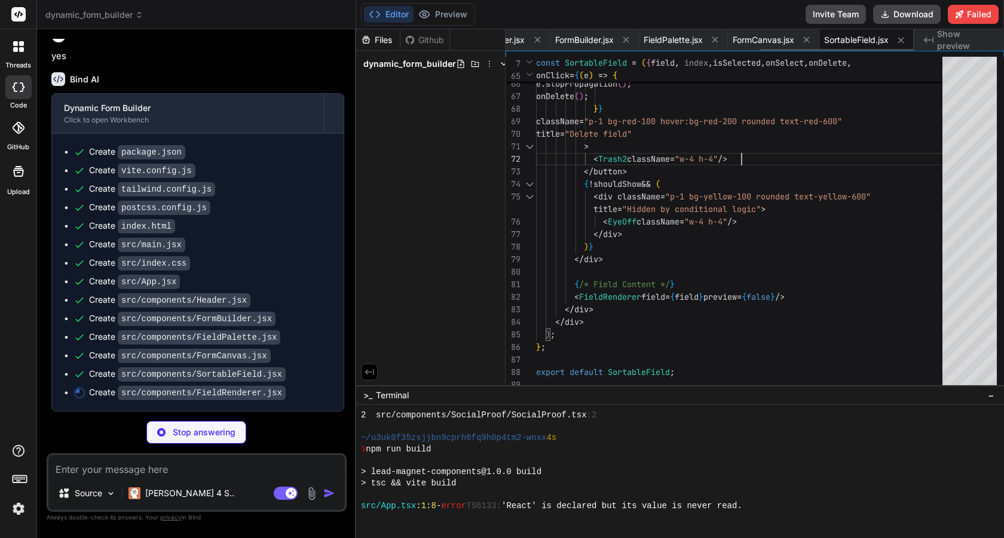
type textarea "x"
type textarea "}; export default FieldRenderer;"
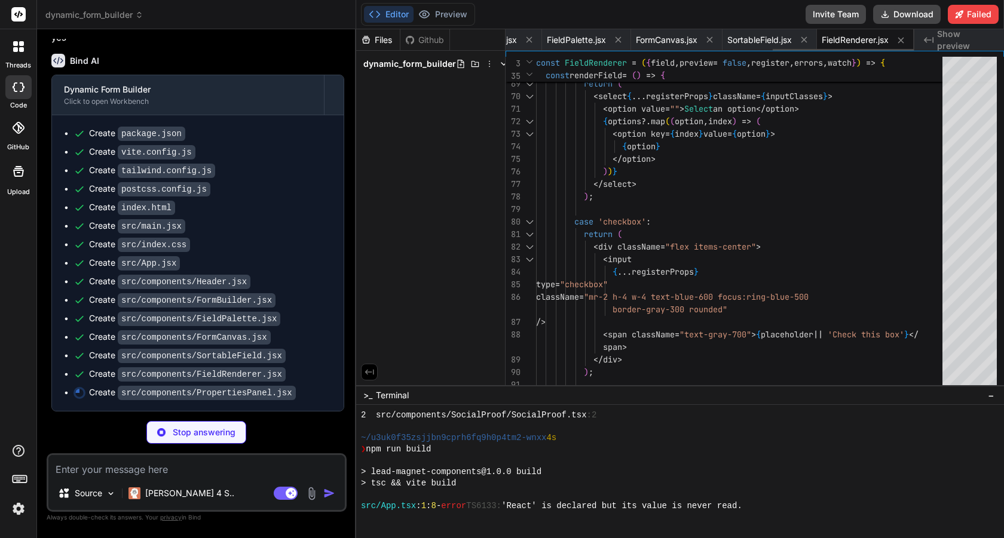
click at [859, 39] on span "FieldRenderer.jsx" at bounding box center [854, 40] width 67 height 12
type textarea "x"
type textarea "}; export default PropertiesPanel;"
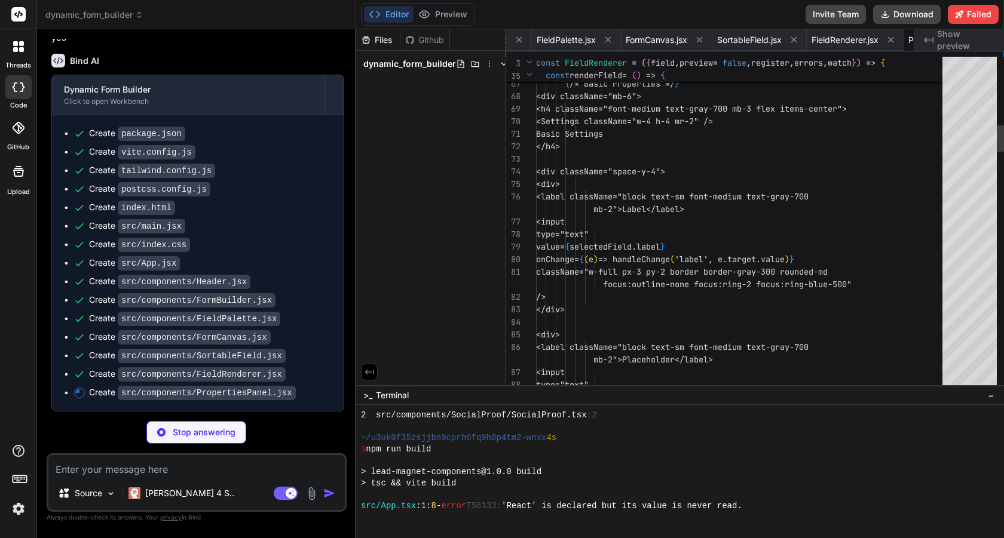
scroll to position [0, 879]
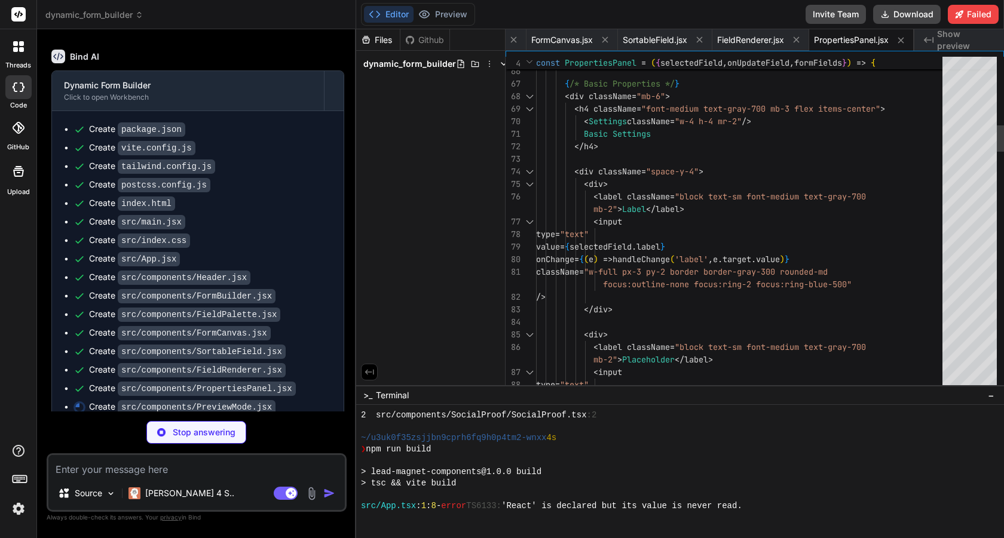
type textarea "x"
type textarea "</pre> </div> </div> </div> ); }; export default PreviewMode;"
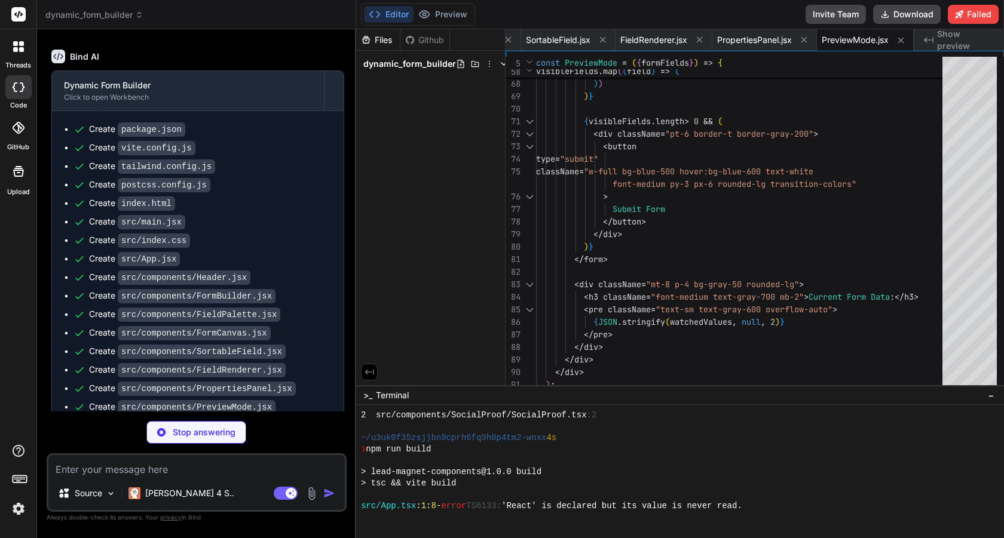
scroll to position [475, 0]
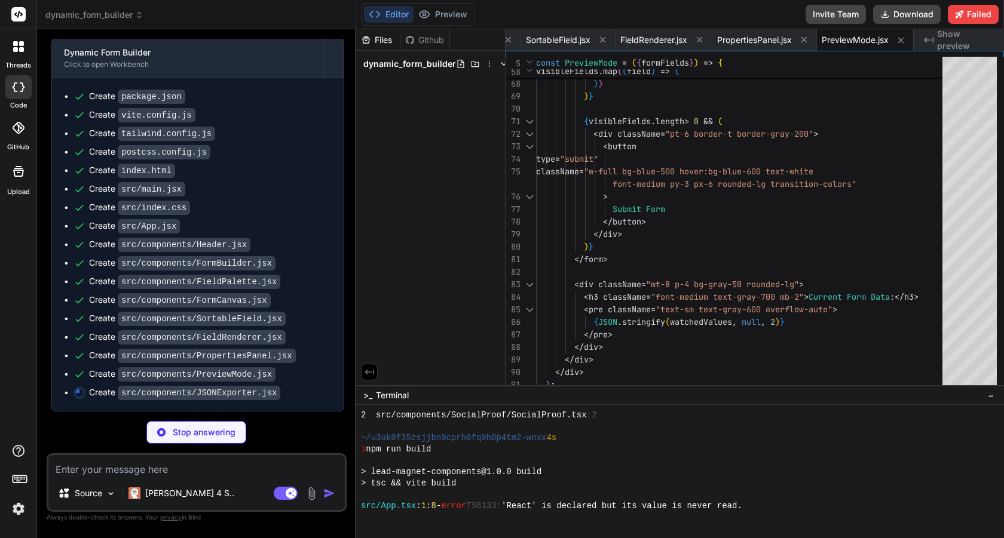
click at [272, 311] on ul "Create package.json Create vite.config.js Create tailwind.config.js Create post…" at bounding box center [198, 244] width 268 height 309
click at [238, 394] on code "src/components/JSONExporter.jsx" at bounding box center [199, 393] width 162 height 14
type textarea "x"
type textarea "</div> </div> </div> </div> ); }; export default JSONExporter;"
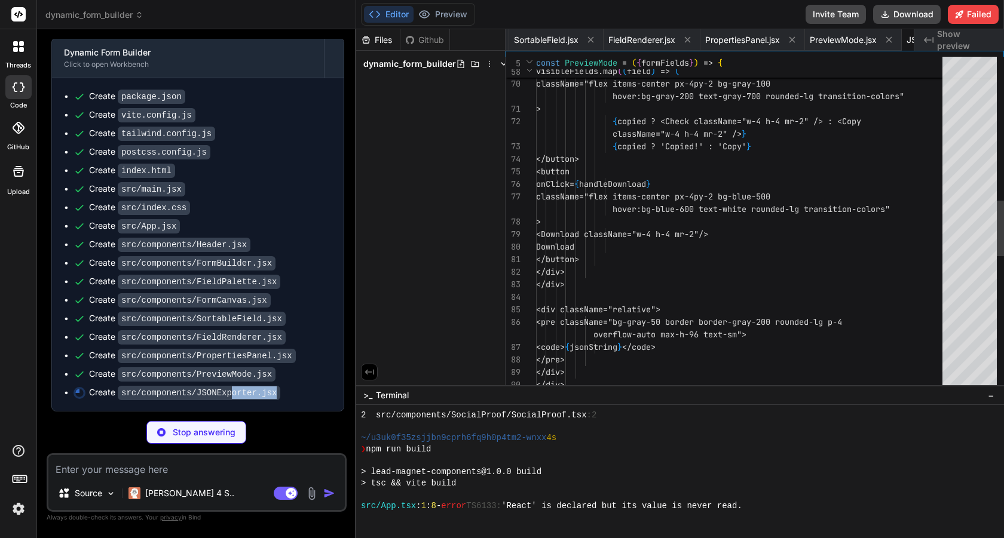
scroll to position [0, 1075]
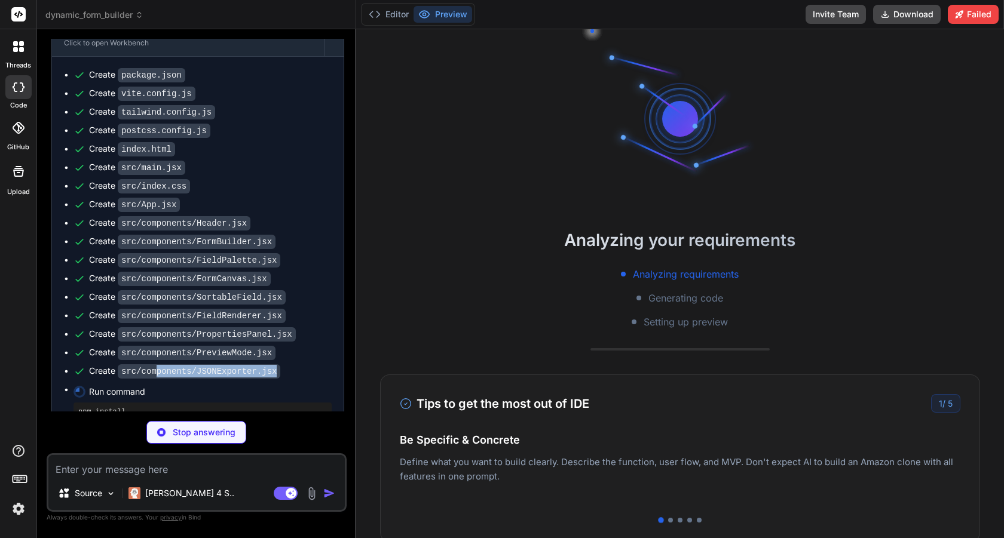
drag, startPoint x: 278, startPoint y: 392, endPoint x: 156, endPoint y: 388, distance: 122.5
click at [156, 379] on code "src/components/JSONExporter.jsx" at bounding box center [199, 371] width 162 height 14
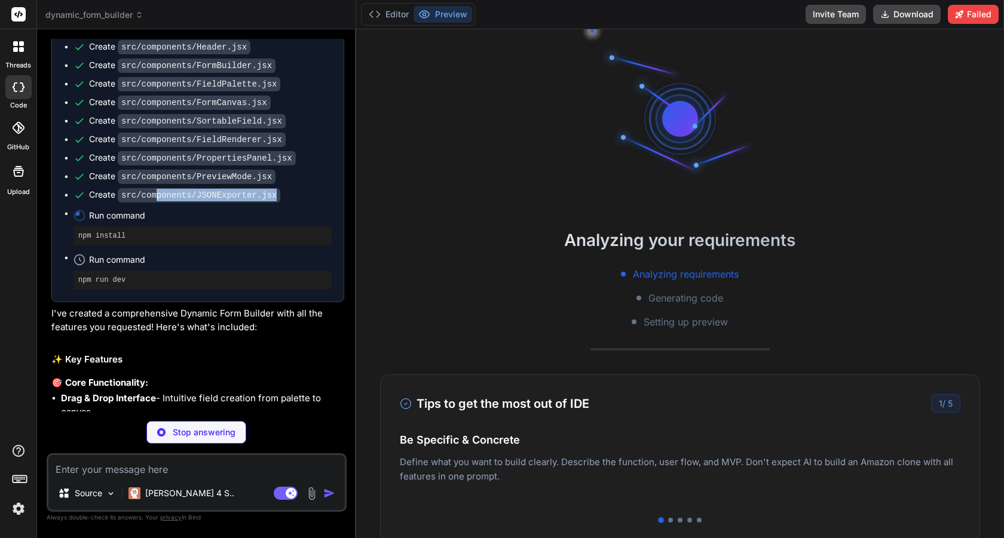
scroll to position [707, 0]
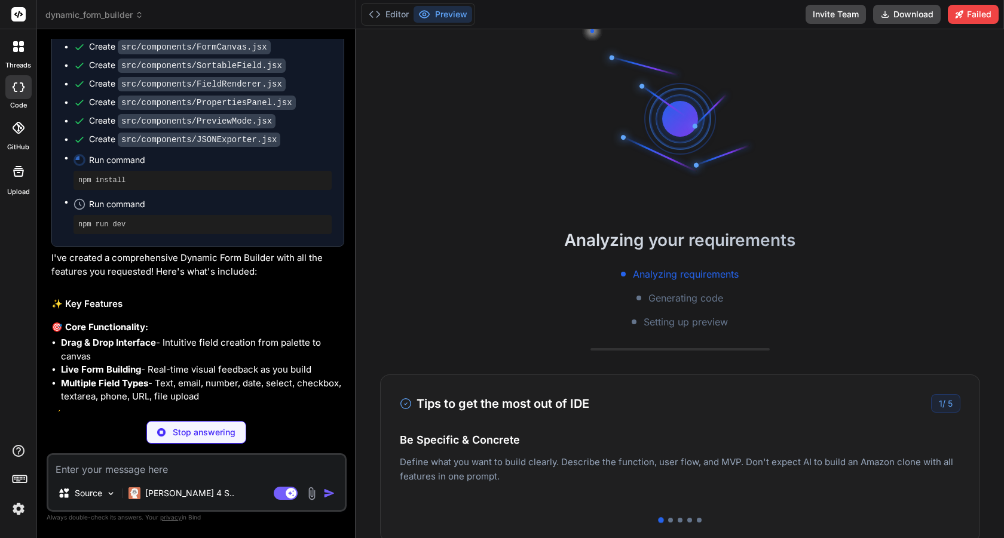
drag, startPoint x: 258, startPoint y: 292, endPoint x: 303, endPoint y: 296, distance: 45.6
click at [303, 278] on p "I've created a comprehensive Dynamic Form Builder with all the features you req…" at bounding box center [197, 264] width 293 height 27
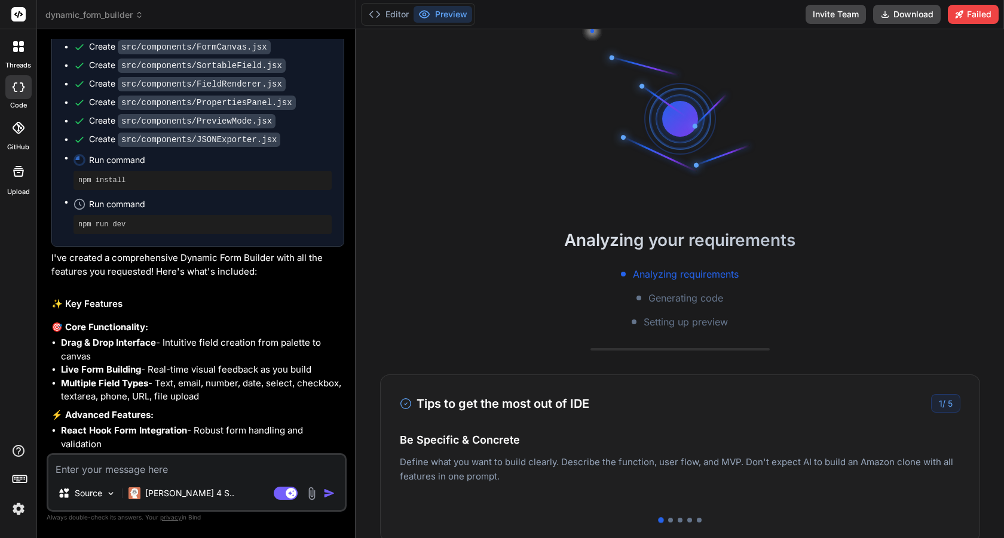
drag, startPoint x: 338, startPoint y: 394, endPoint x: 309, endPoint y: 394, distance: 28.7
click at [311, 377] on li "Live Form Building - Real-time visual feedback as you build" at bounding box center [202, 370] width 283 height 14
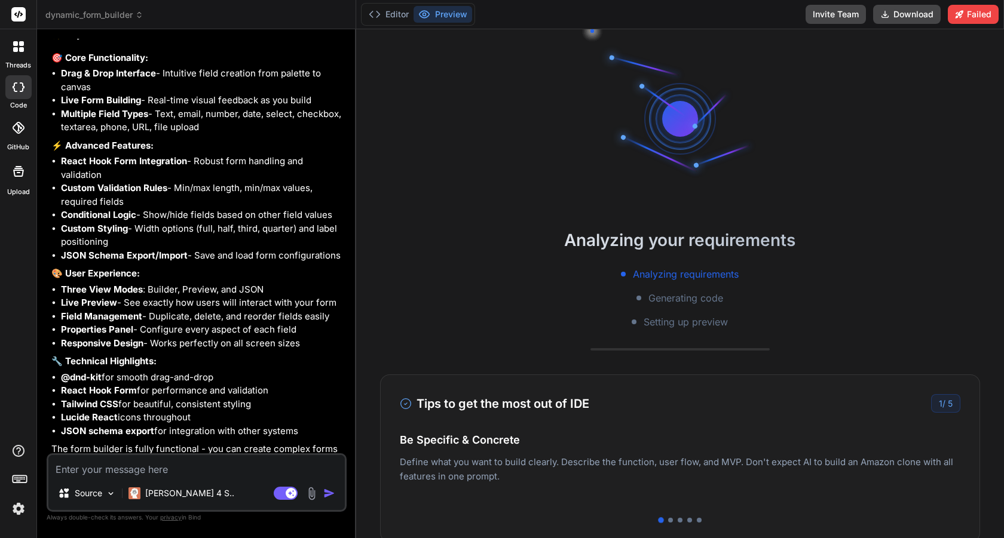
scroll to position [1030, 0]
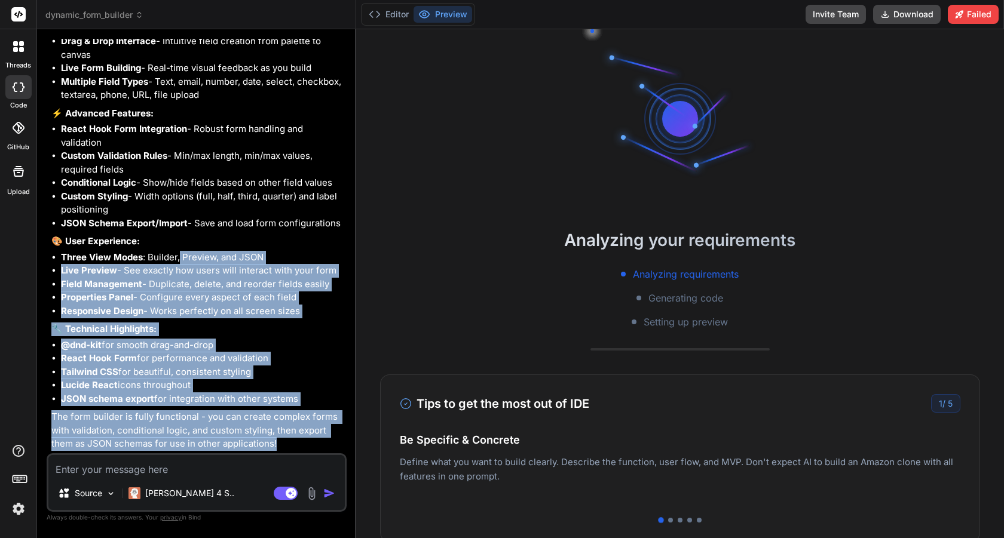
drag, startPoint x: 292, startPoint y: 443, endPoint x: 179, endPoint y: 263, distance: 213.1
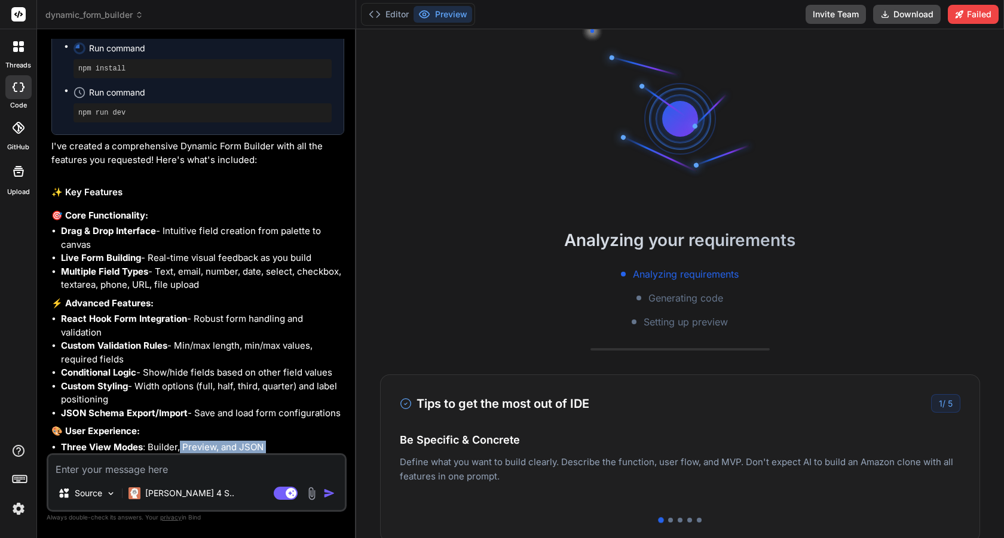
scroll to position [816, 0]
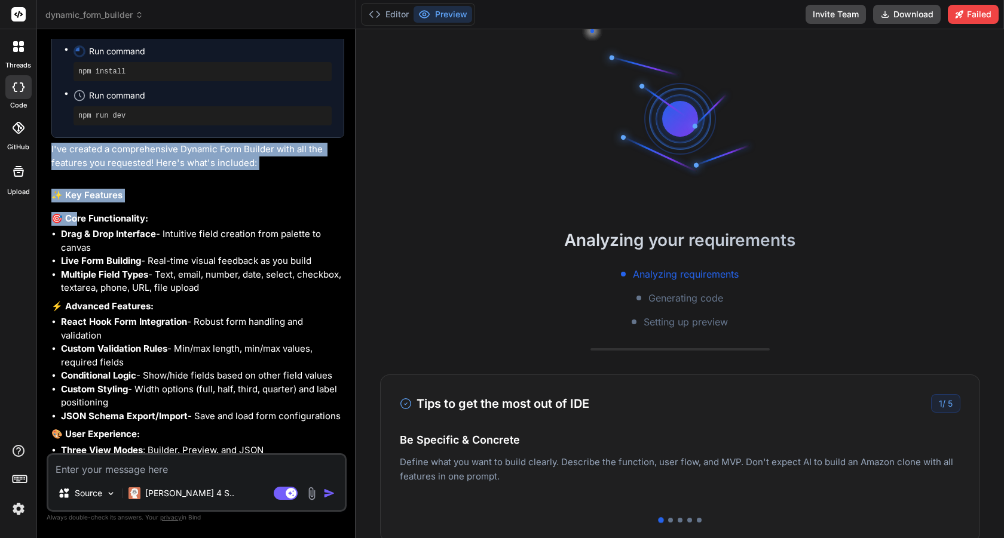
drag, startPoint x: 51, startPoint y: 170, endPoint x: 74, endPoint y: 242, distance: 75.9
click at [74, 242] on div "You Create a dynamic form builder component with React Hook Form featuring drag…" at bounding box center [197, 246] width 297 height 415
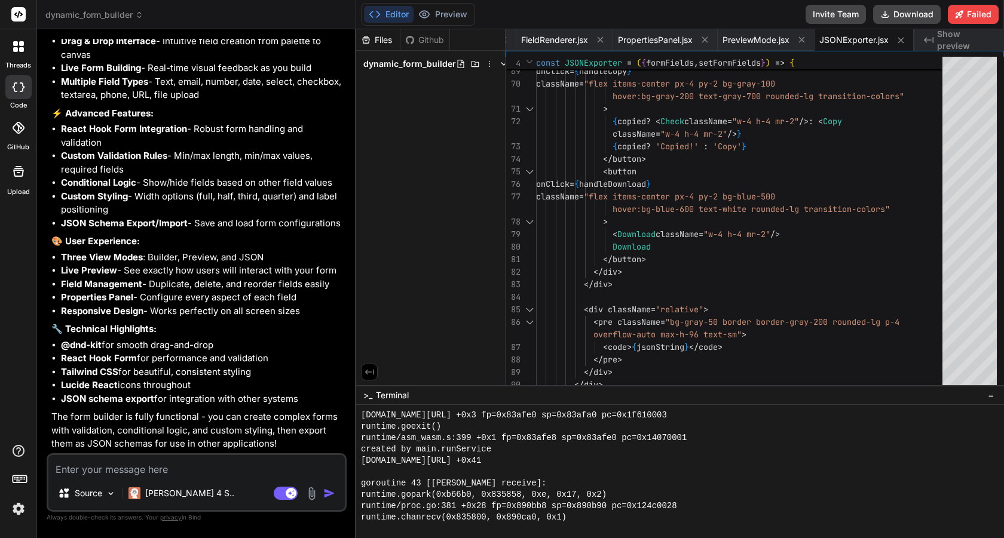
scroll to position [4324, 0]
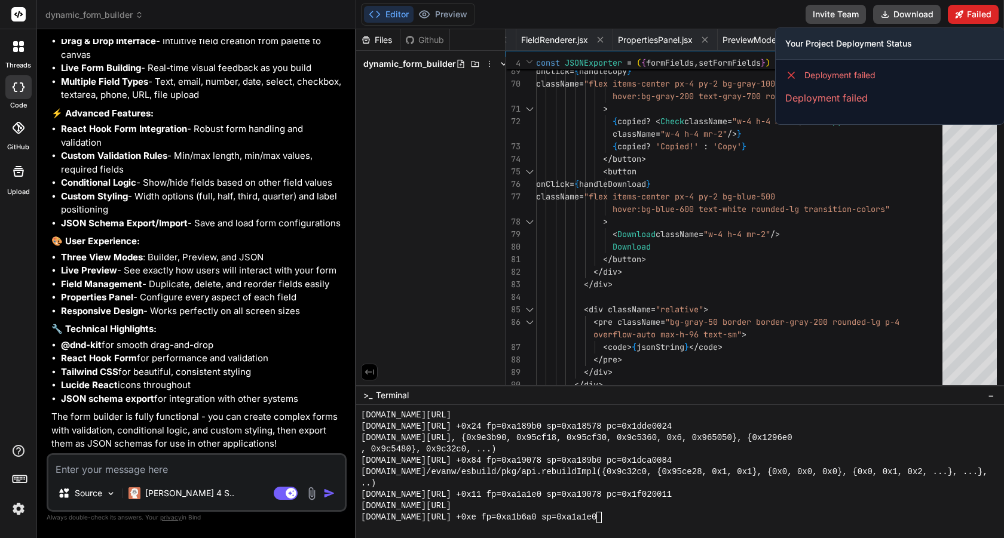
click at [962, 16] on icon at bounding box center [959, 14] width 8 height 8
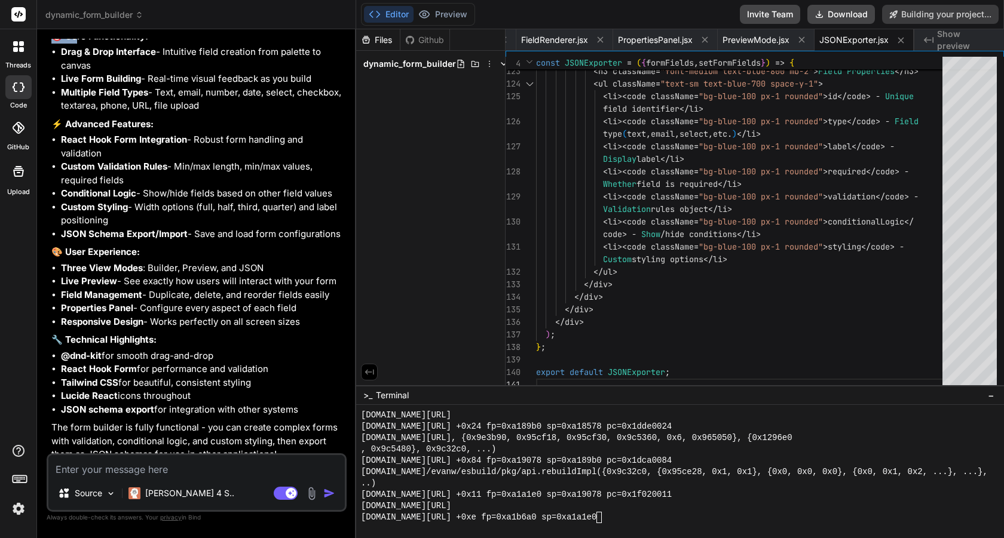
scroll to position [1134, 0]
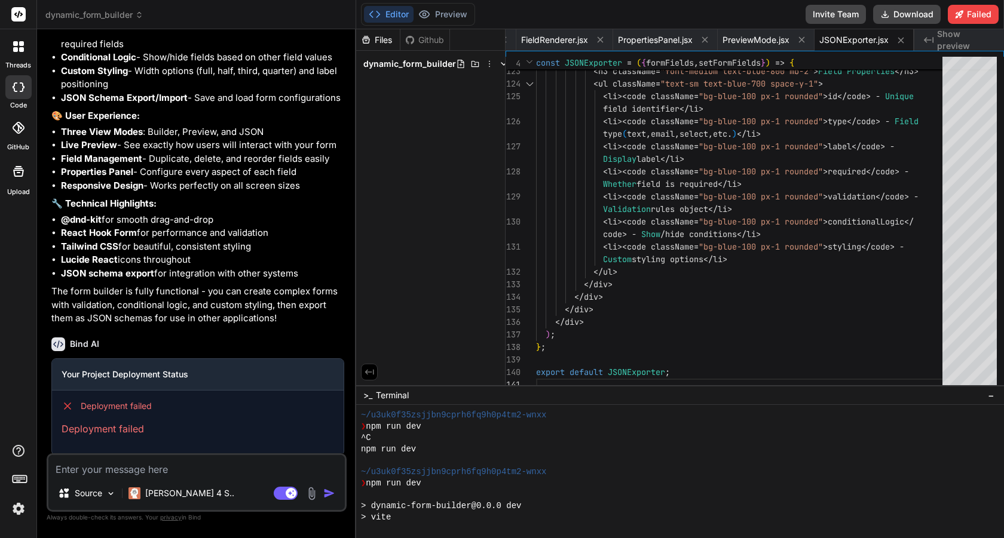
drag, startPoint x: 524, startPoint y: 424, endPoint x: 513, endPoint y: 302, distance: 122.9
click at [513, 302] on div "Files Github dynamic_form_builder package.json vite.config.js tailwind.config.j…" at bounding box center [680, 283] width 648 height 509
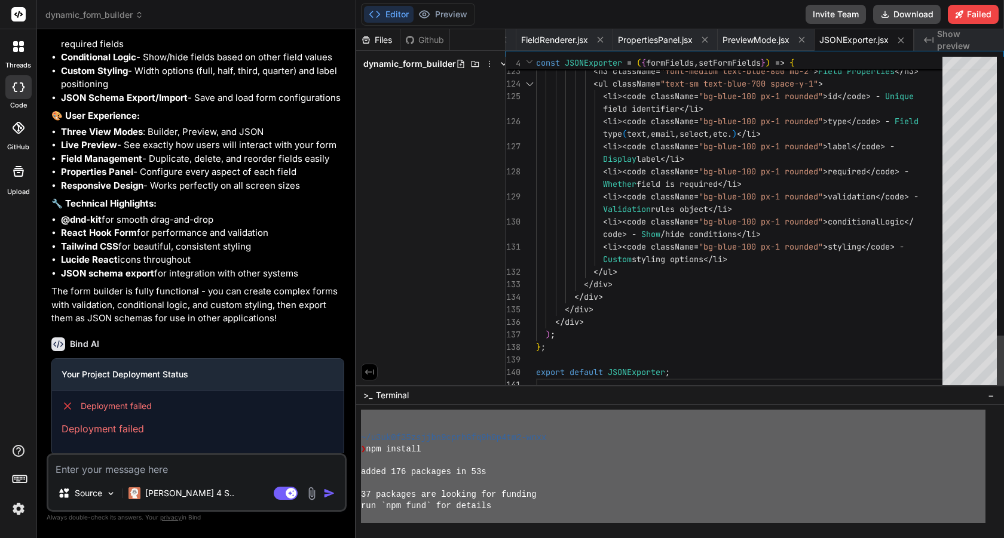
scroll to position [2190, 0]
click at [431, 62] on span "dynamic_form_builder" at bounding box center [409, 64] width 93 height 12
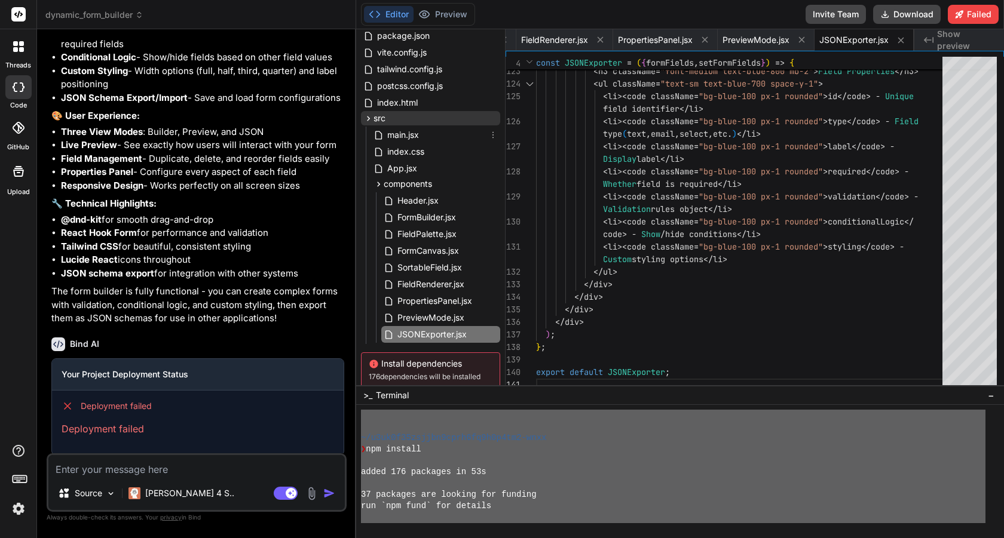
scroll to position [46, 0]
click at [367, 113] on icon at bounding box center [368, 117] width 10 height 10
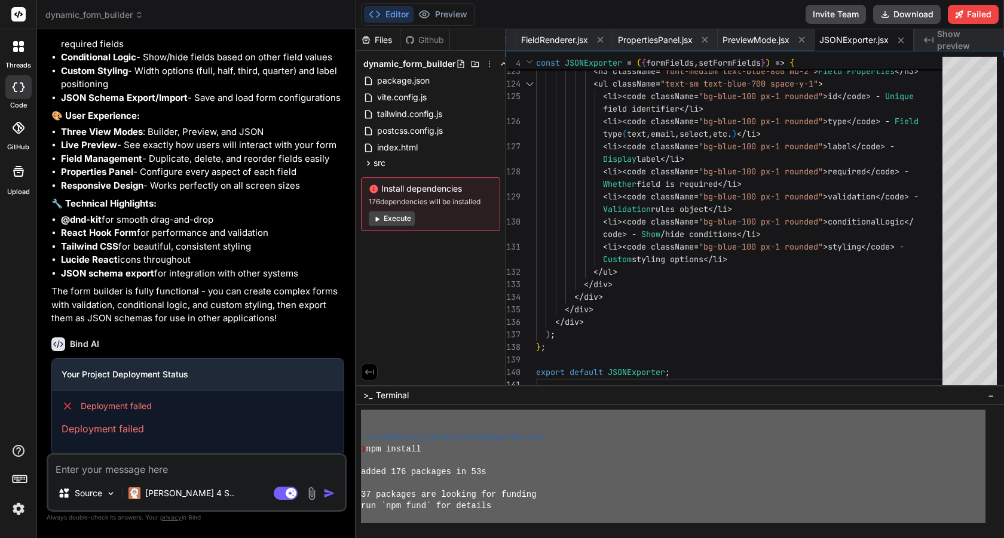
click at [385, 218] on button "Execute" at bounding box center [392, 218] width 46 height 14
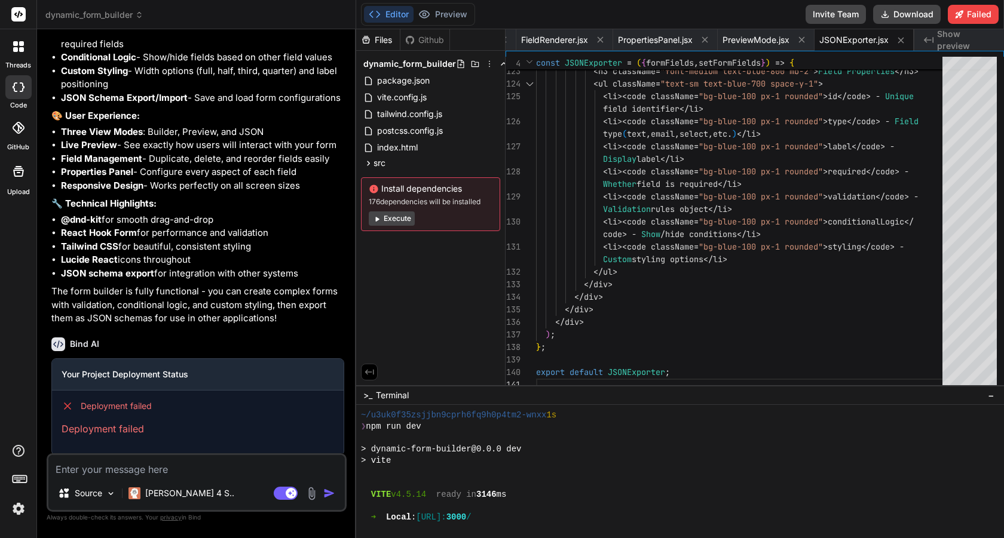
scroll to position [4573, 0]
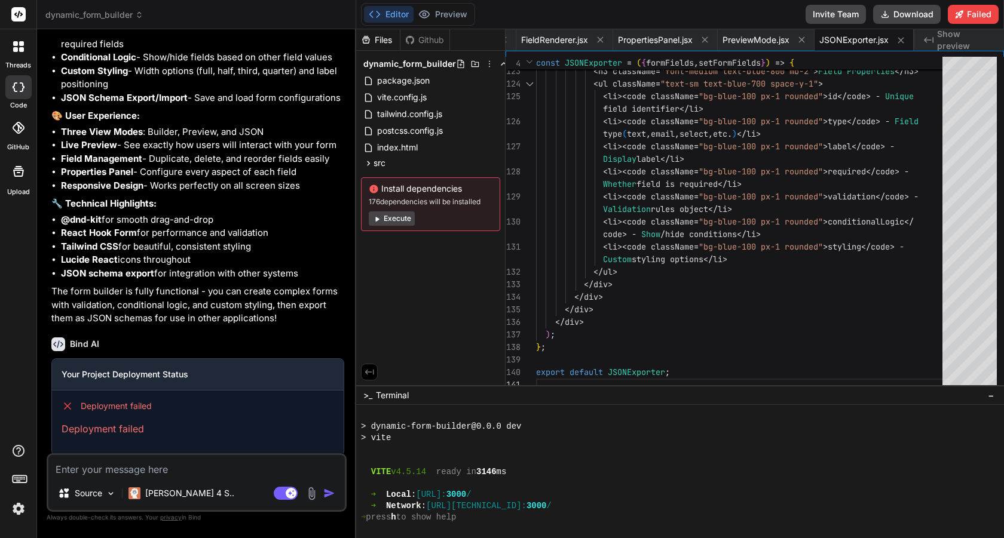
click at [170, 440] on div "Deployment failed Deployment failed" at bounding box center [198, 418] width 292 height 55
click at [79, 350] on h6 "Bind AI" at bounding box center [84, 344] width 29 height 12
click at [99, 412] on span "Deployment failed" at bounding box center [116, 406] width 71 height 12
click at [66, 412] on icon at bounding box center [68, 406] width 12 height 12
click at [238, 453] on div "Source Claude 4 S.. Agent Mode. When this toggle is activated, AI automatically…" at bounding box center [197, 482] width 300 height 59
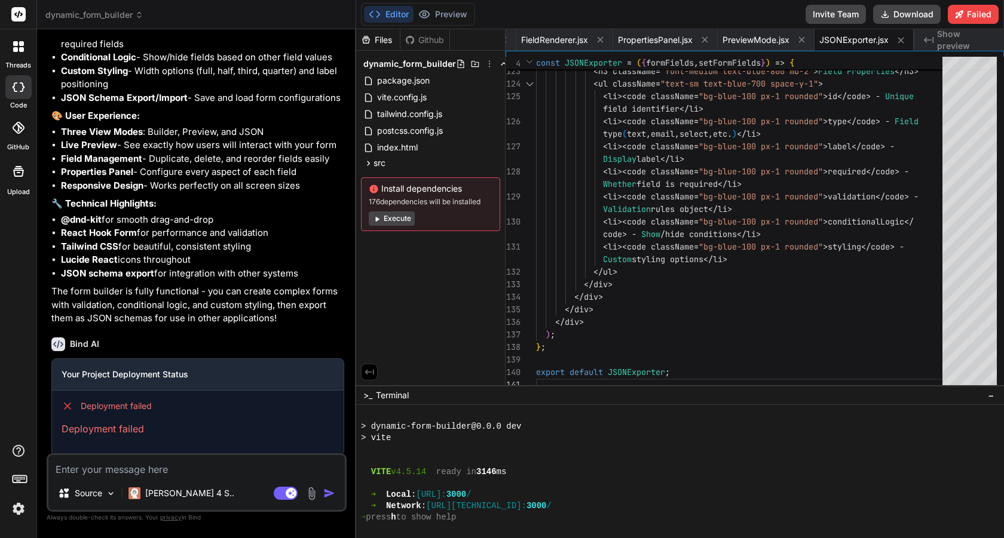
click at [385, 214] on button "Execute" at bounding box center [392, 218] width 46 height 14
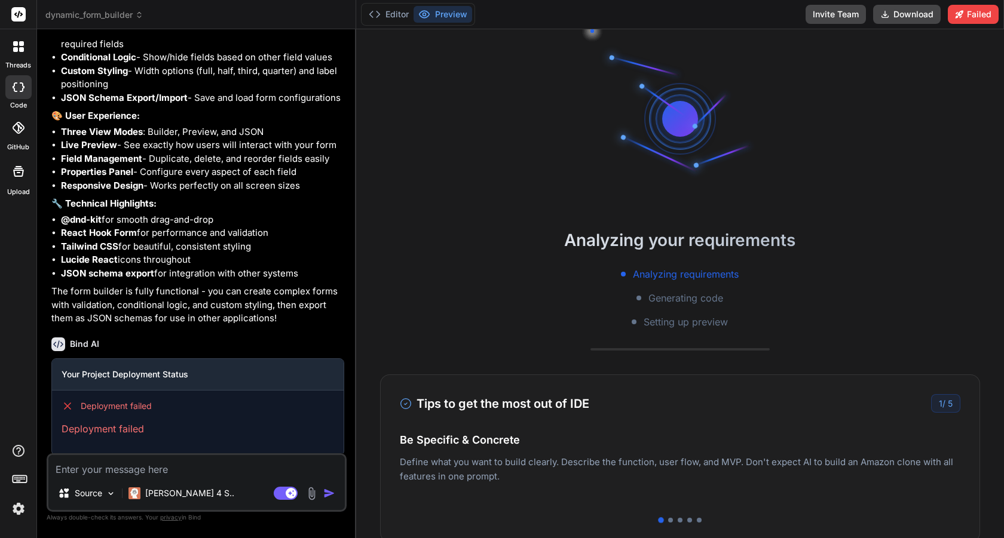
scroll to position [4574, 0]
type textarea "x"
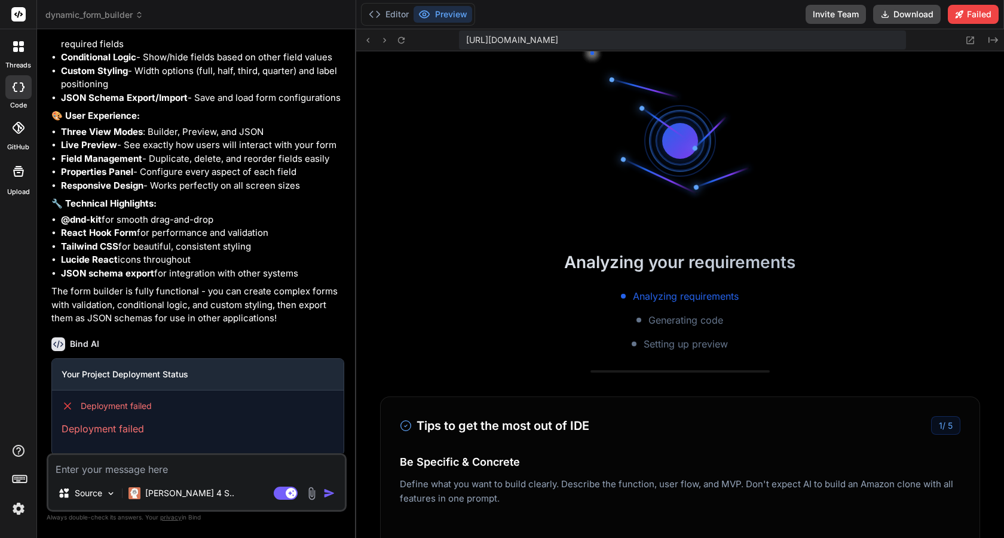
scroll to position [6072, 0]
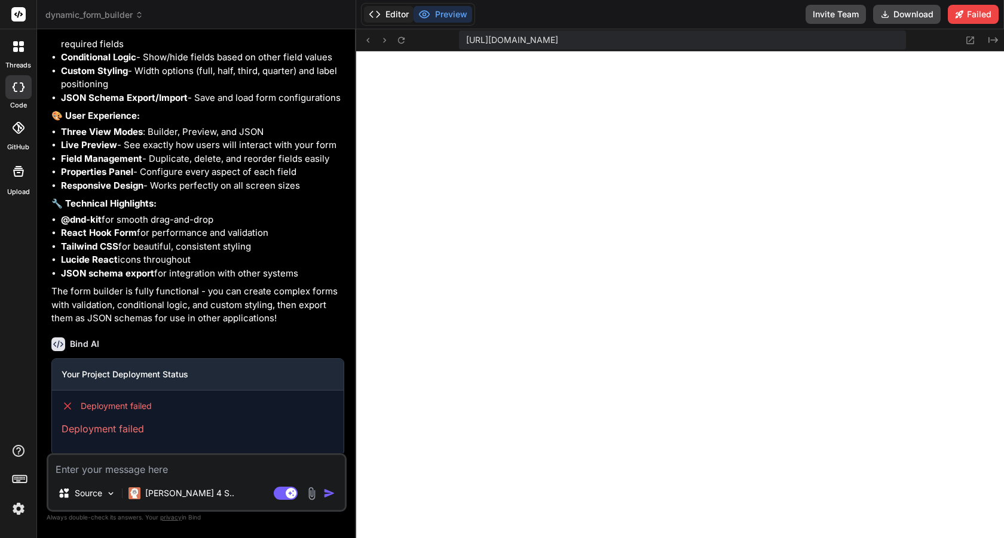
click at [396, 14] on button "Editor" at bounding box center [389, 14] width 50 height 17
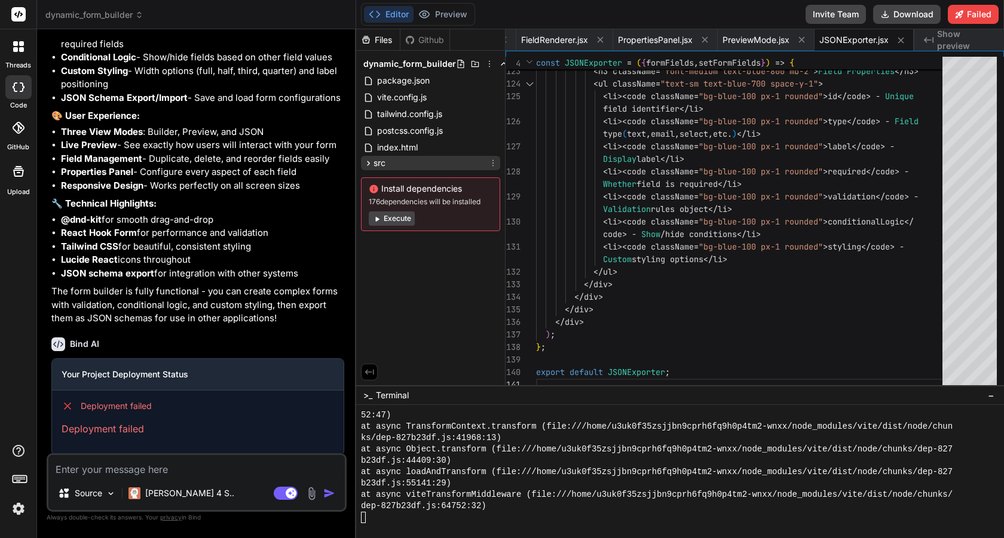
click at [363, 159] on icon at bounding box center [368, 163] width 10 height 10
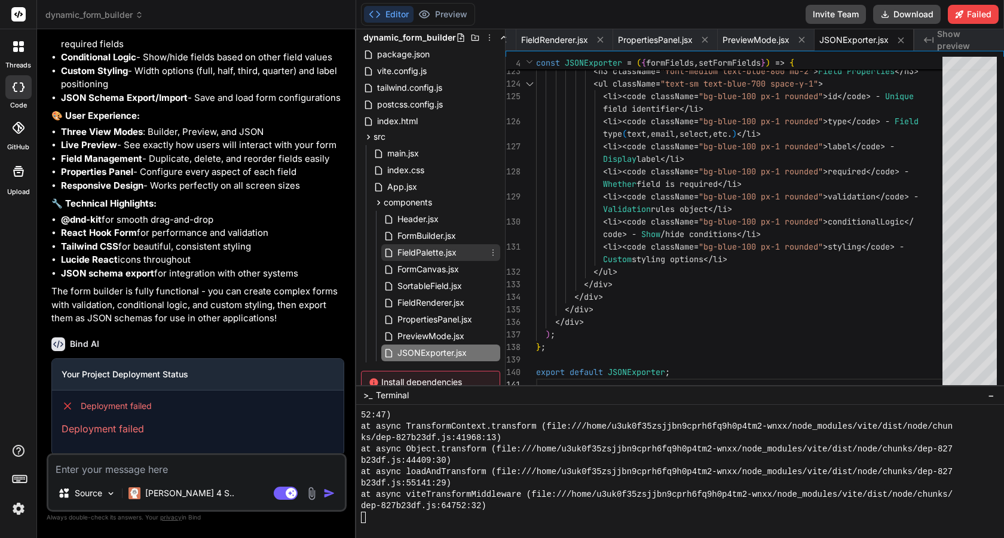
scroll to position [32, 0]
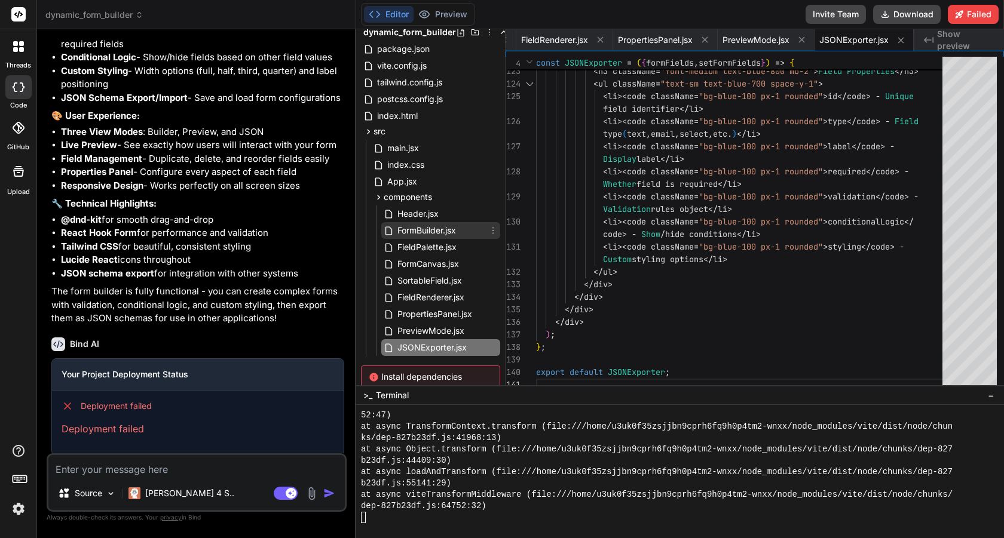
click at [424, 232] on span "FormBuilder.jsx" at bounding box center [426, 230] width 61 height 14
type textarea "export default FormBuilder;"
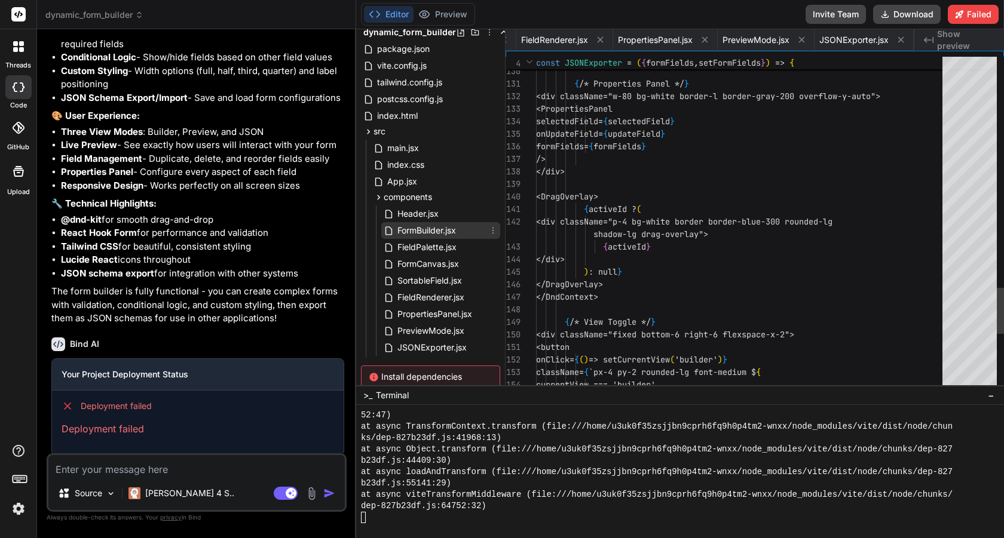
scroll to position [13, 0]
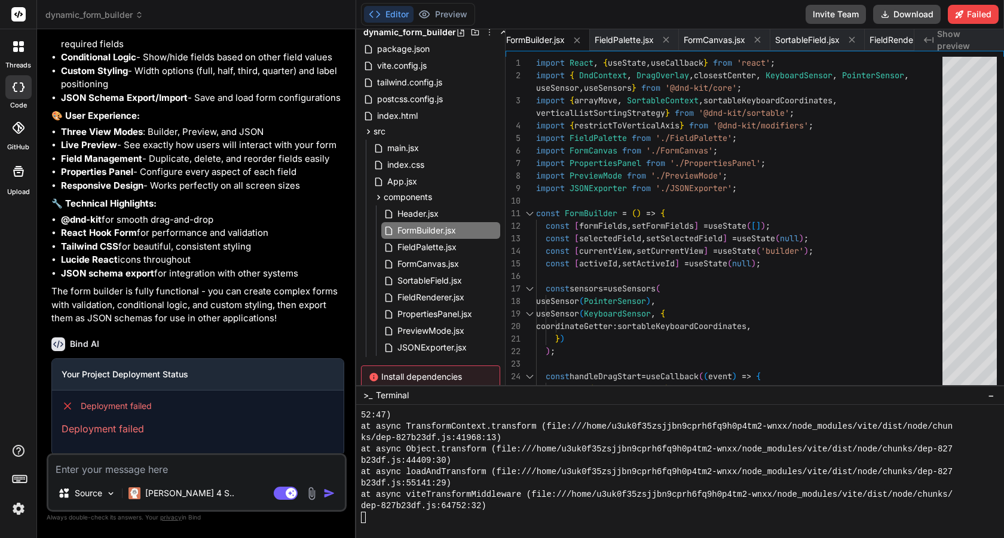
click at [437, 379] on span "Install dependencies" at bounding box center [431, 377] width 124 height 12
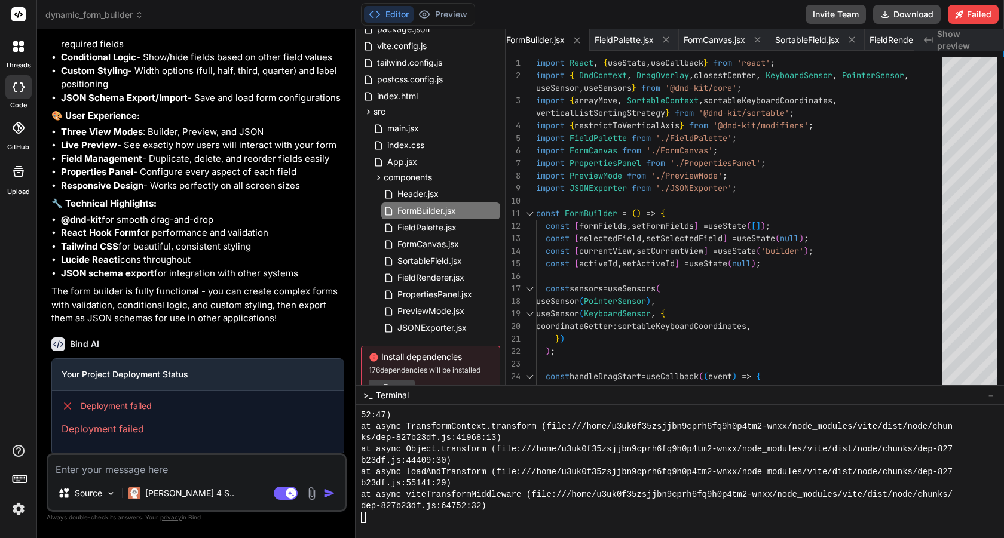
scroll to position [94, 0]
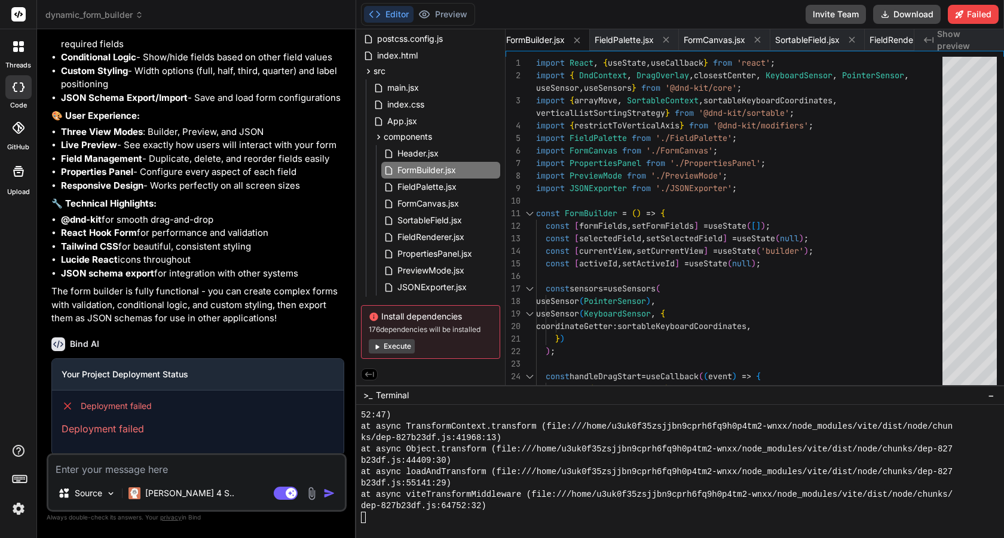
click at [388, 341] on button "Execute" at bounding box center [392, 346] width 46 height 14
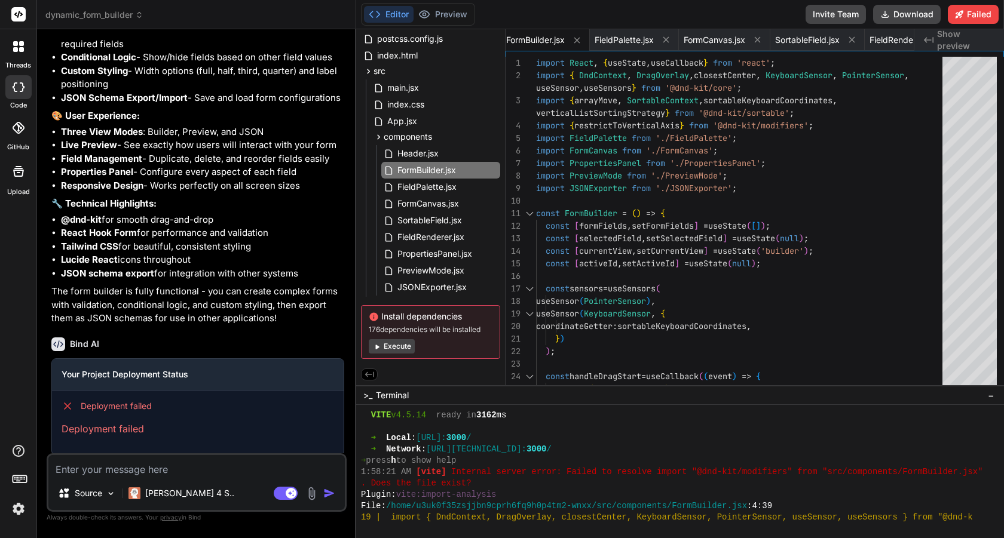
scroll to position [6383, 0]
click at [118, 470] on textarea at bounding box center [196, 466] width 296 height 22
type textarea "x"
type textarea "c"
type textarea "x"
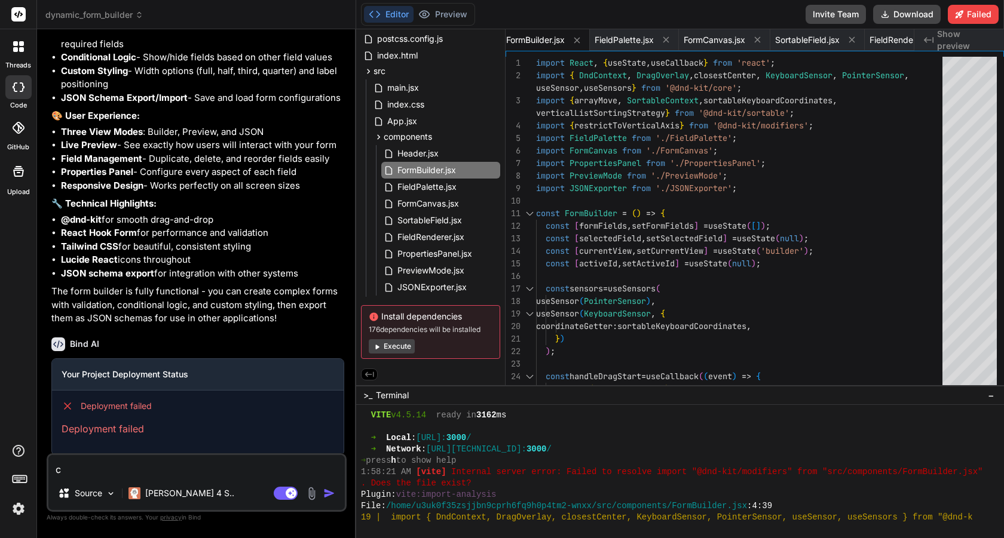
type textarea "co"
type textarea "x"
type textarea "cor"
type textarea "x"
type textarea "corr"
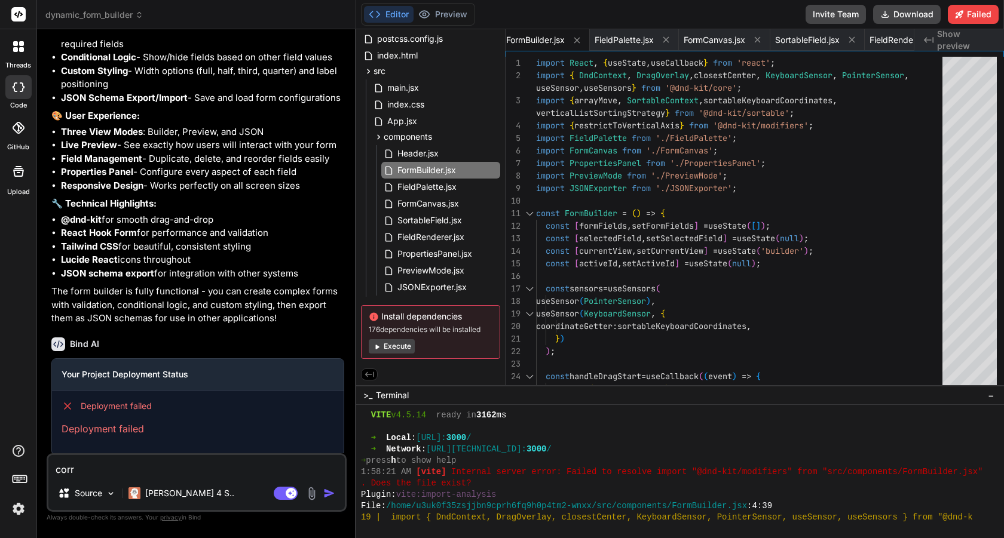
type textarea "x"
type textarea "corre"
type textarea "x"
type textarea "correc"
type textarea "x"
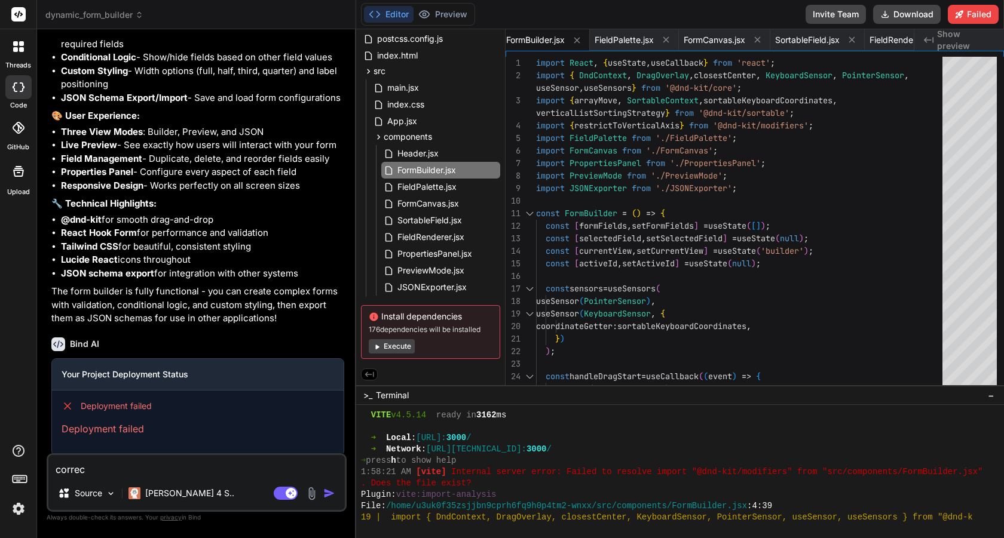
type textarea "correct"
type textarea "x"
type textarea "correct"
type textarea "x"
type textarea "correct t"
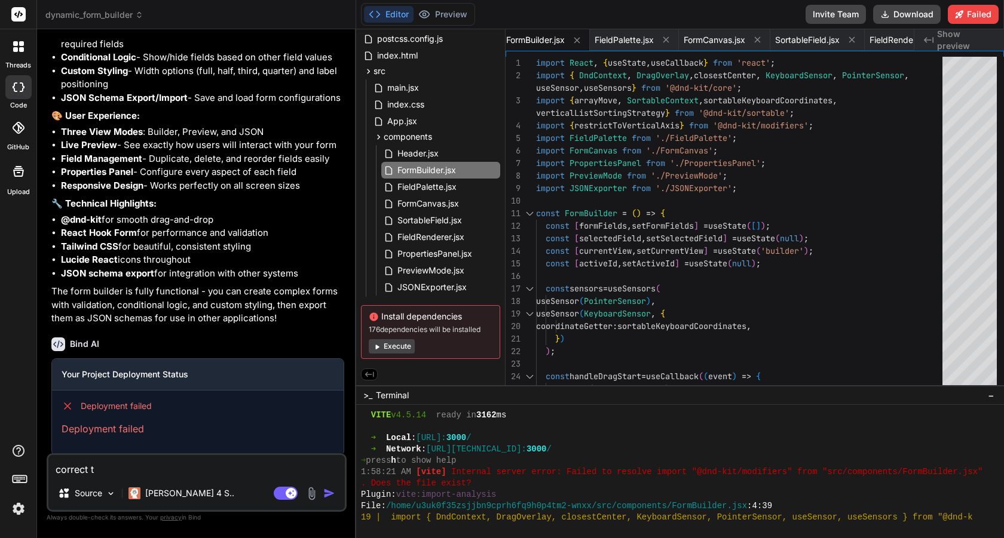
type textarea "x"
type textarea "correct the"
type textarea "x"
type textarea "correct the"
type textarea "x"
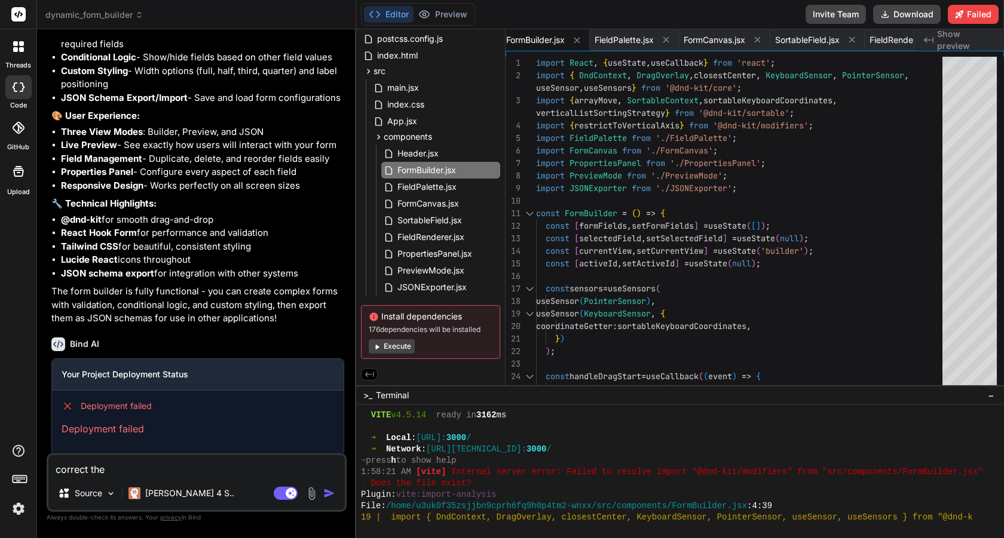
type textarea "correct the b"
type textarea "x"
type textarea "correct the bu"
type textarea "x"
type textarea "correct the [PERSON_NAME]"
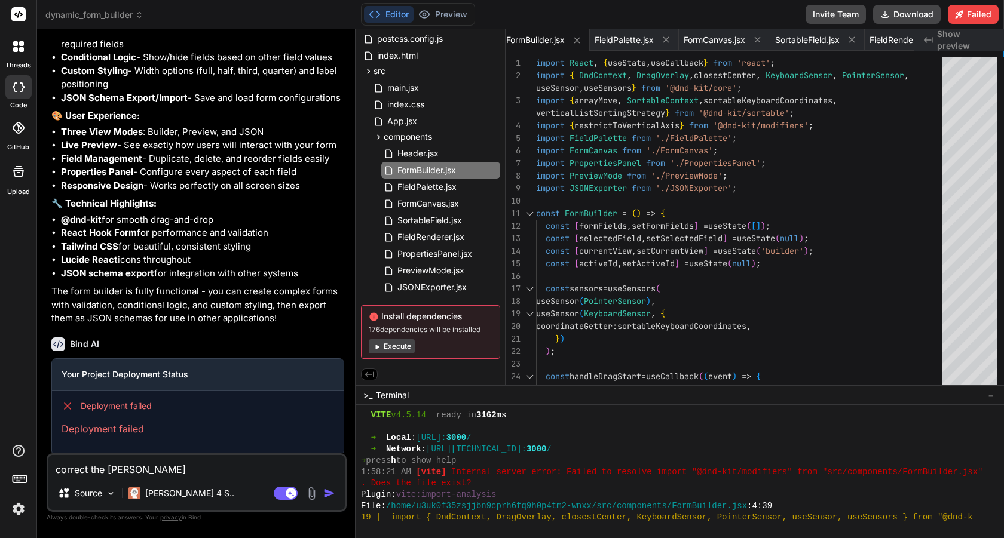
type textarea "x"
type textarea "correct the buil"
type textarea "x"
type textarea "correct the build"
type textarea "x"
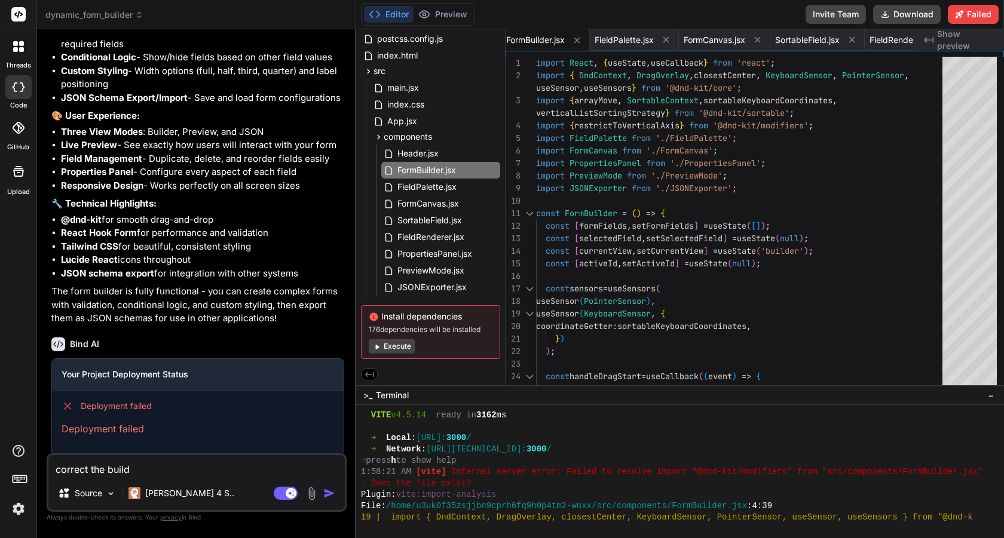
type textarea "correct the build"
type textarea "x"
type textarea "correct the build e"
type textarea "x"
type textarea "correct the build er"
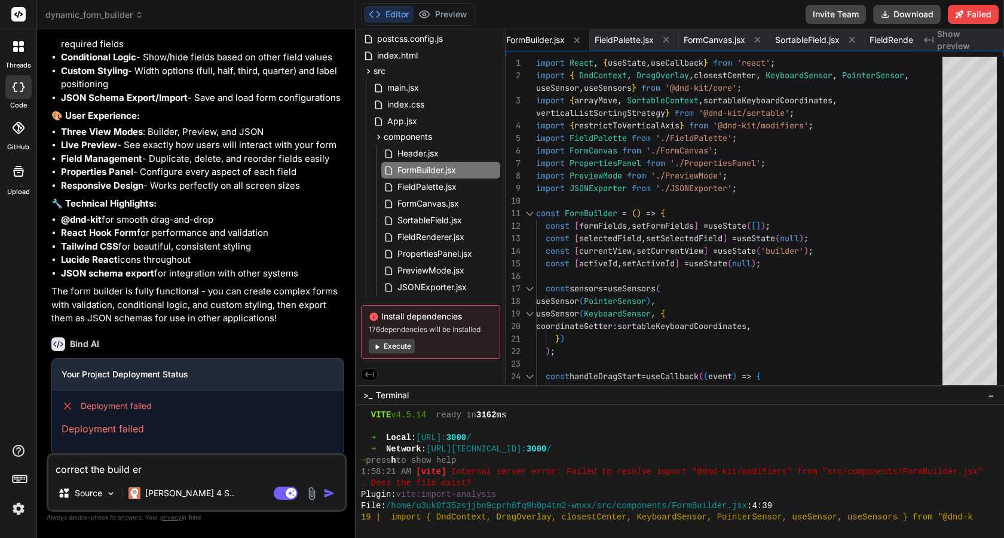
type textarea "x"
type textarea "correct the build err"
type textarea "x"
type textarea "correct the build erro"
type textarea "x"
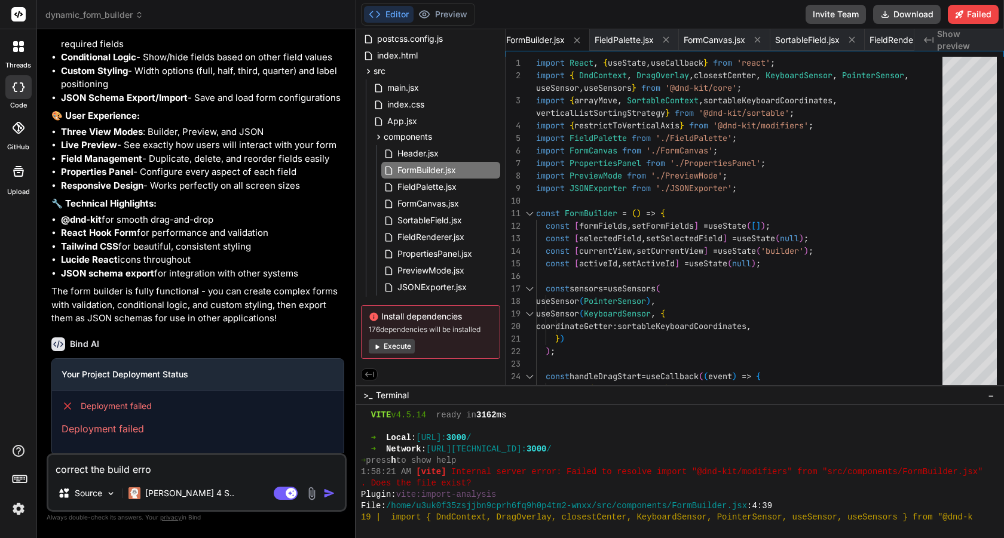
type textarea "correct the build error"
type textarea "x"
type textarea "correct the build errors"
type textarea "x"
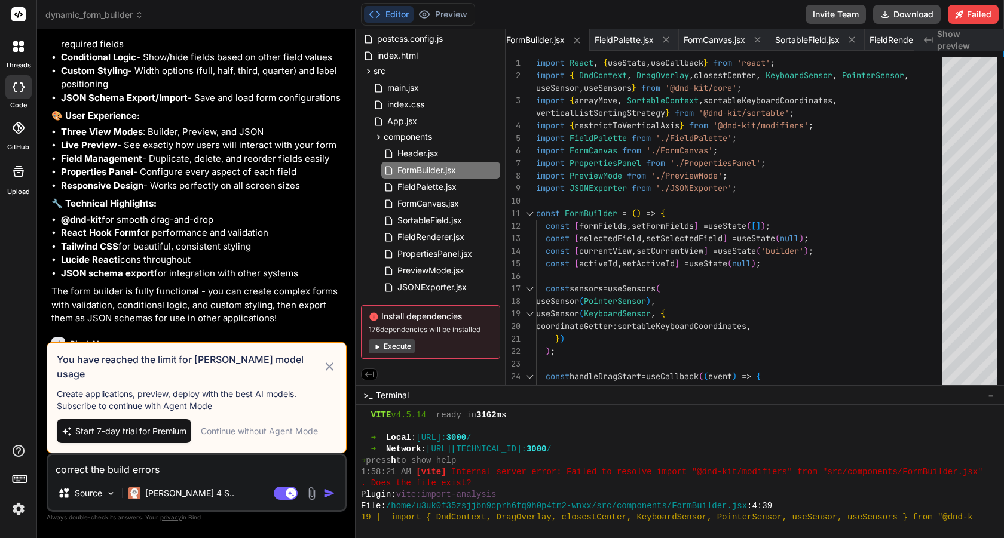
type textarea "correct the build errors"
click at [330, 373] on icon at bounding box center [330, 367] width 14 height 14
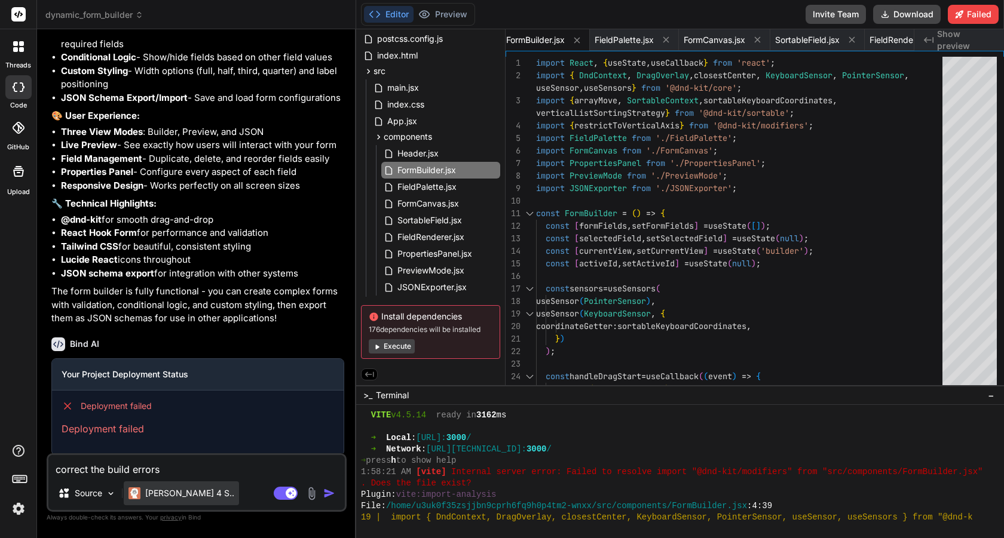
click at [184, 490] on p "[PERSON_NAME] 4 S.." at bounding box center [189, 493] width 89 height 12
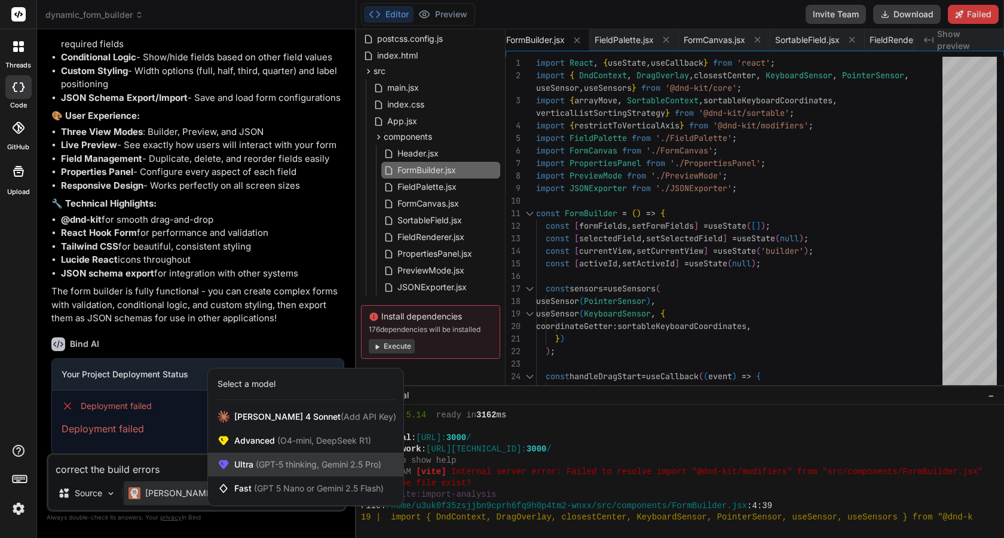
click at [315, 470] on span "Ultra (GPT-5 thinking, Gemini 2.5 Pro)" at bounding box center [307, 465] width 147 height 12
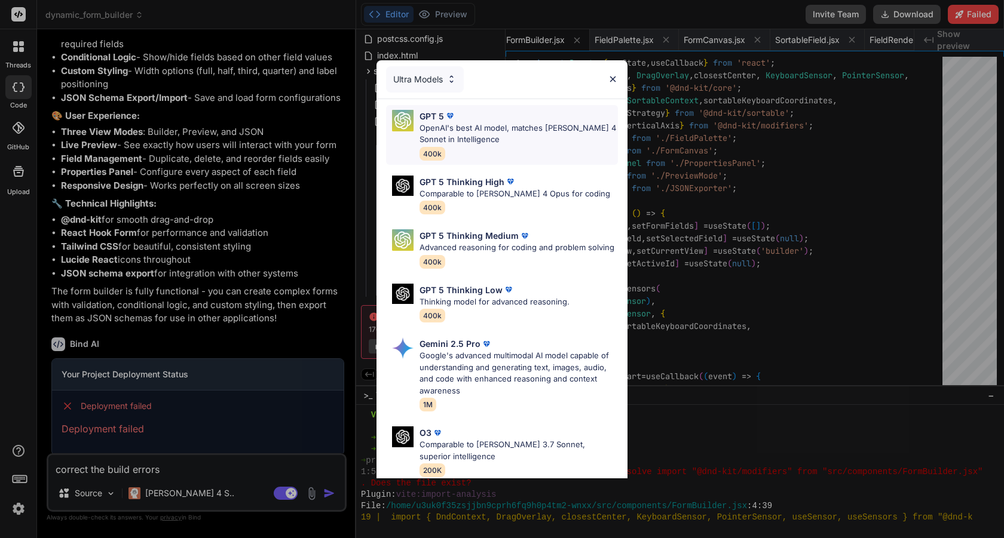
click at [488, 133] on p "OpenAI's best AI model, matches [PERSON_NAME] 4 Sonnet in Intelligence" at bounding box center [518, 133] width 198 height 23
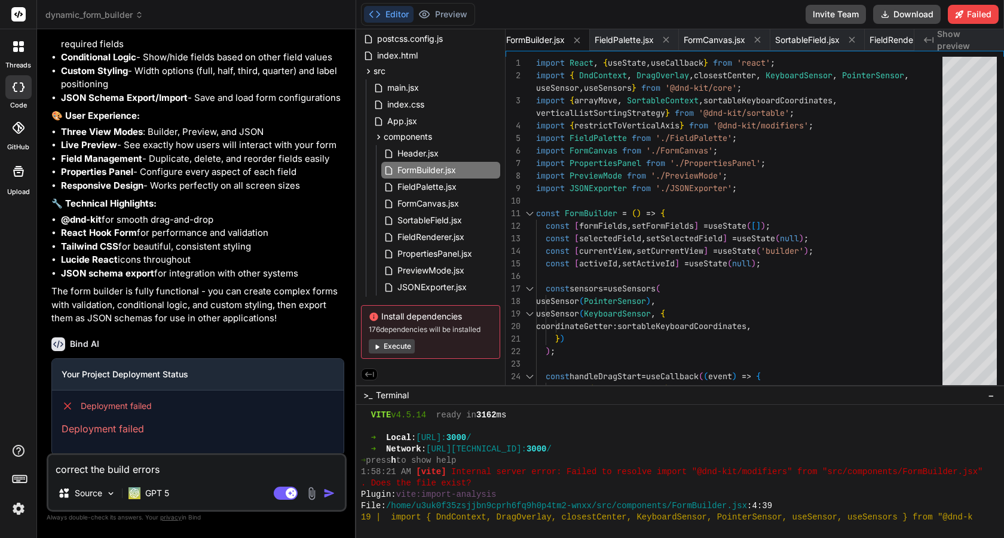
click at [330, 495] on img "button" at bounding box center [329, 493] width 12 height 12
type textarea "x"
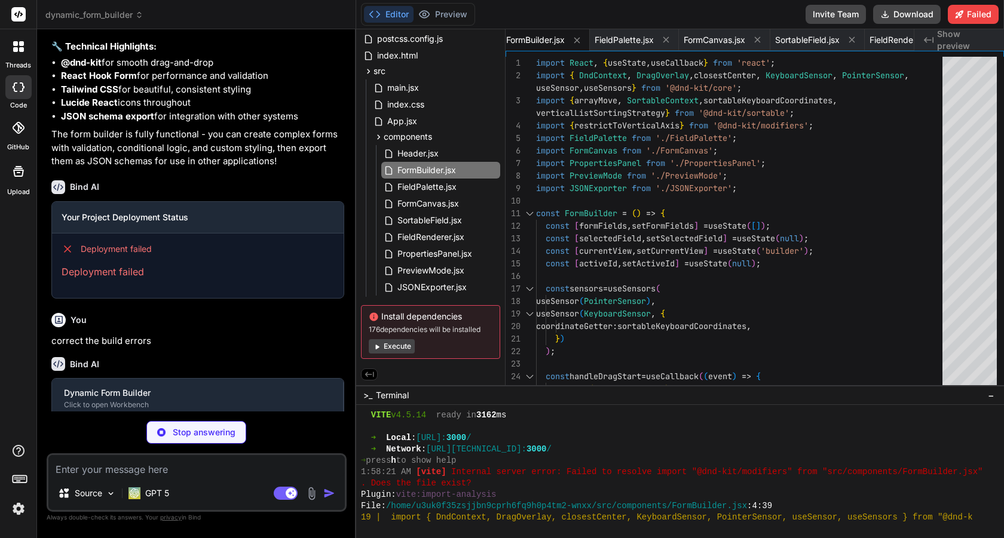
scroll to position [1291, 0]
type textarea "x"
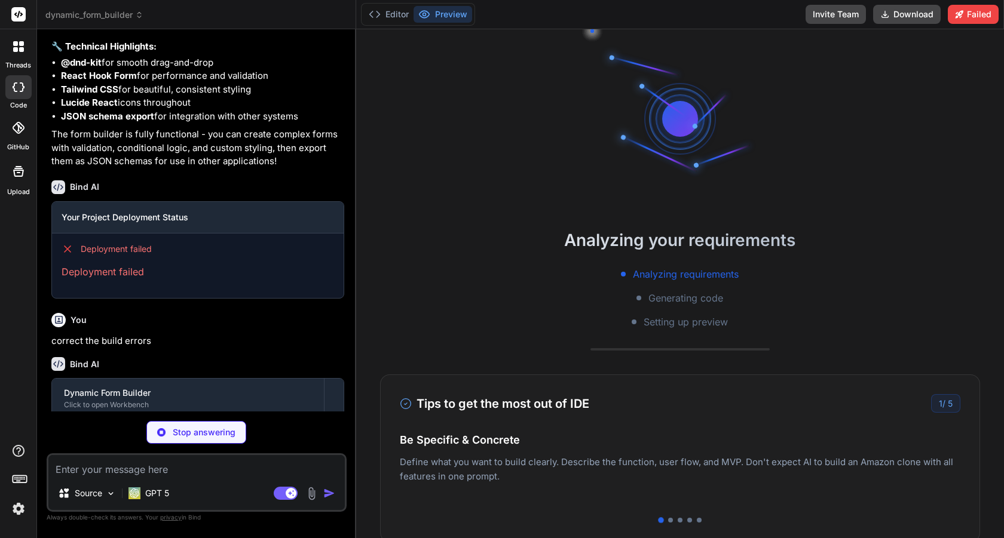
scroll to position [6378, 0]
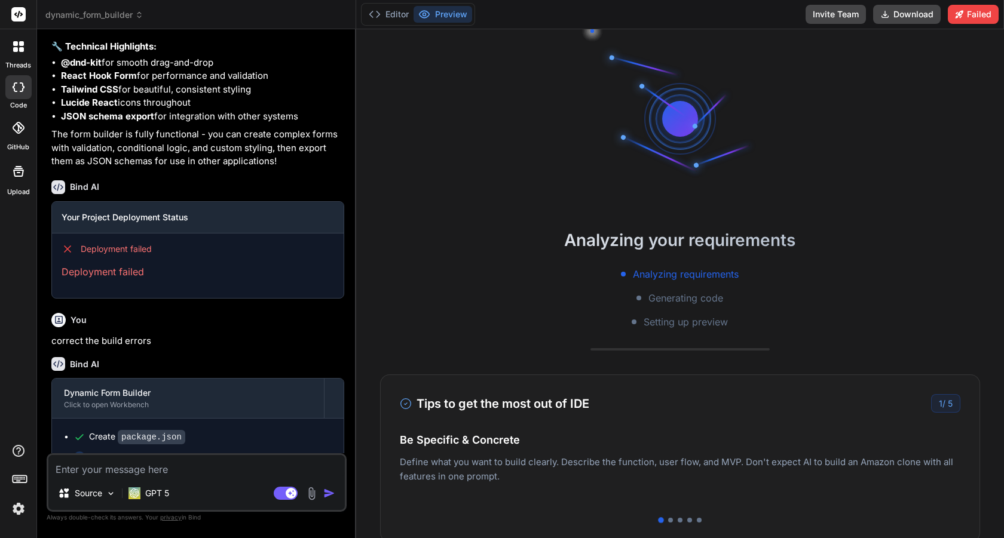
type textarea "x"
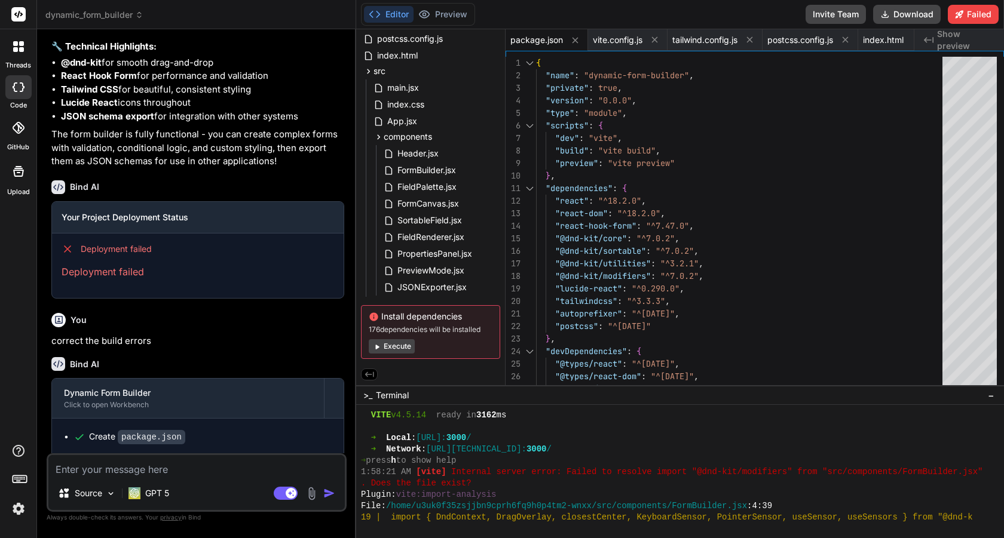
scroll to position [1360, 0]
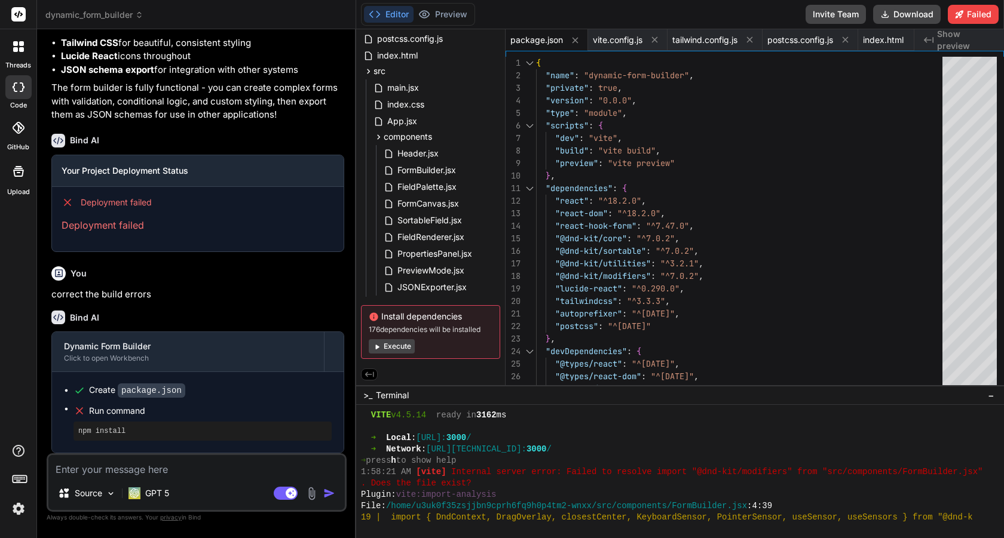
click at [248, 403] on div "Run command" at bounding box center [210, 411] width 243 height 17
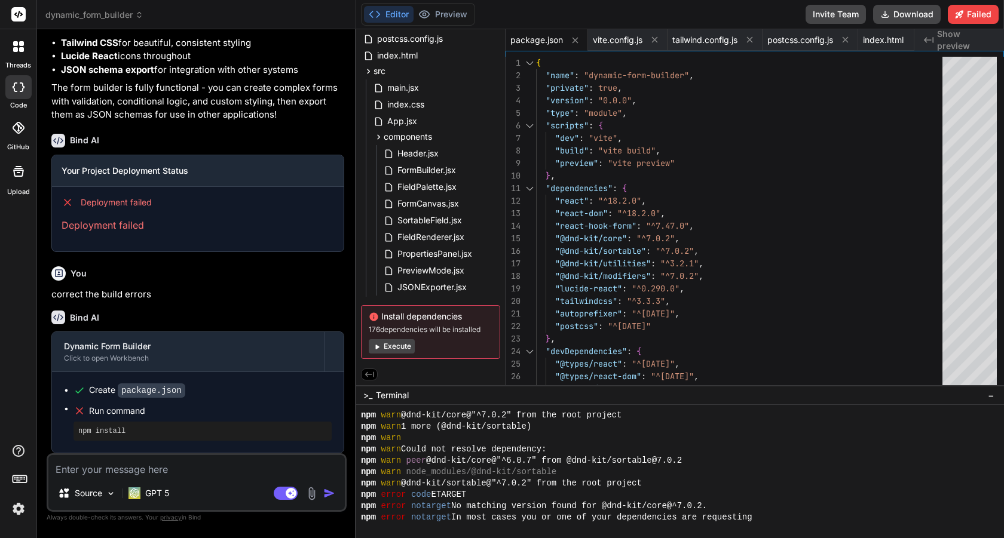
scroll to position [6901, 0]
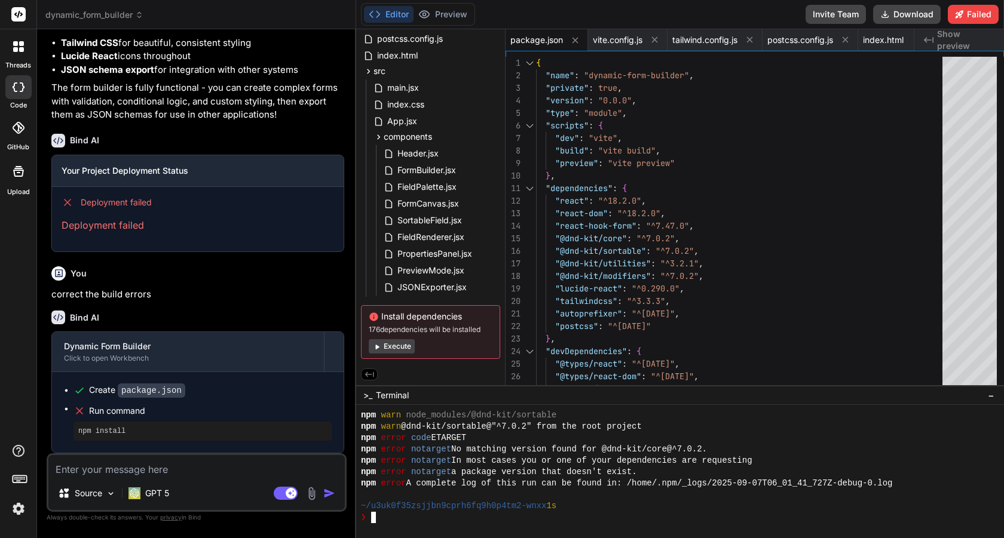
click at [462, 522] on div "❯" at bounding box center [673, 517] width 624 height 11
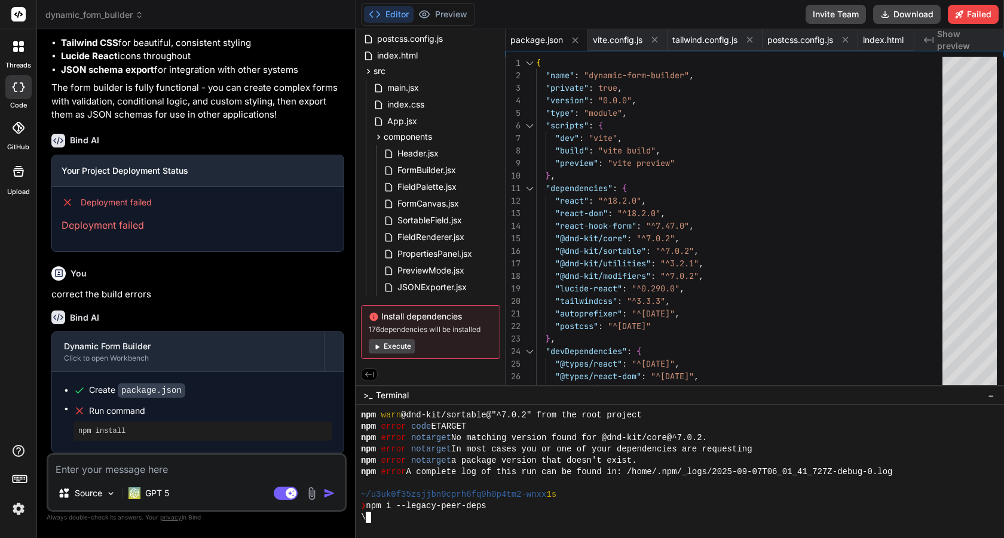
scroll to position [6991, 0]
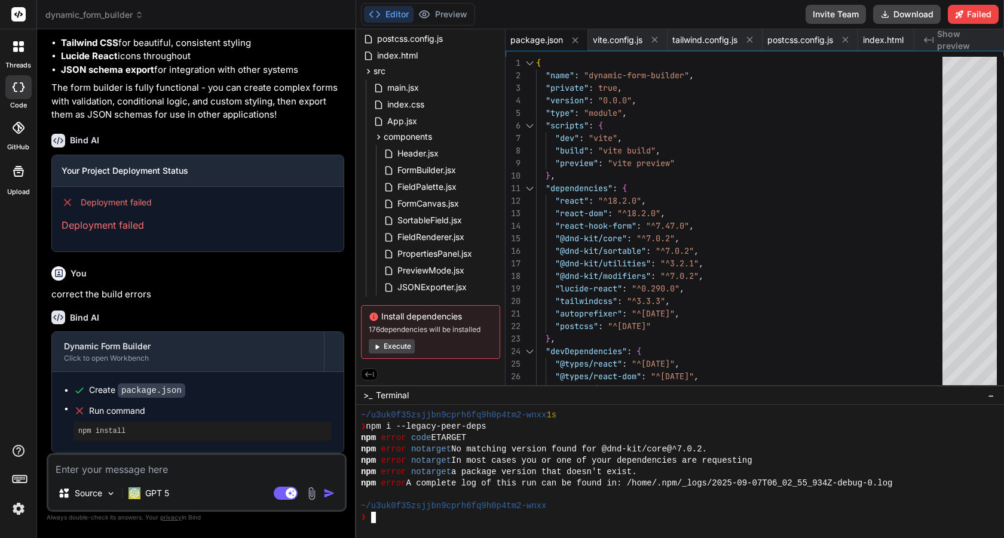
click at [103, 413] on span "Run command" at bounding box center [210, 411] width 243 height 12
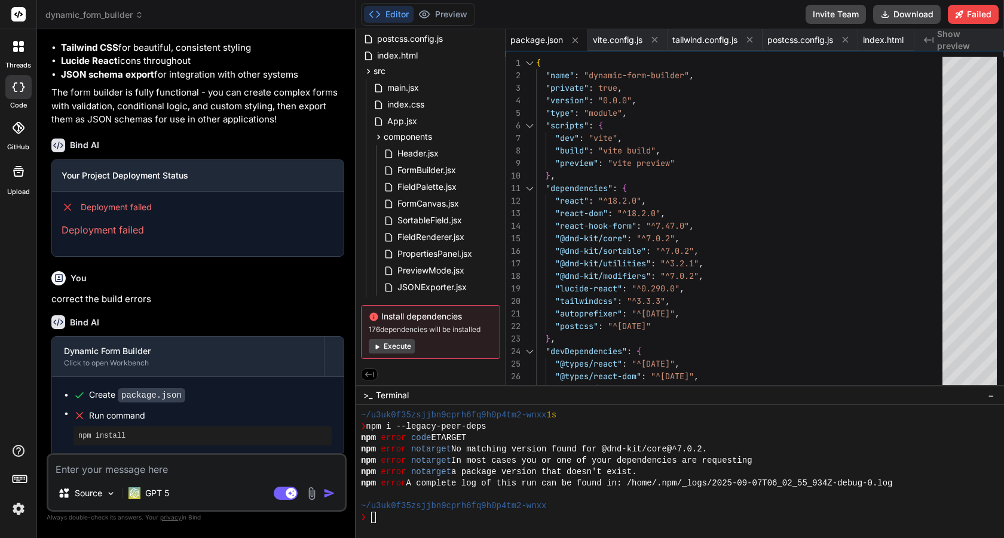
scroll to position [1360, 0]
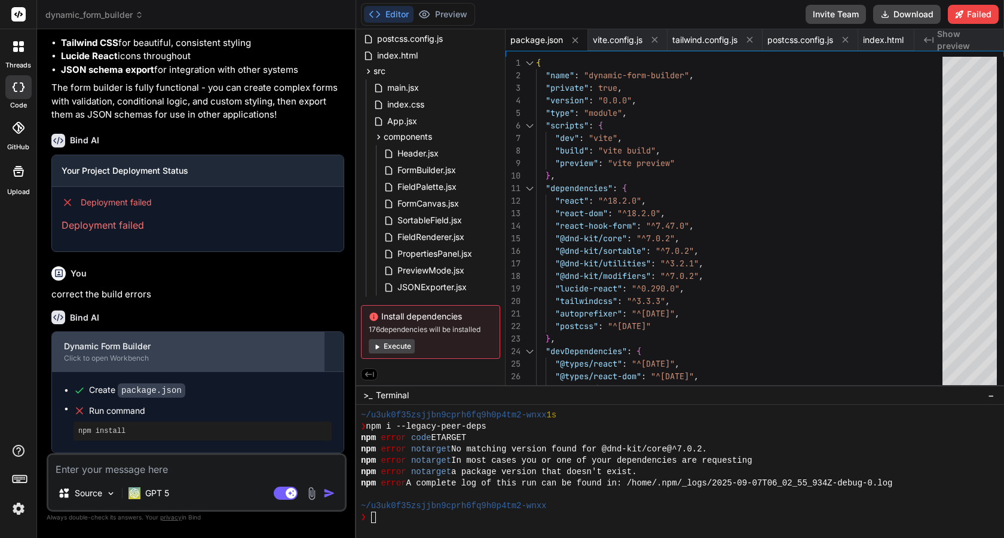
click at [130, 350] on div "Dynamic Form Builder" at bounding box center [188, 346] width 248 height 12
click at [227, 351] on div "Dynamic Form Builder" at bounding box center [188, 346] width 248 height 12
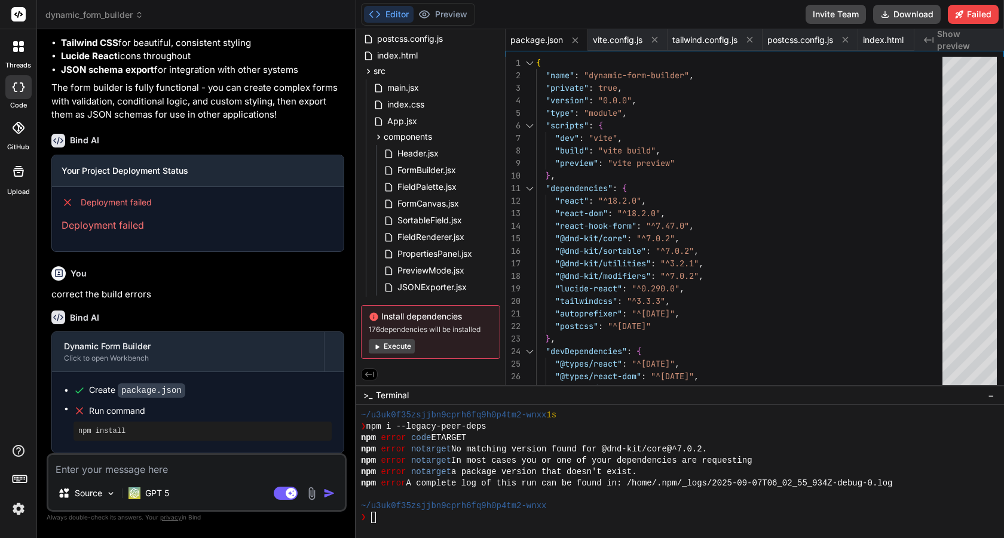
click at [388, 344] on button "Execute" at bounding box center [392, 346] width 46 height 14
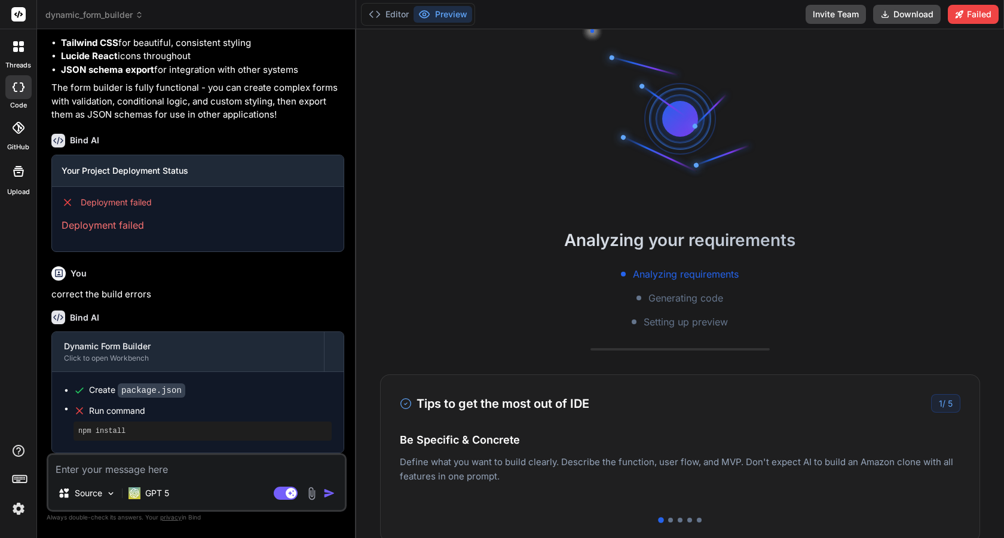
scroll to position [94, 0]
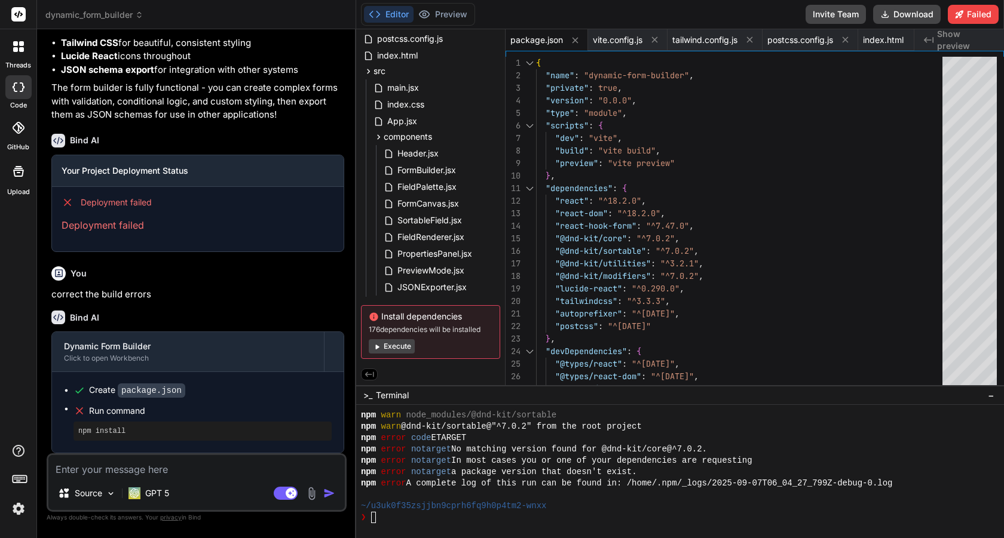
click at [123, 472] on textarea at bounding box center [196, 466] width 296 height 22
type textarea "x"
type textarea "c"
type textarea "x"
type textarea "co"
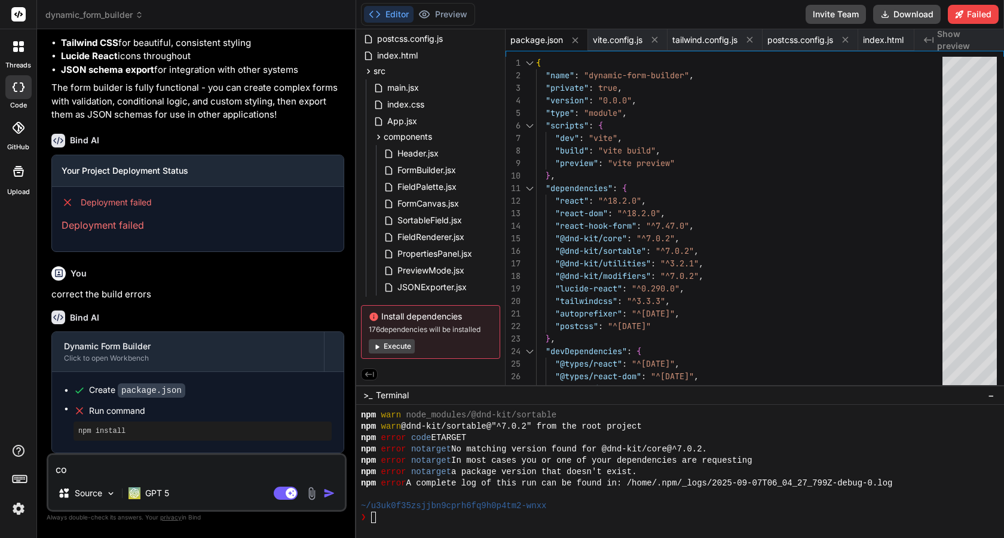
type textarea "x"
type textarea "cor"
type textarea "x"
type textarea "corr"
type textarea "x"
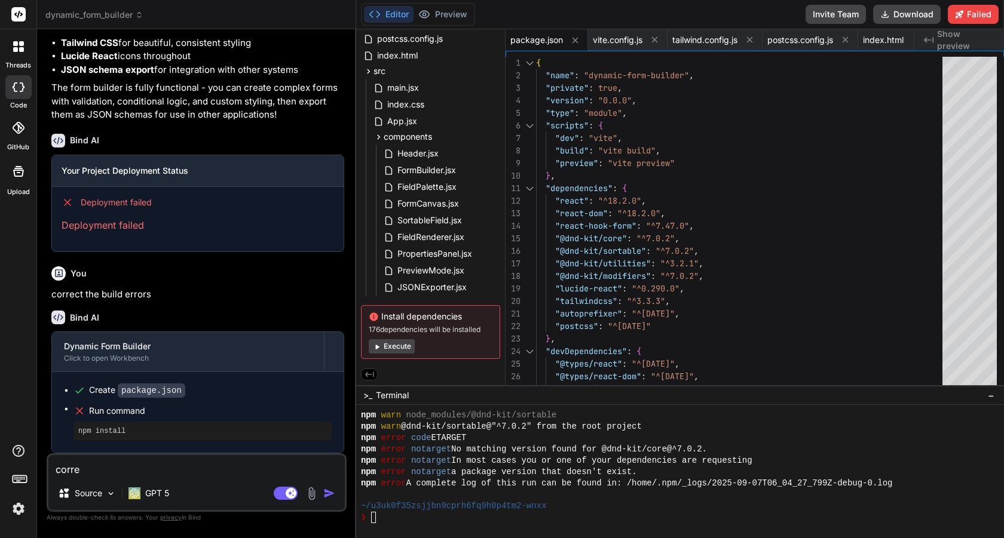
type textarea "correc"
type textarea "x"
type textarea "correcx"
type textarea "x"
type textarea "correcxt"
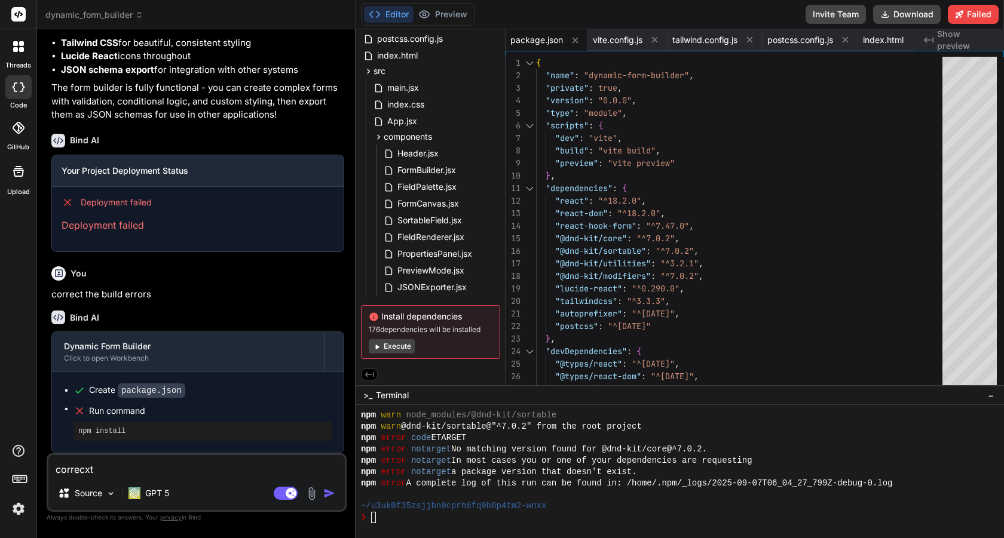
type textarea "x"
type textarea "correcxt"
type textarea "x"
type textarea "correcxt"
type textarea "x"
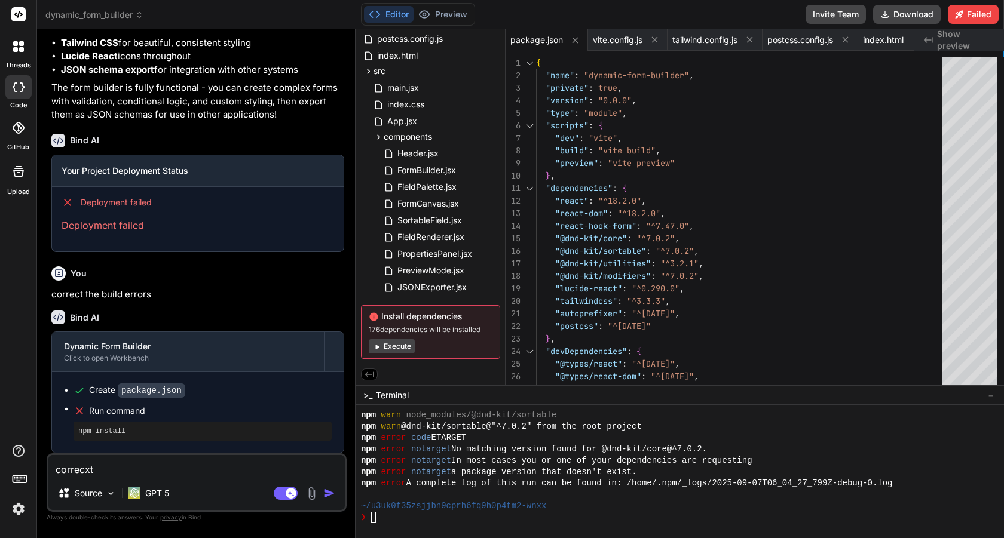
type textarea "correcx"
type textarea "x"
type textarea "correc"
type textarea "x"
type textarea "correct"
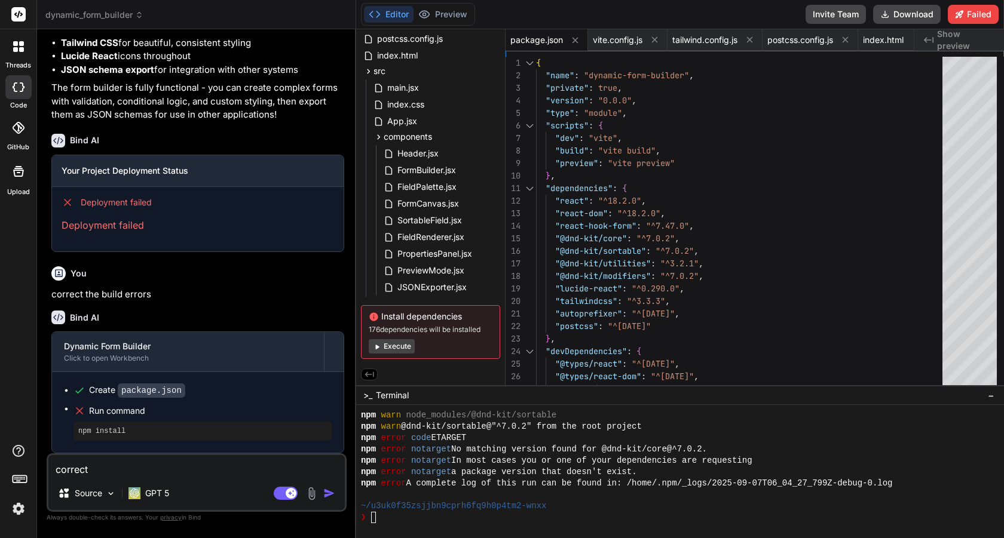
type textarea "x"
type textarea "correct"
type textarea "x"
type textarea "correct t"
type textarea "x"
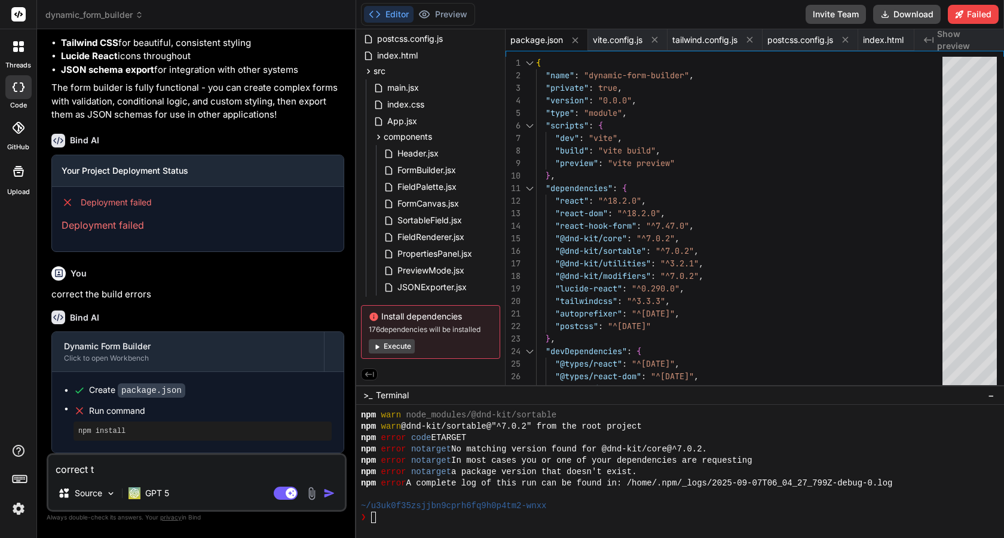
type textarea "correct tg"
type textarea "x"
type textarea "correct tge"
type textarea "x"
type textarea "correct tge"
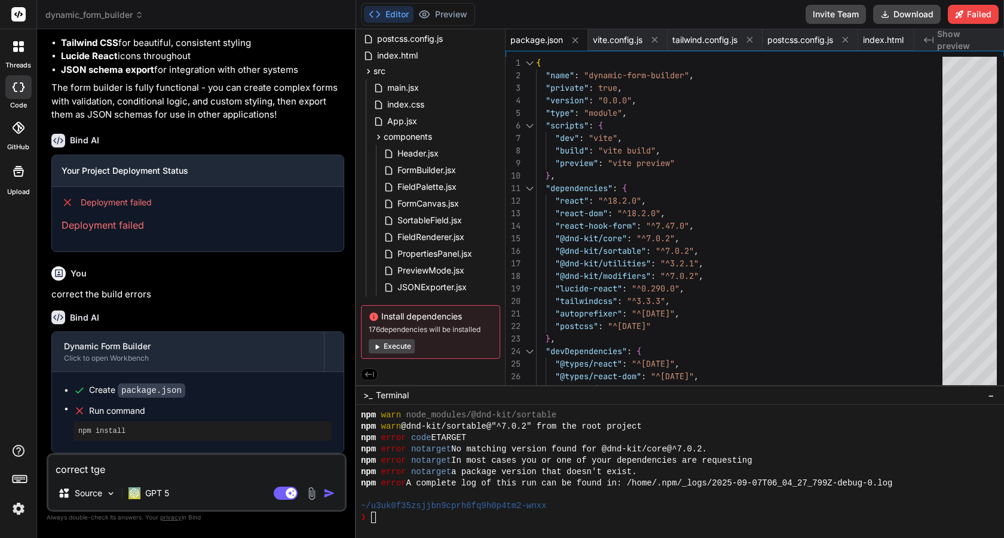
type textarea "x"
type textarea "correct tge"
type textarea "x"
type textarea "correct tg"
type textarea "x"
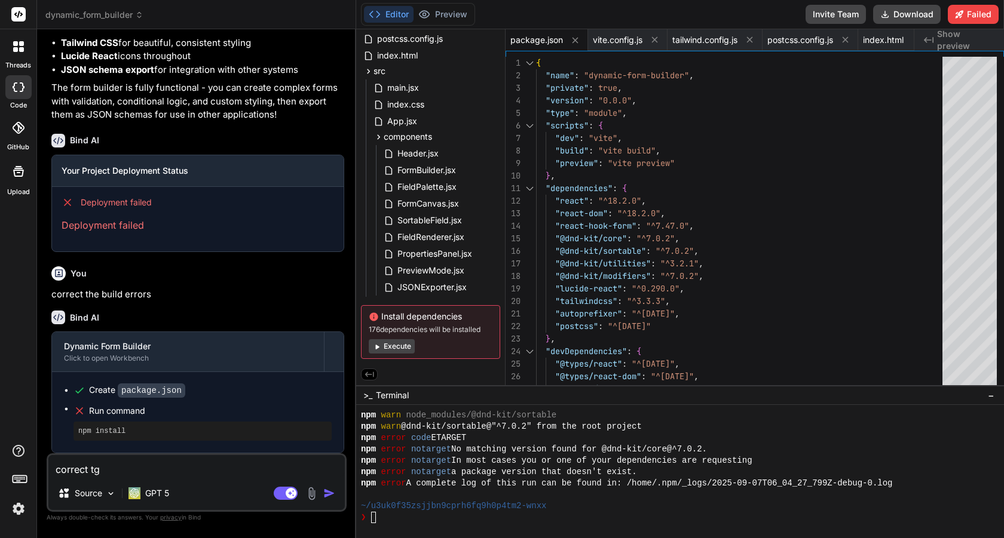
type textarea "correct t"
type textarea "x"
type textarea "correct th"
type textarea "x"
type textarea "correct the"
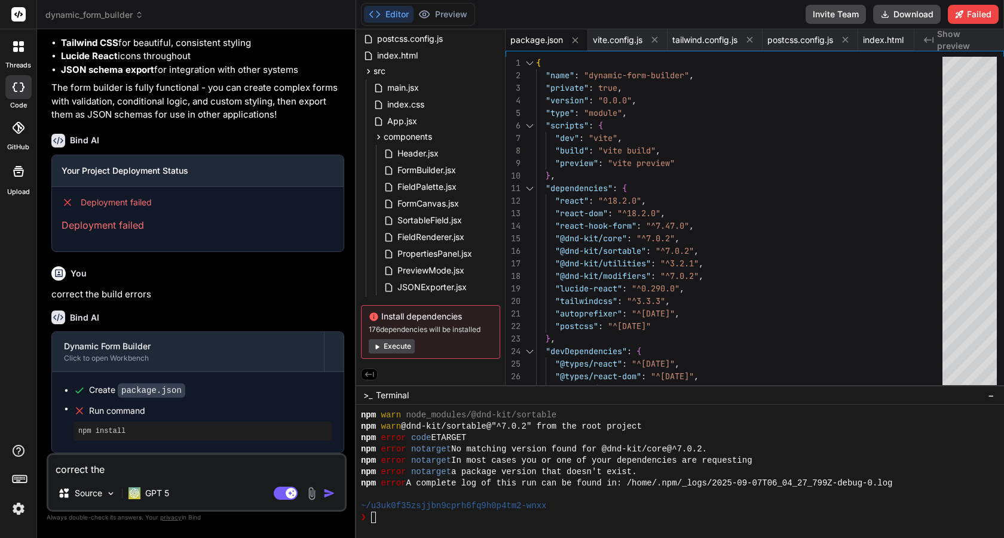
type textarea "x"
type textarea "correct the"
type textarea "x"
type textarea "correct the e"
type textarea "x"
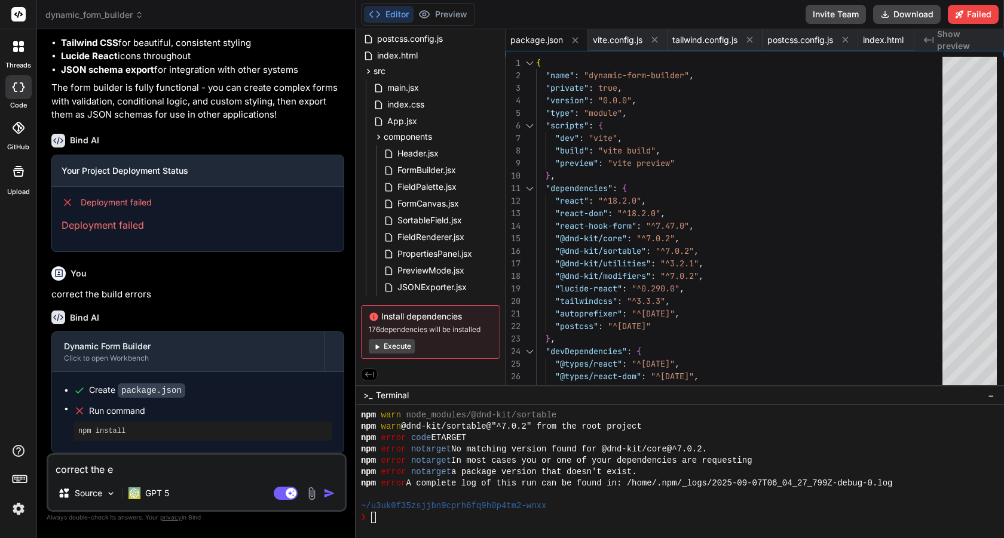
type textarea "correct the er"
type textarea "x"
type textarea "correct the err"
type textarea "x"
type textarea "correct the erro"
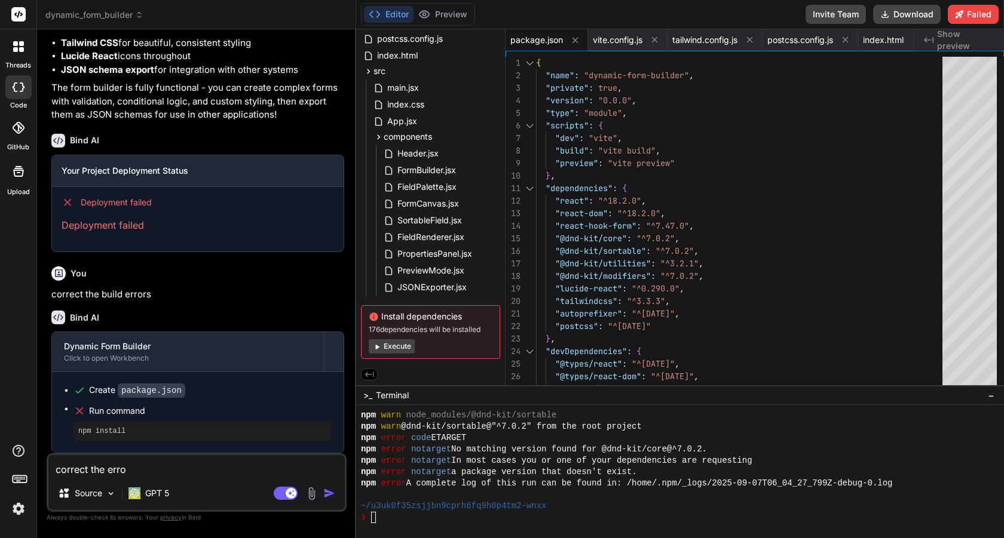
type textarea "x"
type textarea "correct the error"
type textarea "x"
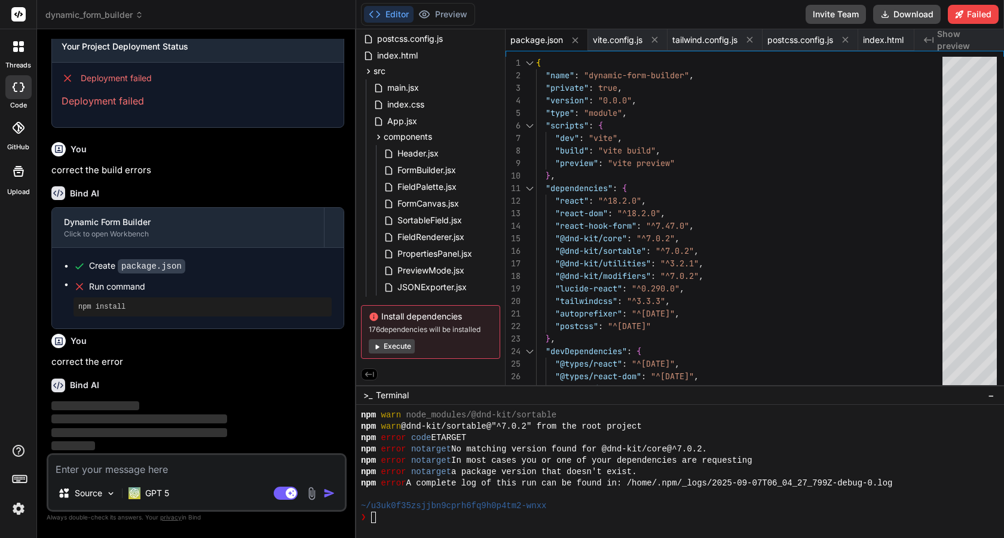
scroll to position [1483, 0]
click at [179, 421] on span "‌" at bounding box center [139, 419] width 176 height 9
drag, startPoint x: 189, startPoint y: 421, endPoint x: 198, endPoint y: 421, distance: 9.6
click at [189, 421] on span "‌" at bounding box center [139, 419] width 176 height 9
click at [403, 152] on span "Header.jsx" at bounding box center [418, 153] width 44 height 14
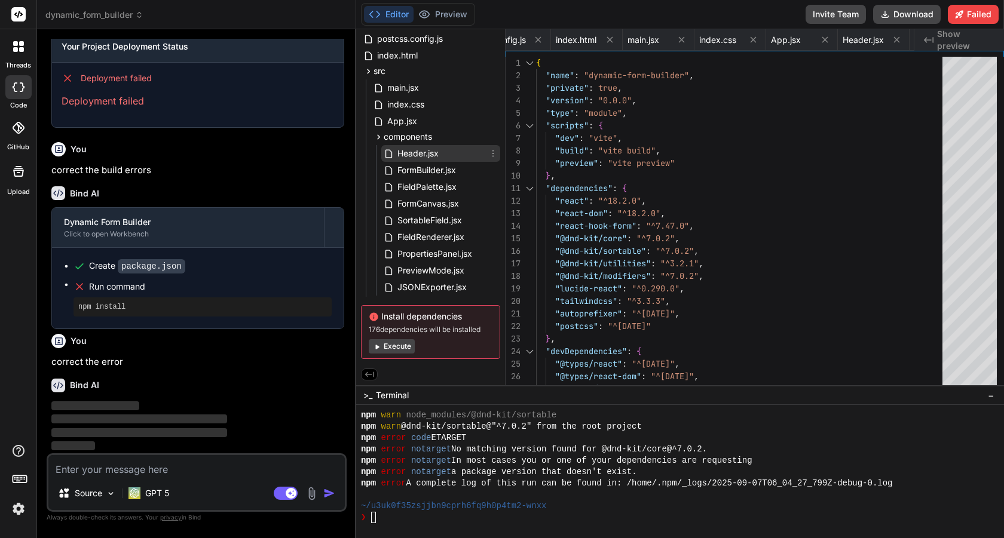
scroll to position [13, 0]
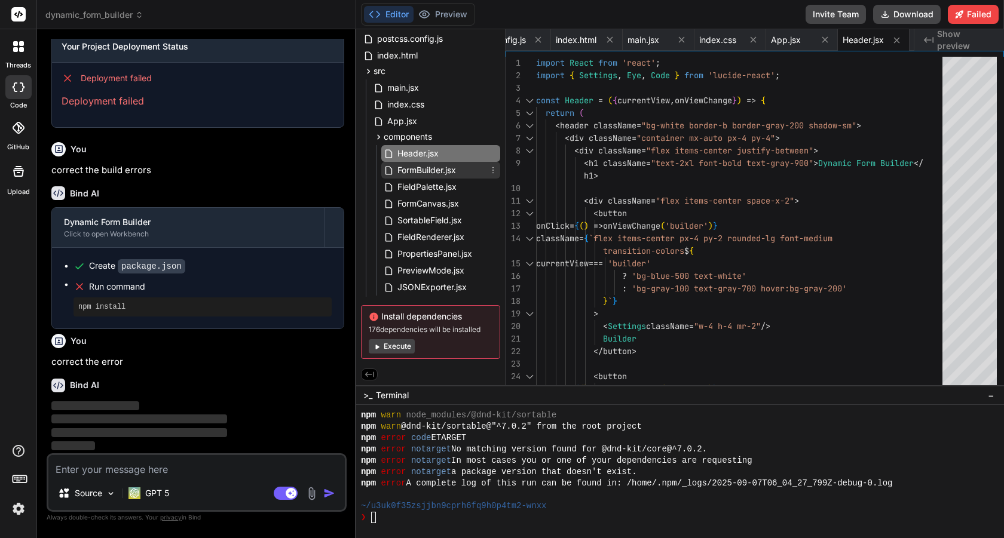
click at [418, 174] on span "FormBuilder.jsx" at bounding box center [426, 170] width 61 height 14
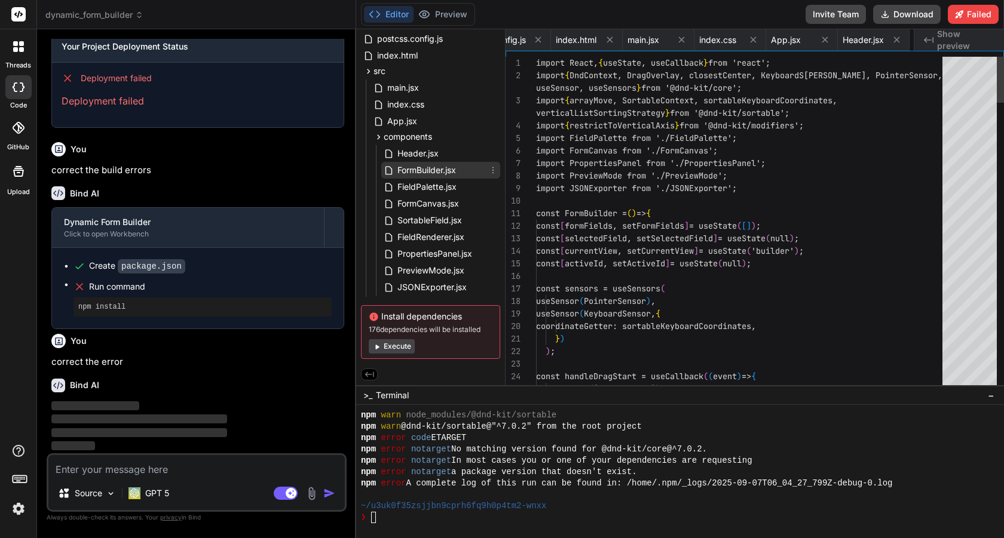
scroll to position [0, 397]
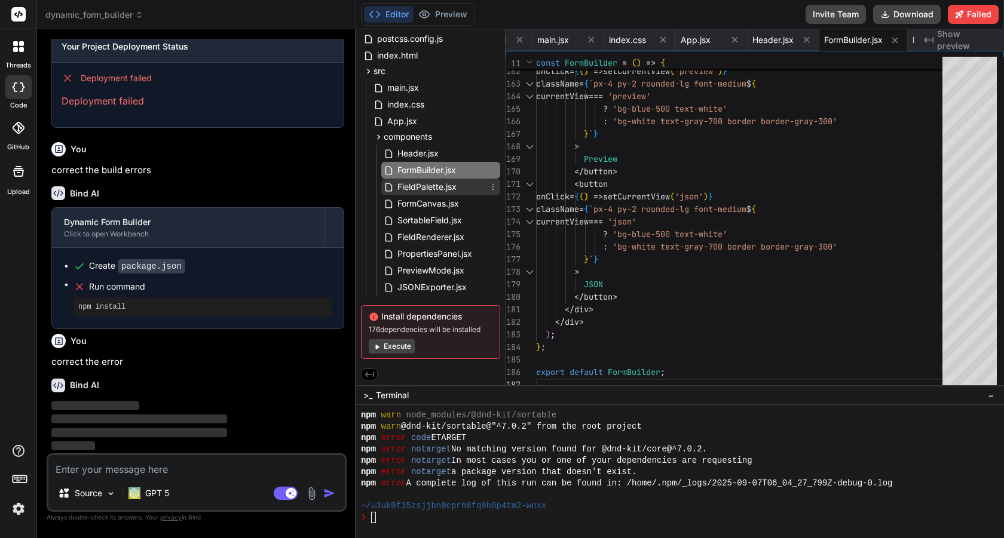
click at [440, 182] on span "FieldPalette.jsx" at bounding box center [427, 187] width 62 height 14
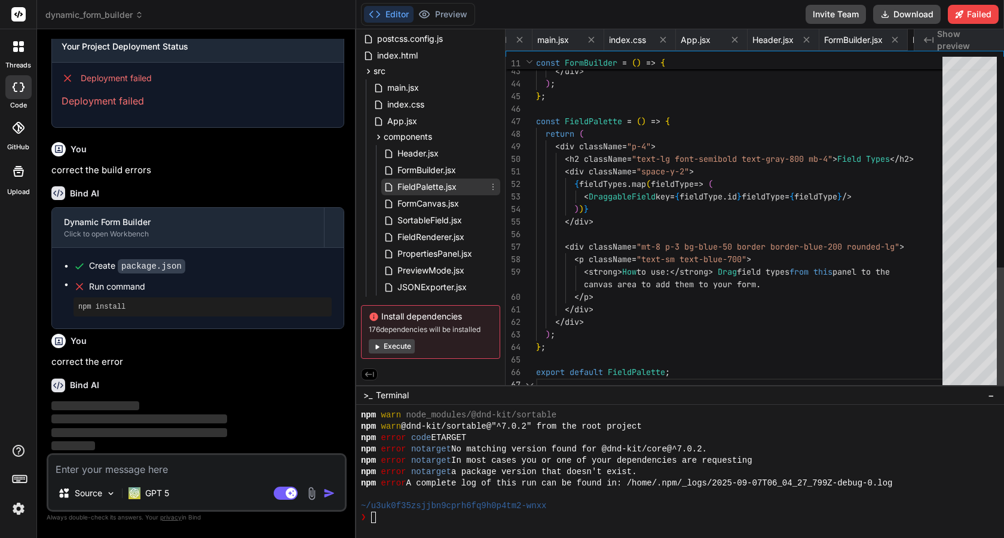
scroll to position [0, 487]
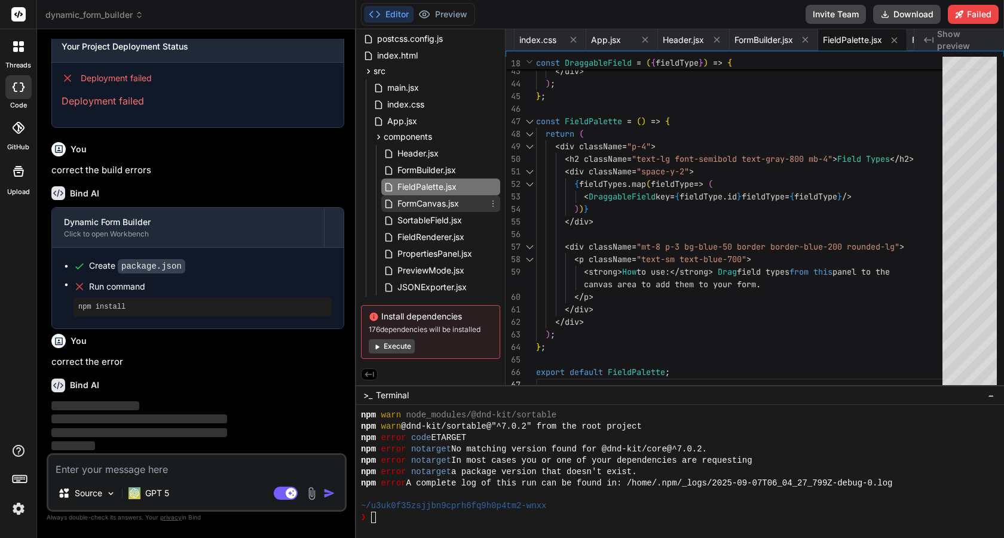
click at [447, 202] on span "FormCanvas.jsx" at bounding box center [428, 204] width 64 height 14
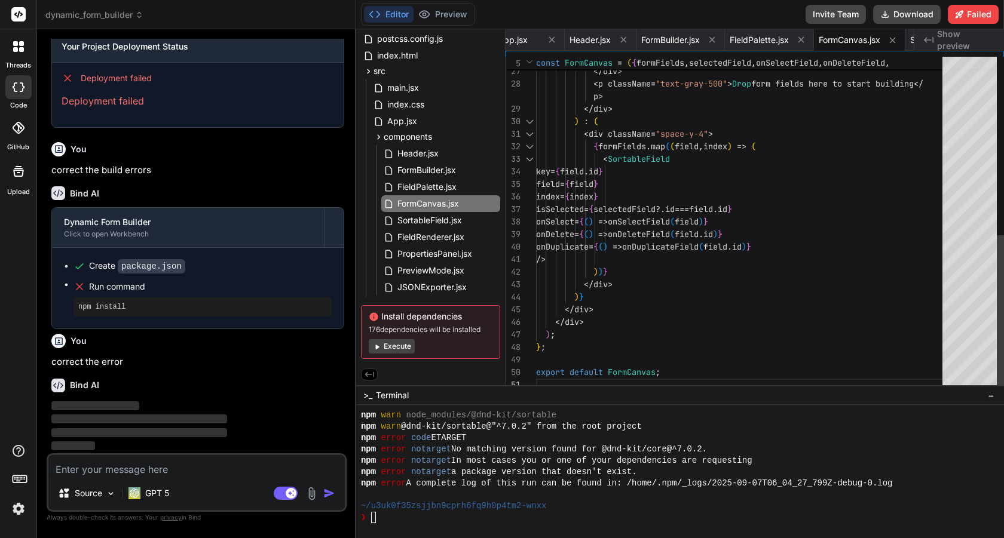
type textarea "field={field} index={index} isSelected={selectedField?.id === [DOMAIN_NAME]} on…"
click at [691, 179] on div ") ) } </ div > ) } </ div > </ div > ) ; } ; export default FormCanvas ; </ svg…" at bounding box center [742, 33] width 413 height 715
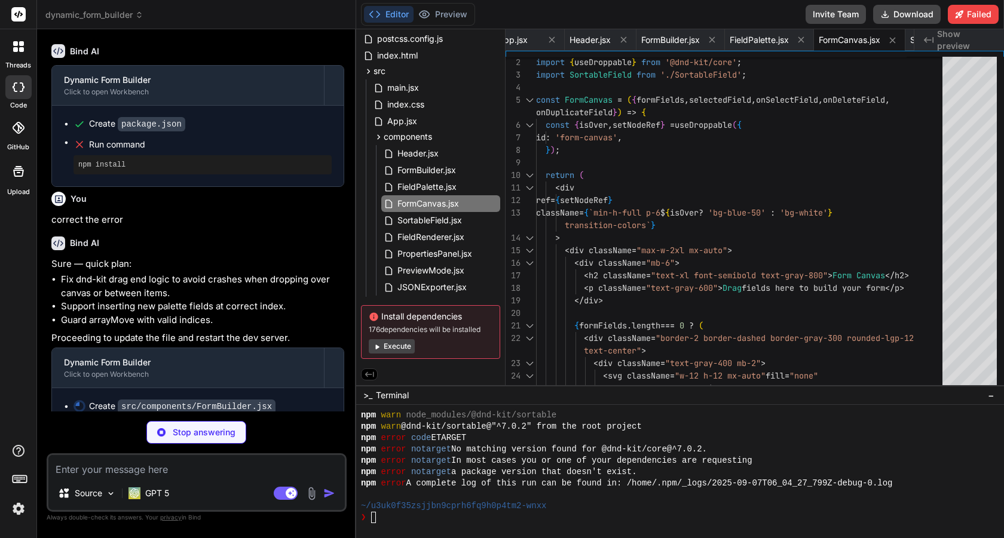
scroll to position [1639, 0]
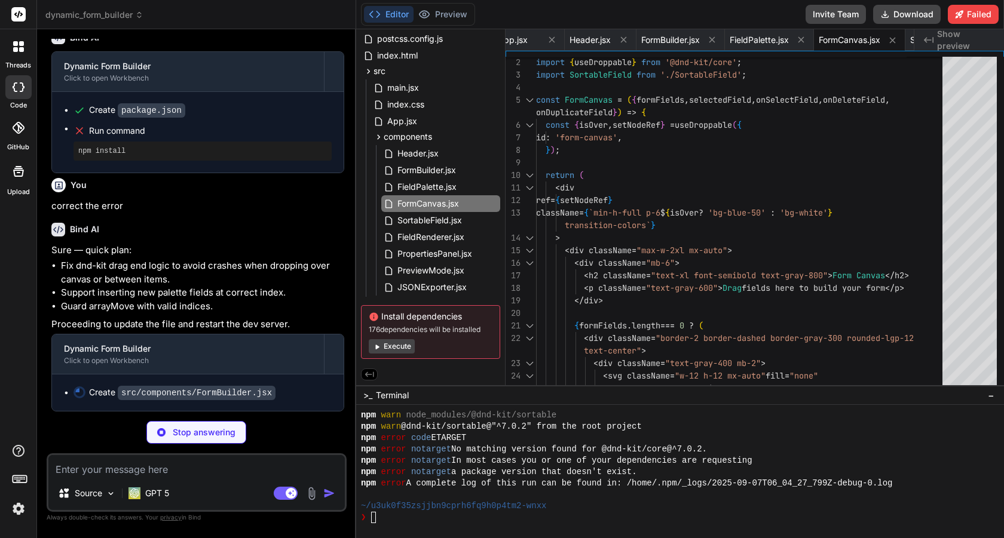
drag, startPoint x: 250, startPoint y: 391, endPoint x: 382, endPoint y: 366, distance: 134.4
click at [263, 384] on div "Create src/components/FormBuilder.jsx" at bounding box center [198, 393] width 292 height 36
type textarea "x"
type textarea "export default FormBuilder;"
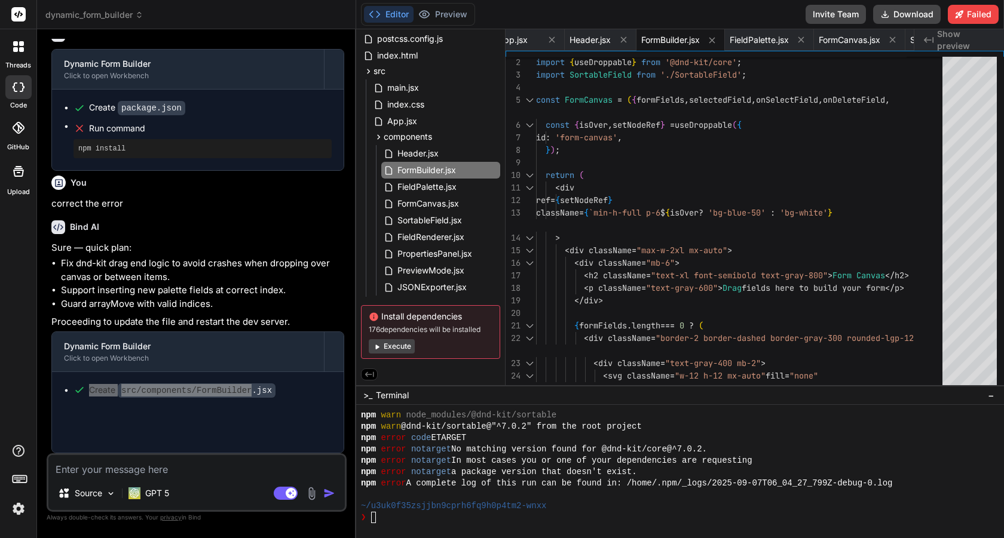
type textarea "x"
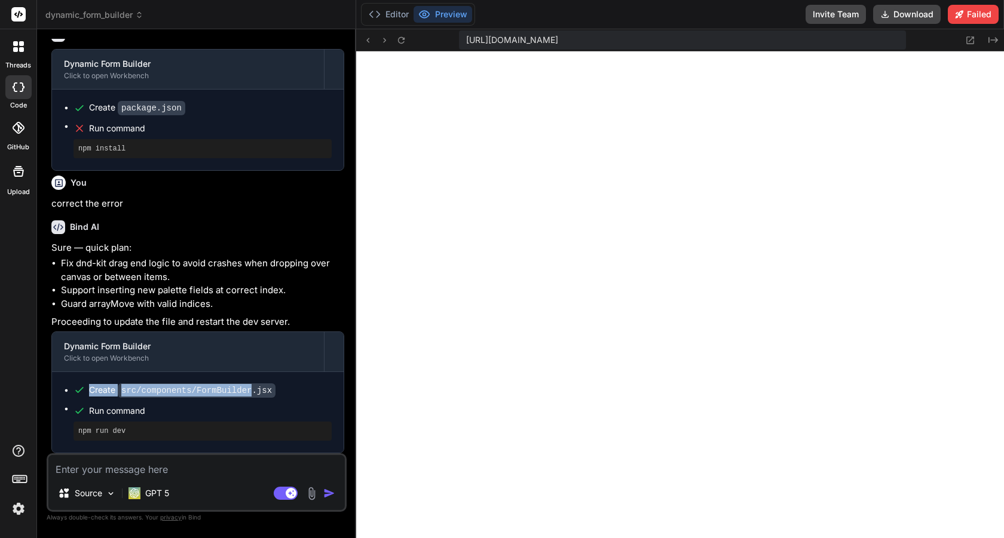
scroll to position [1642, 0]
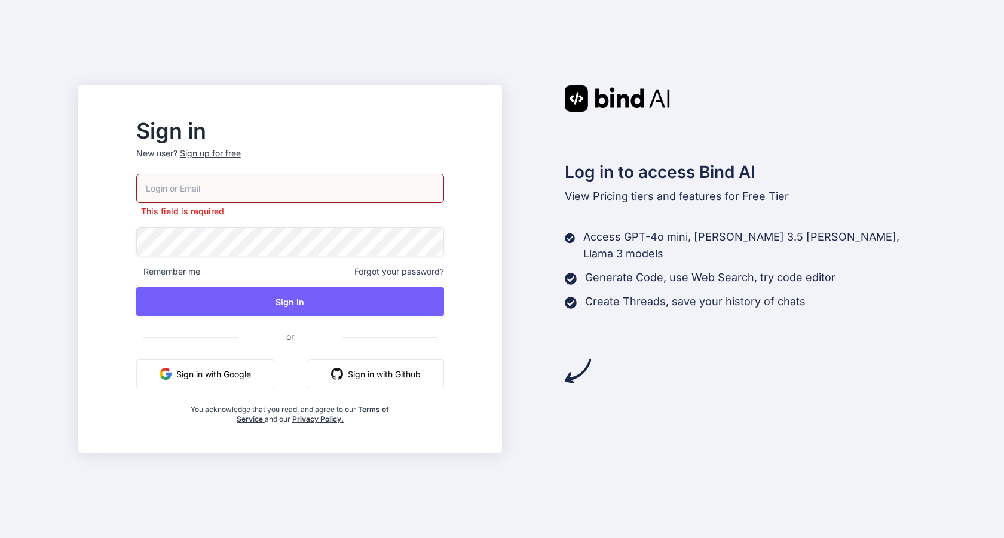
click at [395, 366] on button "Sign in with Github" at bounding box center [376, 374] width 136 height 29
click at [260, 375] on button "Sign in with Google" at bounding box center [205, 374] width 138 height 29
